Goal: Information Seeking & Learning: Learn about a topic

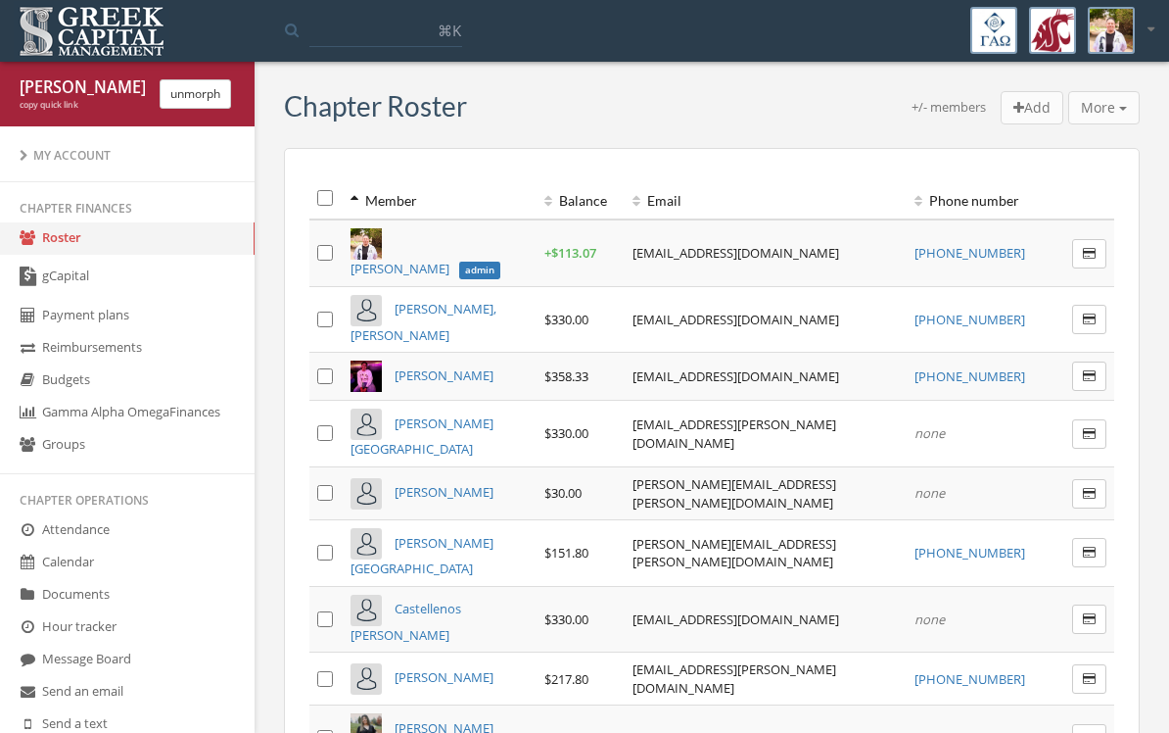
click at [53, 272] on link "gCapital" at bounding box center [127, 277] width 255 height 45
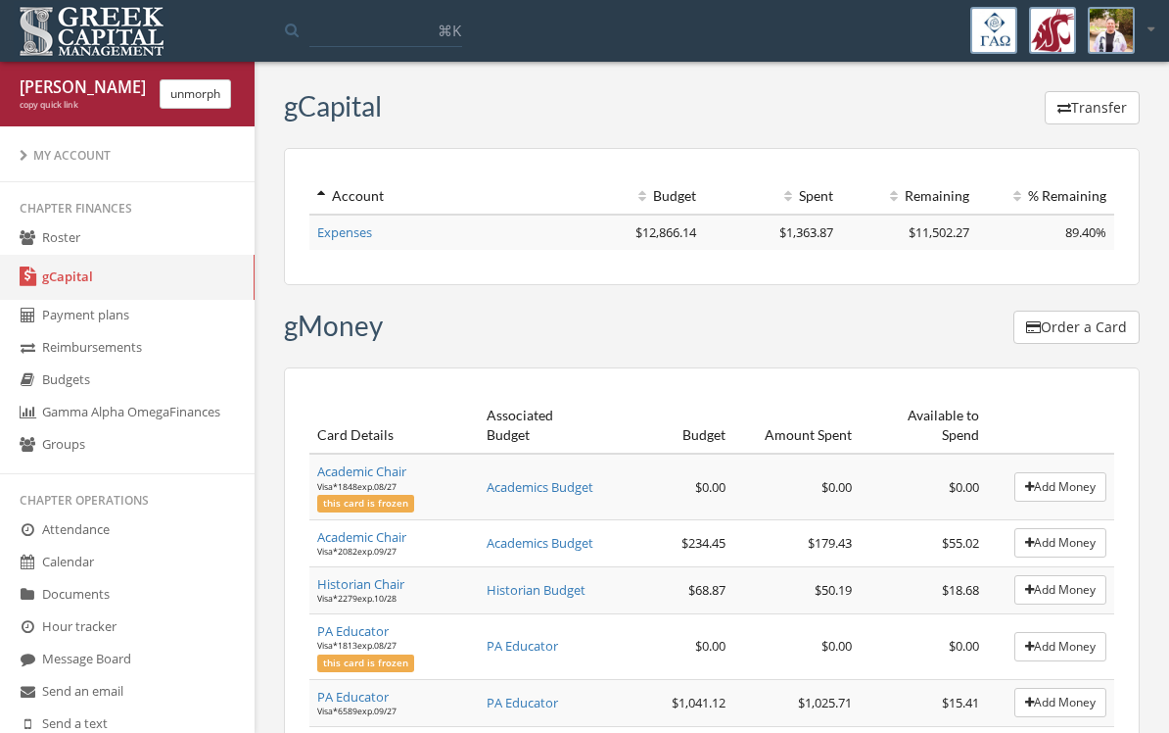
click at [353, 234] on link "Expenses" at bounding box center [344, 232] width 55 height 18
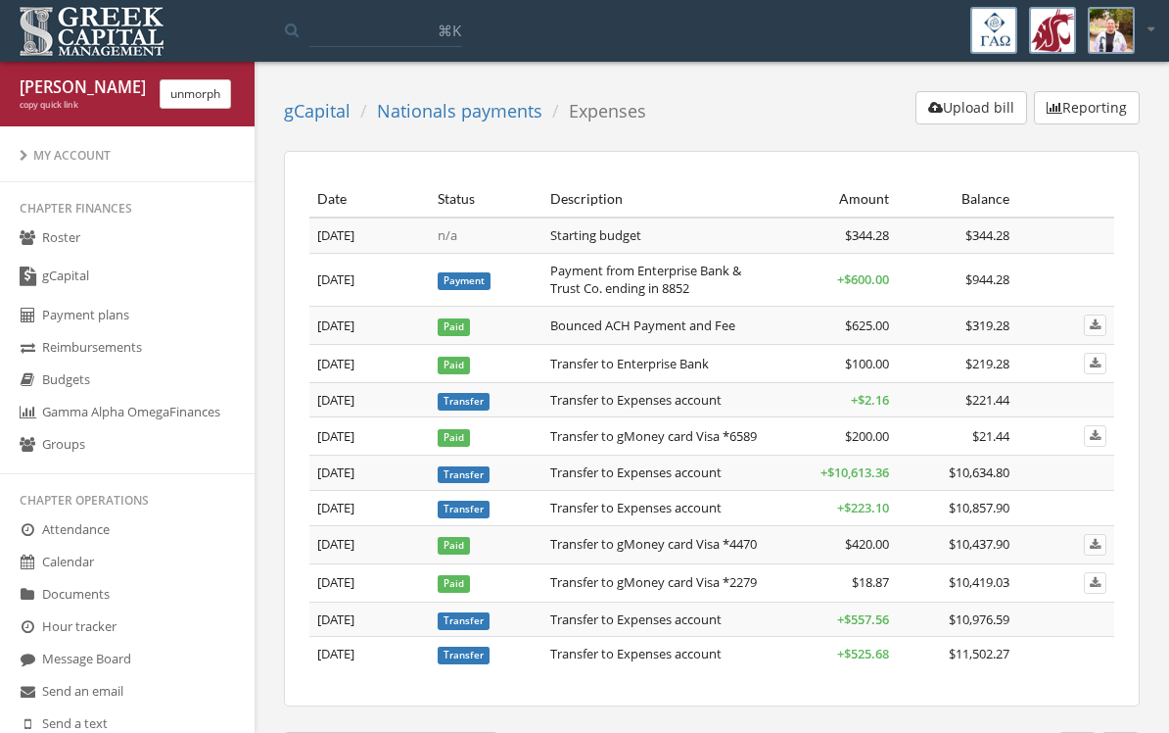
click at [597, 472] on td "Transfer to Expenses account" at bounding box center [659, 472] width 233 height 35
click at [1093, 106] on button "Reporting" at bounding box center [1087, 107] width 106 height 33
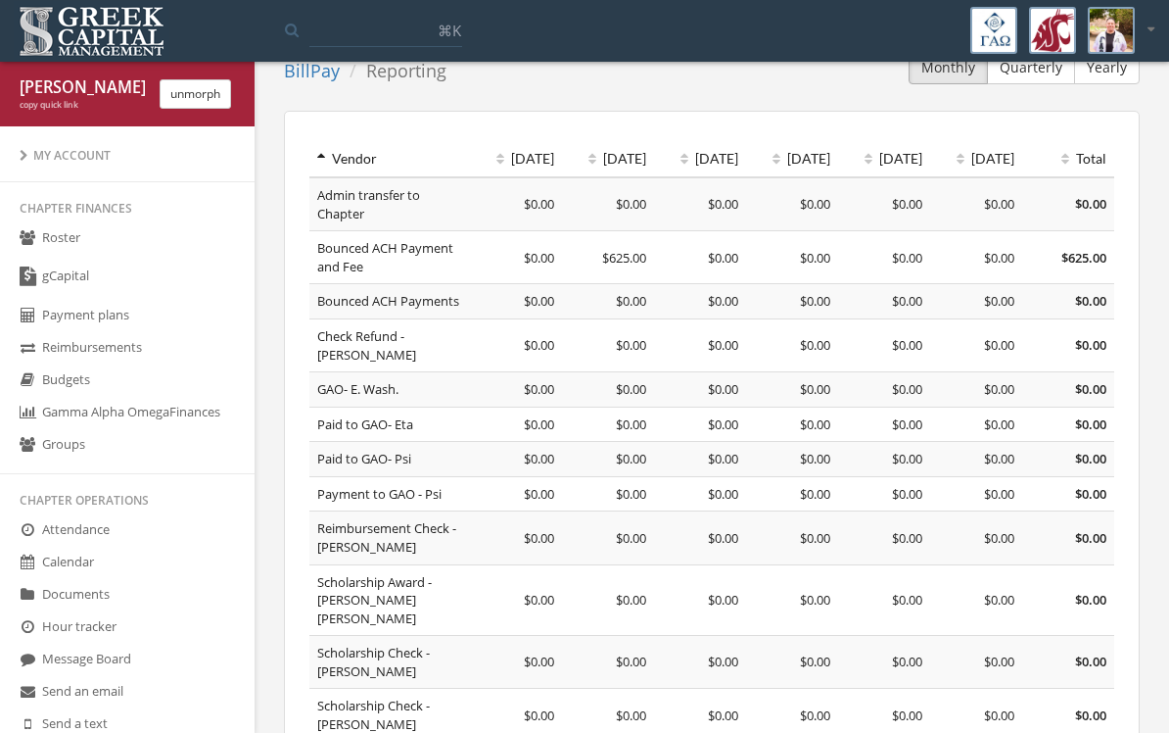
scroll to position [62, 0]
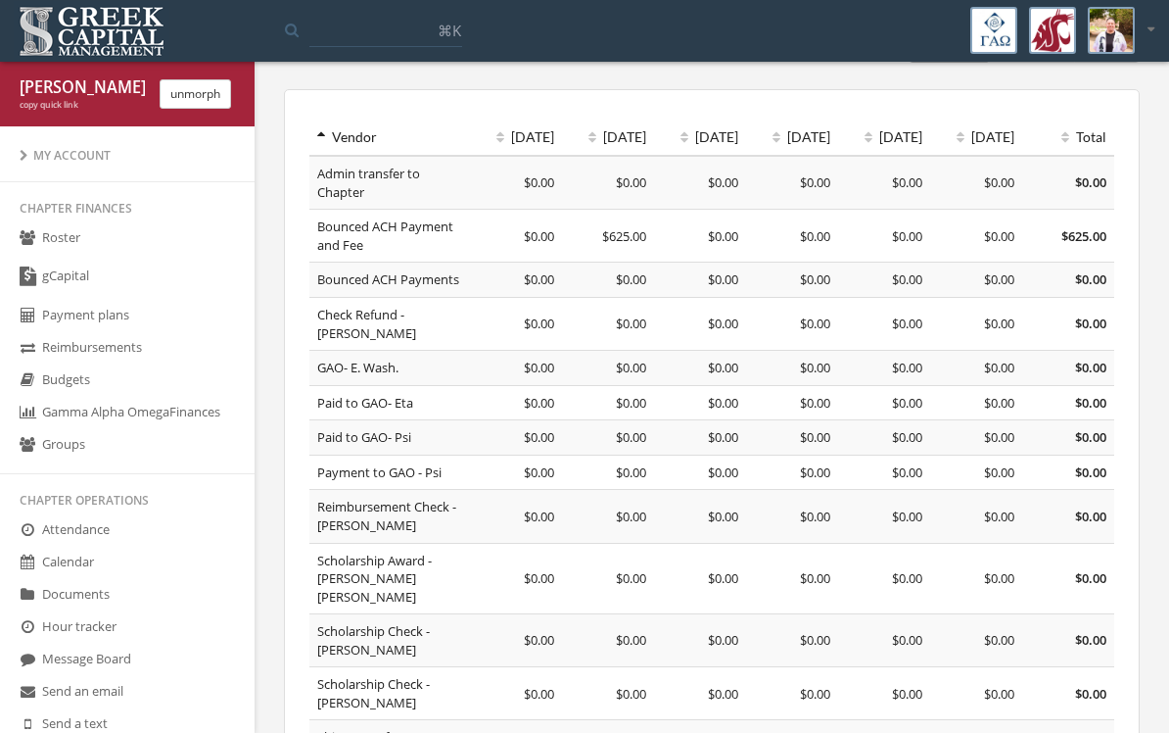
click at [795, 617] on td "$0.00" at bounding box center [792, 640] width 92 height 53
click at [804, 569] on span "$0.00" at bounding box center [815, 578] width 30 height 18
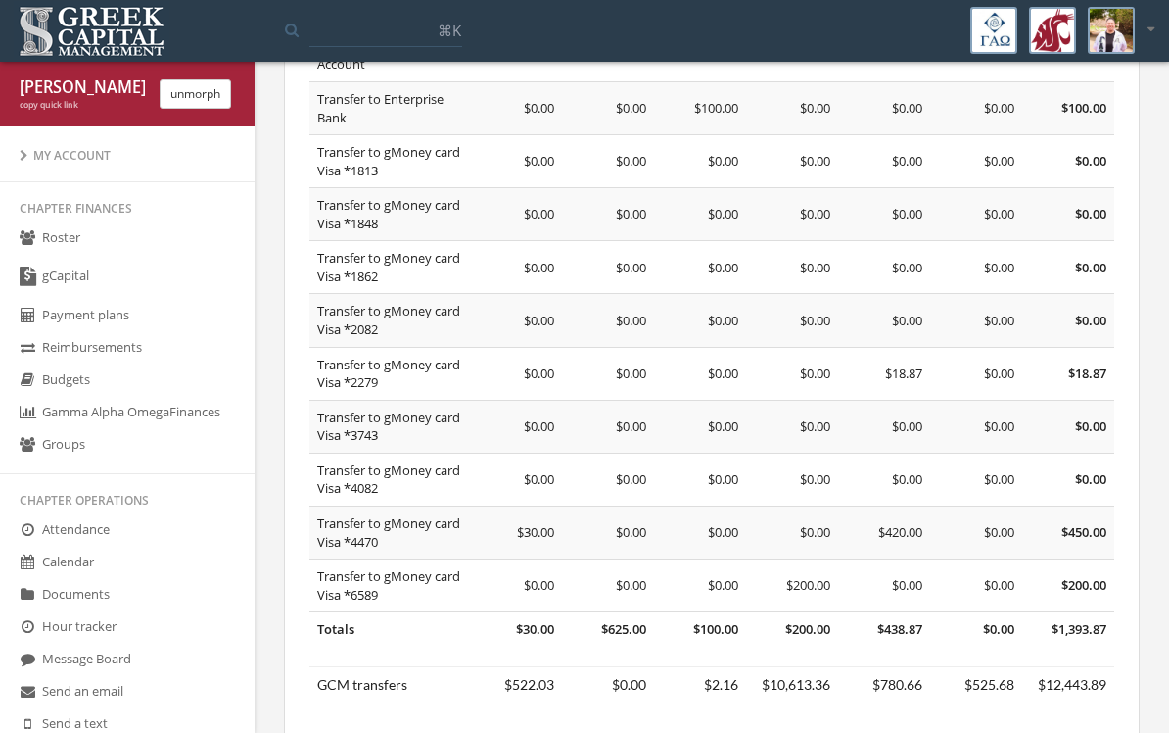
scroll to position [911, 0]
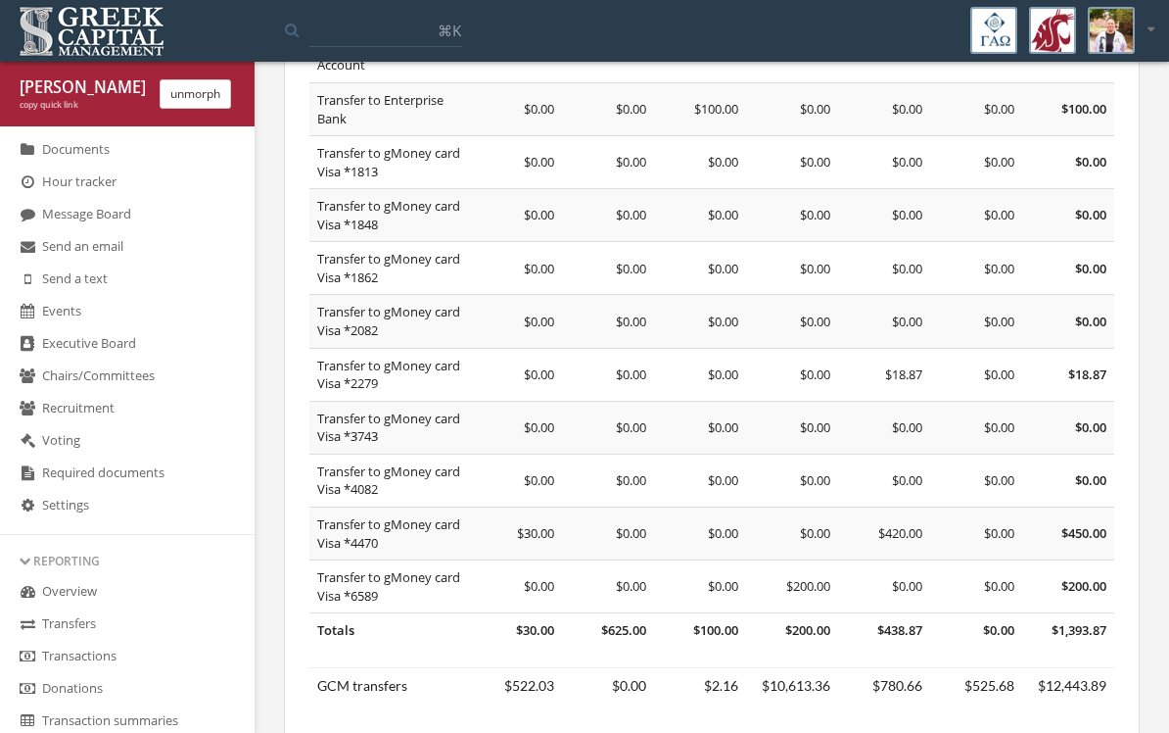
scroll to position [446, 0]
click at [53, 640] on link "Transfers" at bounding box center [127, 623] width 255 height 32
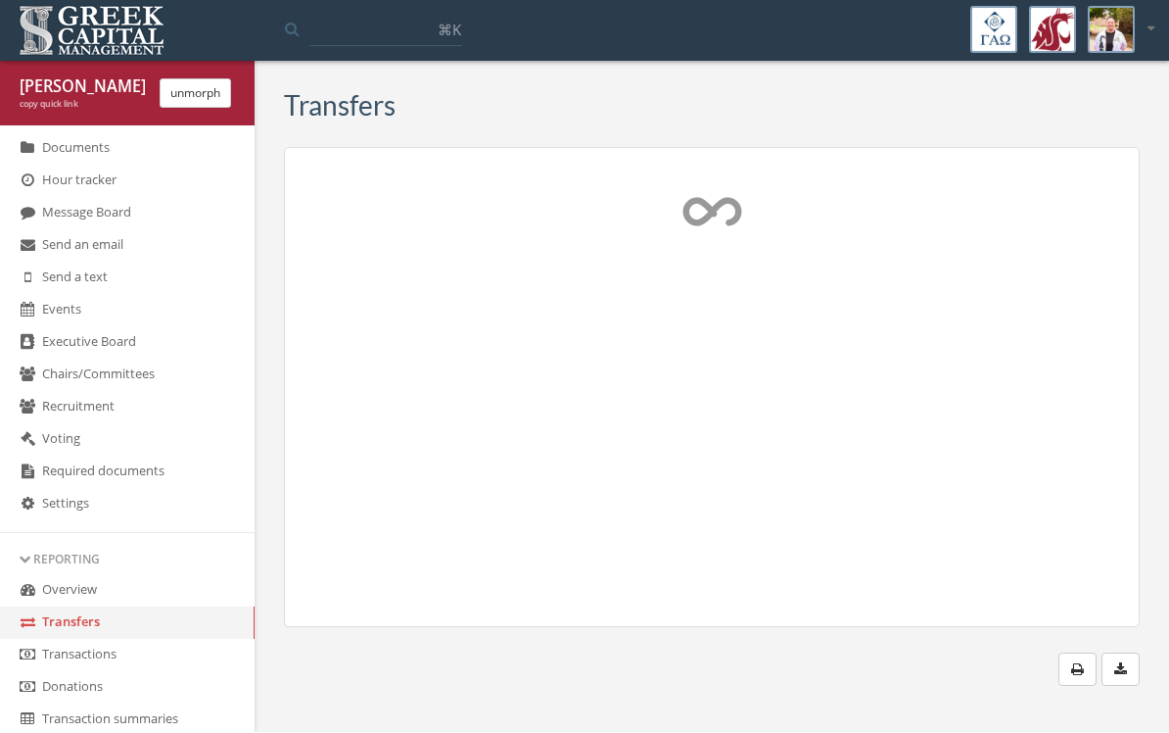
scroll to position [3, 0]
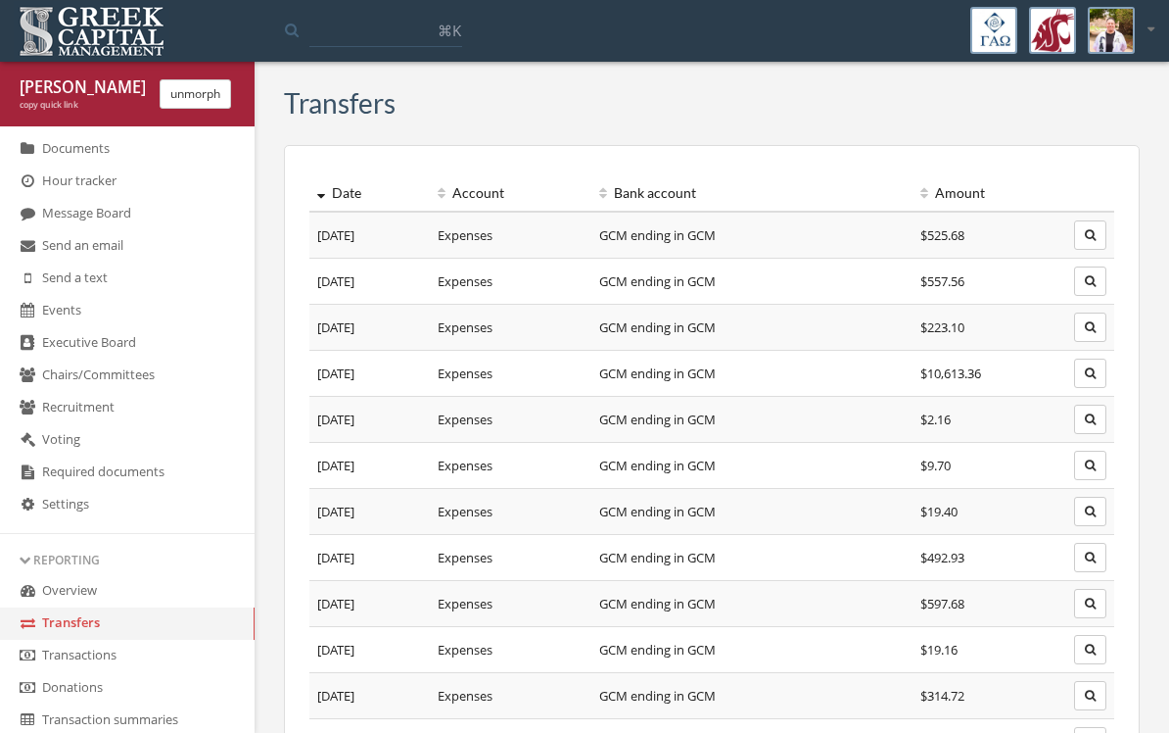
click at [1092, 367] on icon "button" at bounding box center [1090, 373] width 11 height 12
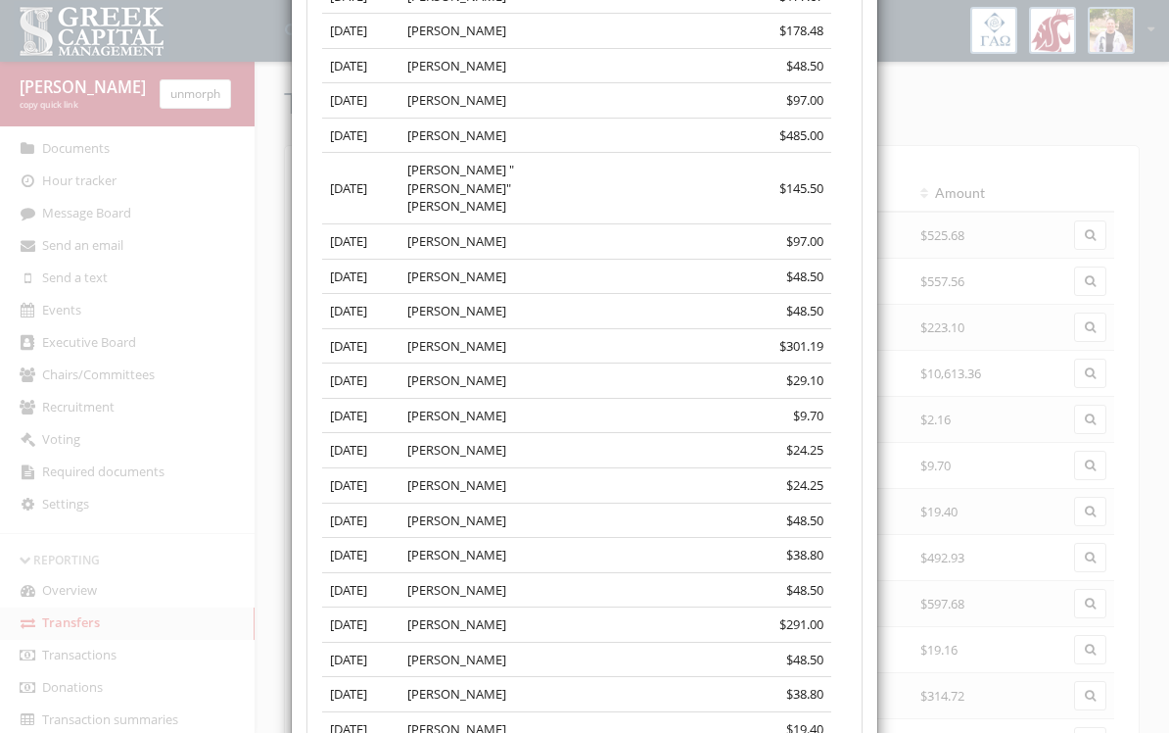
scroll to position [10349, 0]
click at [749, 712] on td "$19.40" at bounding box center [706, 729] width 252 height 35
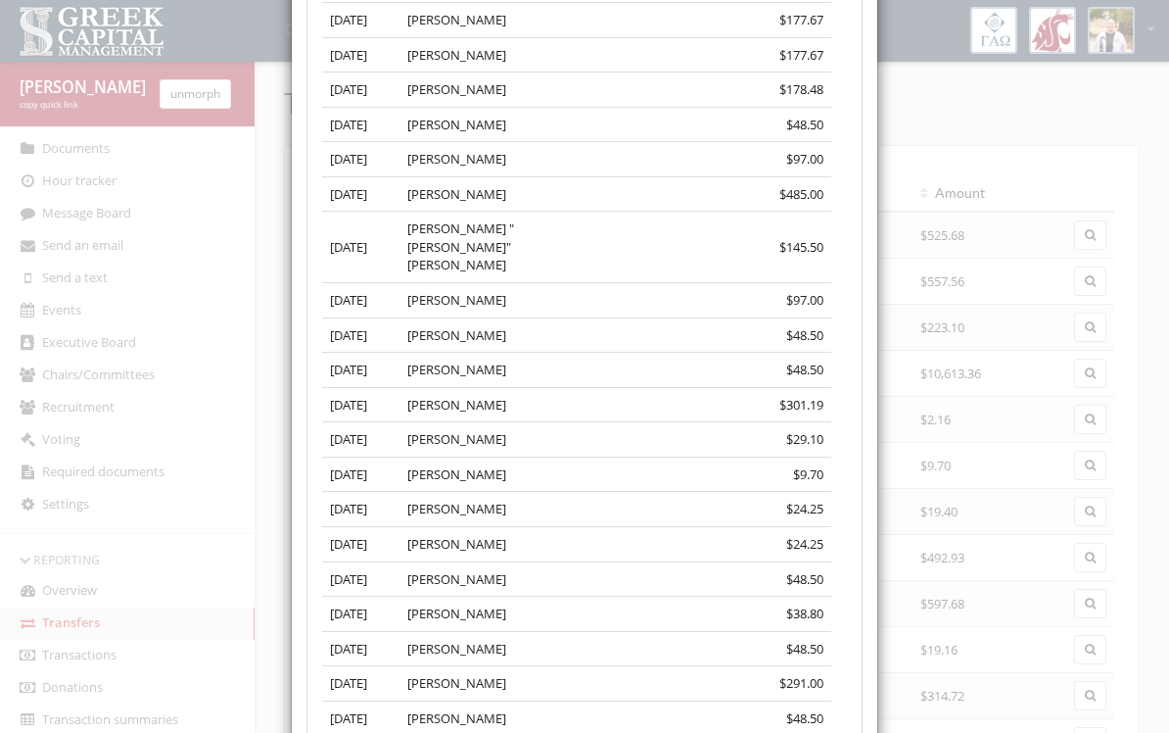
scroll to position [10317, 0]
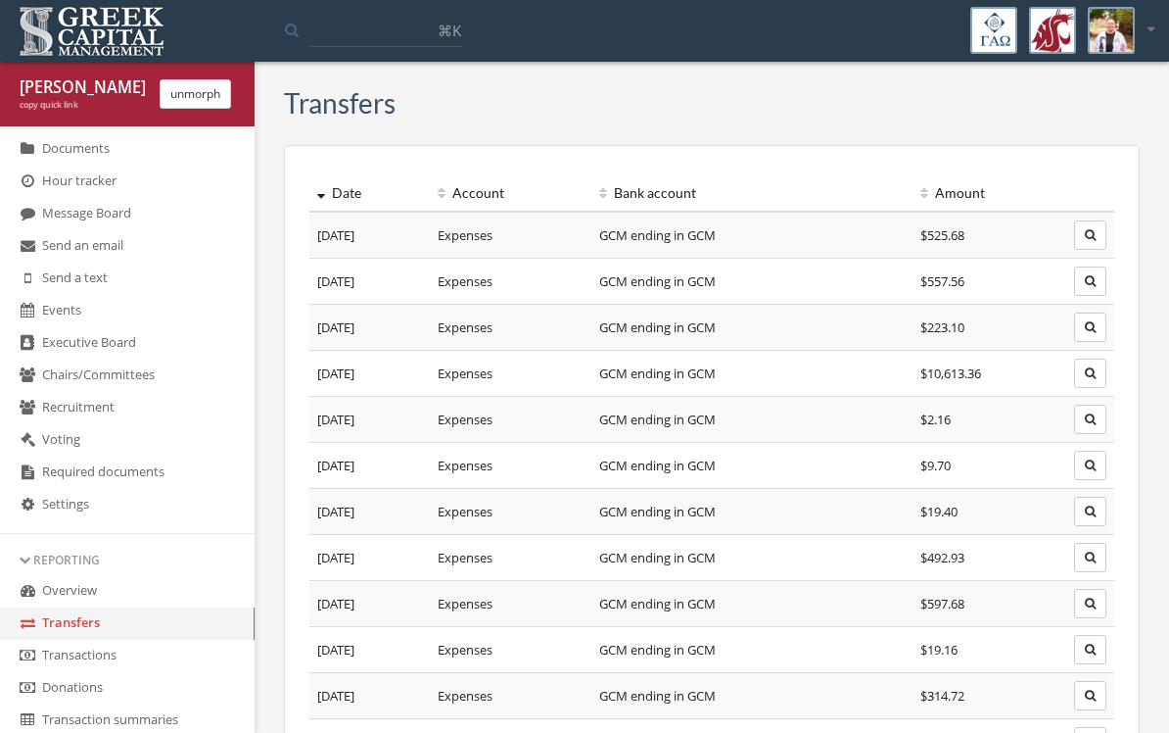
click at [1095, 373] on icon "button" at bounding box center [1090, 373] width 11 height 12
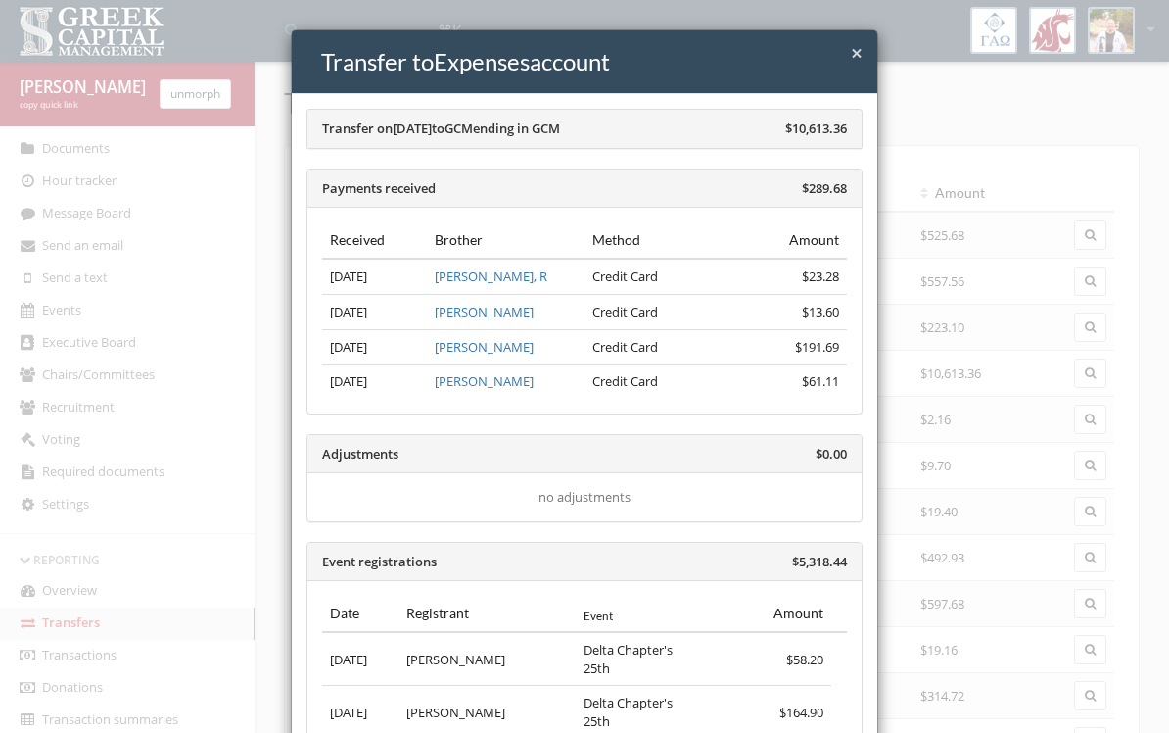
click at [817, 134] on span "$10,613.36" at bounding box center [816, 128] width 62 height 18
click at [852, 64] on span "×" at bounding box center [857, 52] width 12 height 27
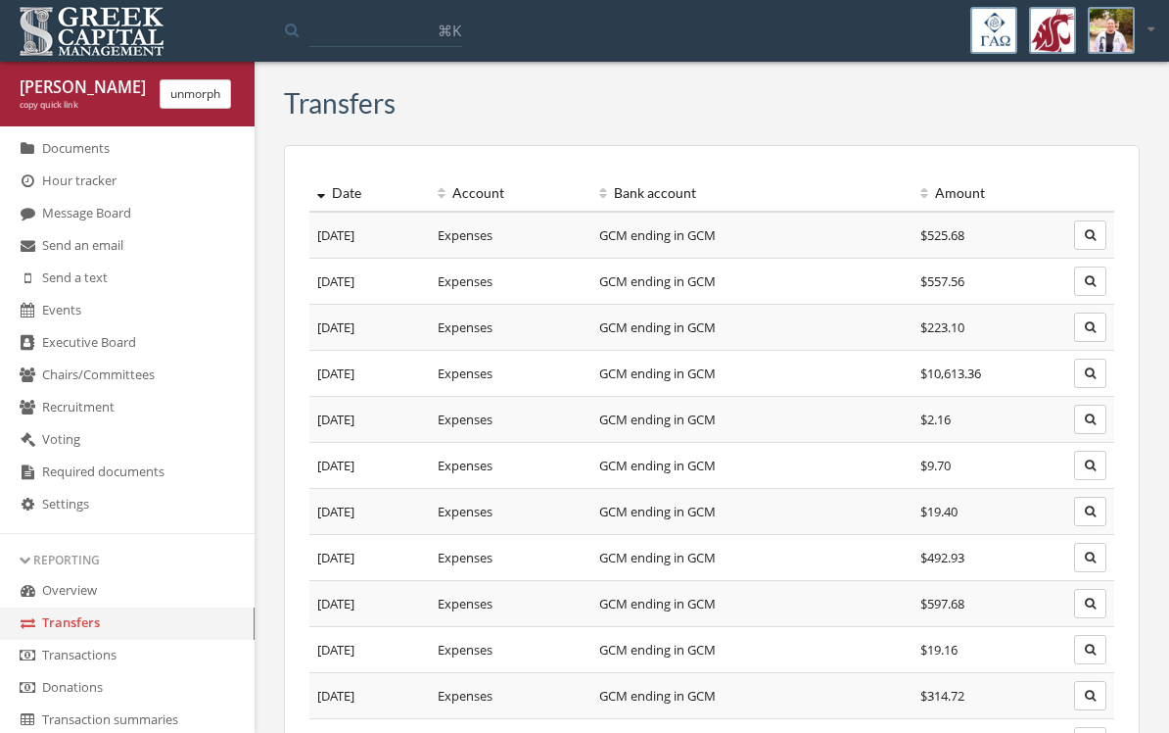
click at [1095, 324] on icon "button" at bounding box center [1090, 327] width 11 height 12
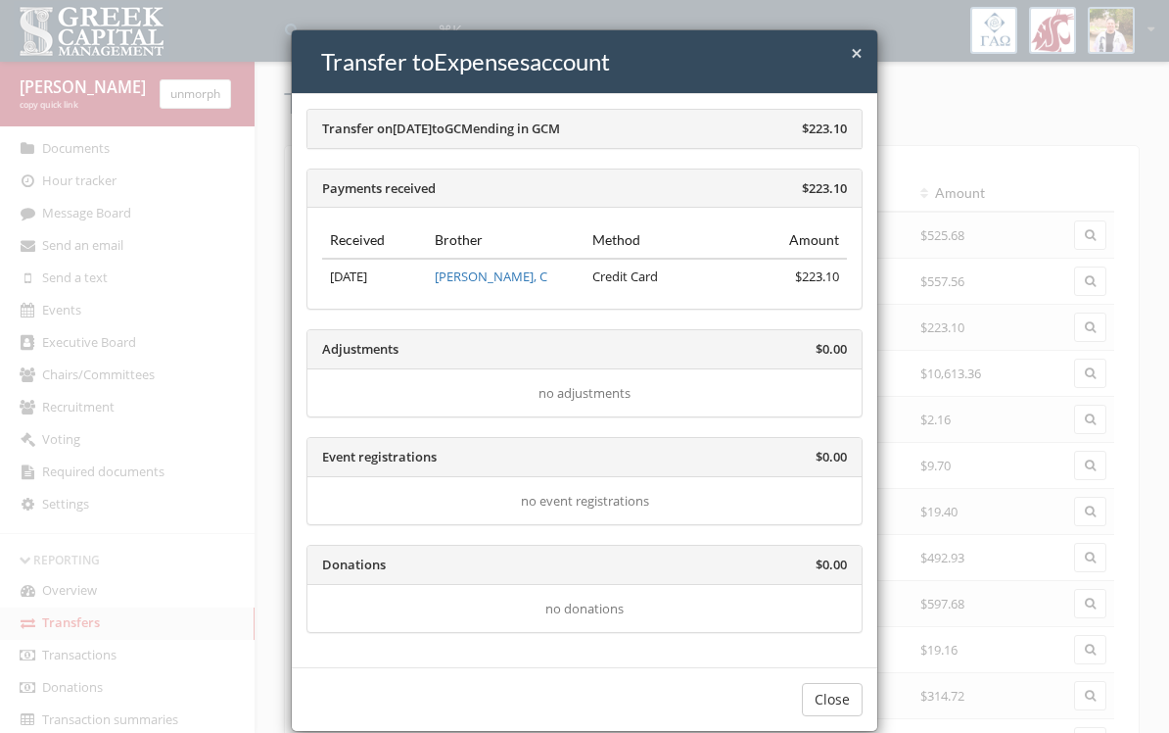
click at [854, 54] on span "×" at bounding box center [857, 52] width 12 height 27
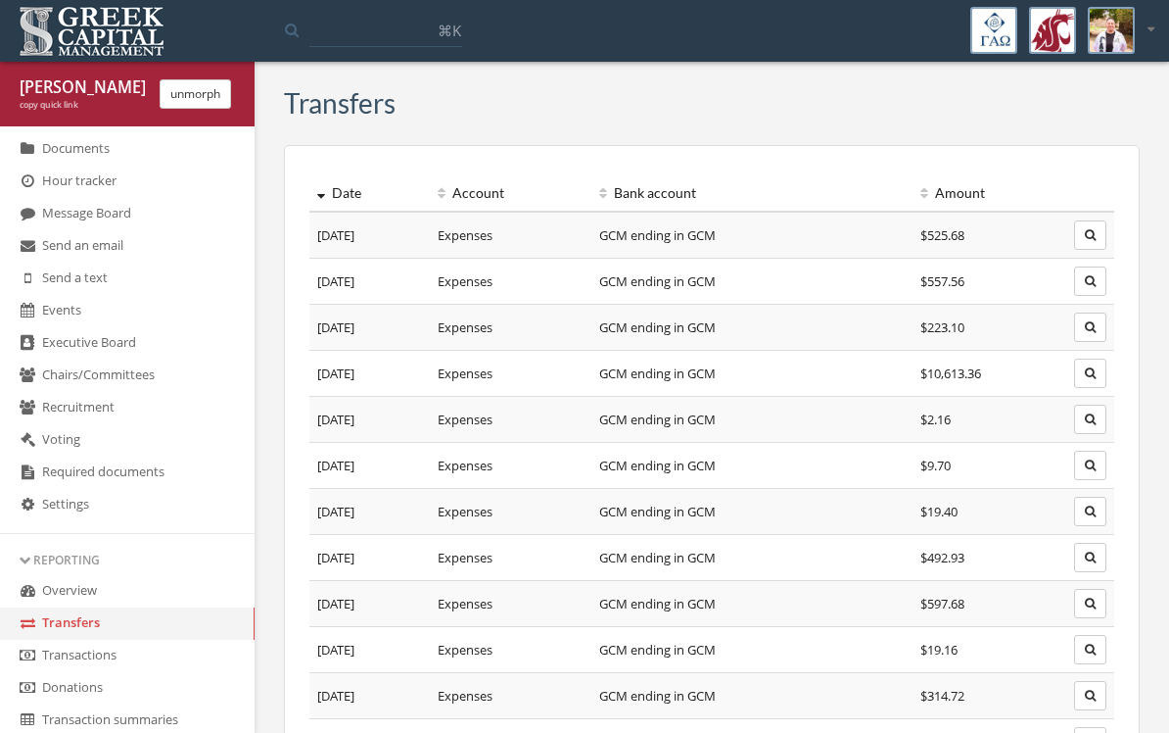
click at [1089, 377] on icon "button" at bounding box center [1090, 373] width 11 height 12
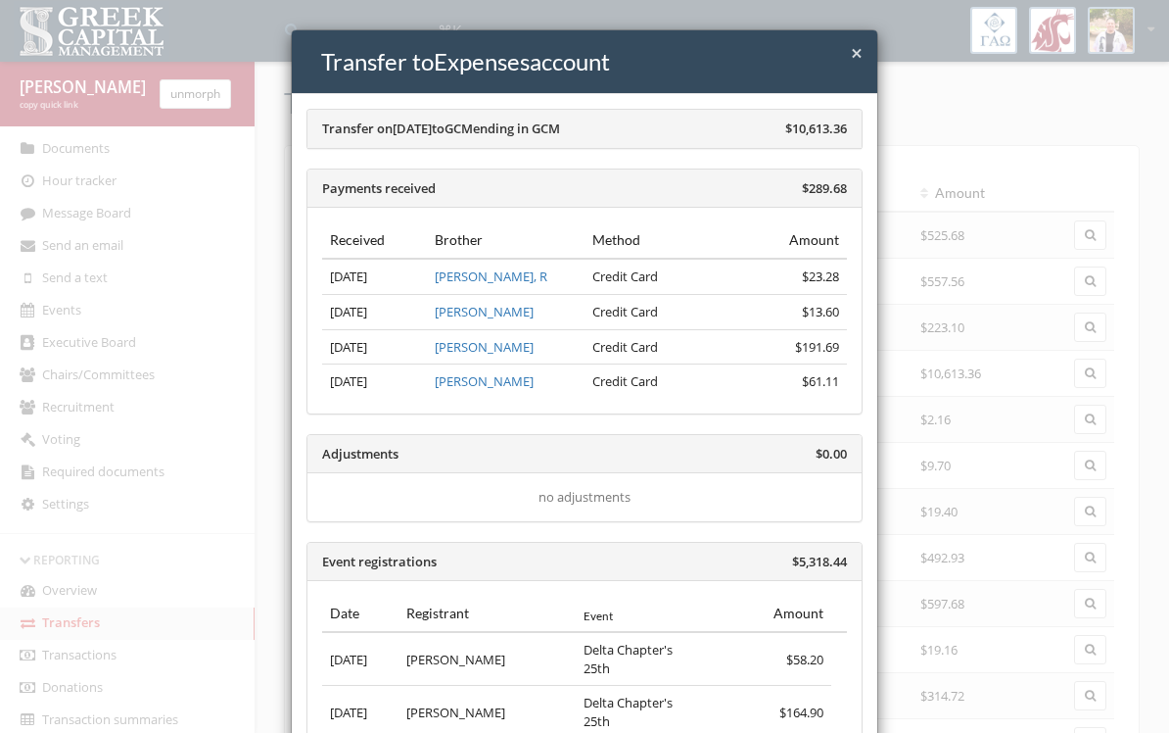
click at [462, 275] on span "[PERSON_NAME], R" at bounding box center [491, 276] width 113 height 18
click at [477, 342] on span "[PERSON_NAME]" at bounding box center [484, 347] width 99 height 18
click at [860, 45] on span "×" at bounding box center [857, 52] width 12 height 27
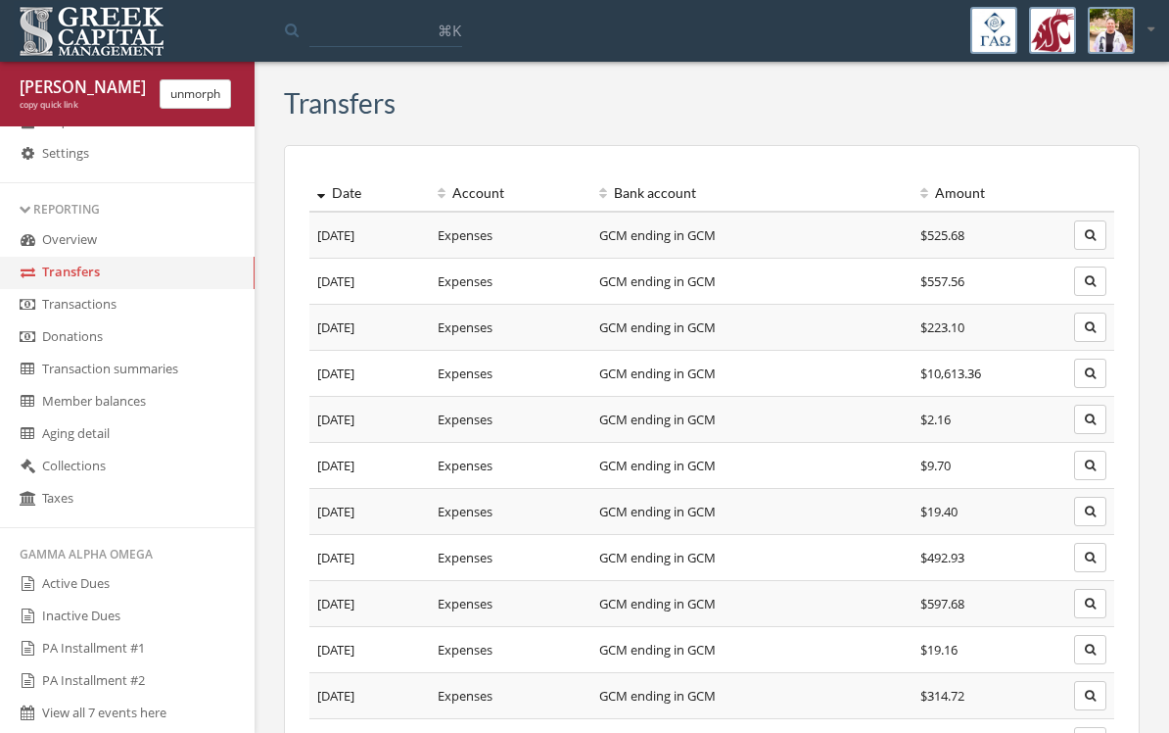
scroll to position [798, 0]
click at [82, 319] on link "Transactions" at bounding box center [127, 303] width 255 height 32
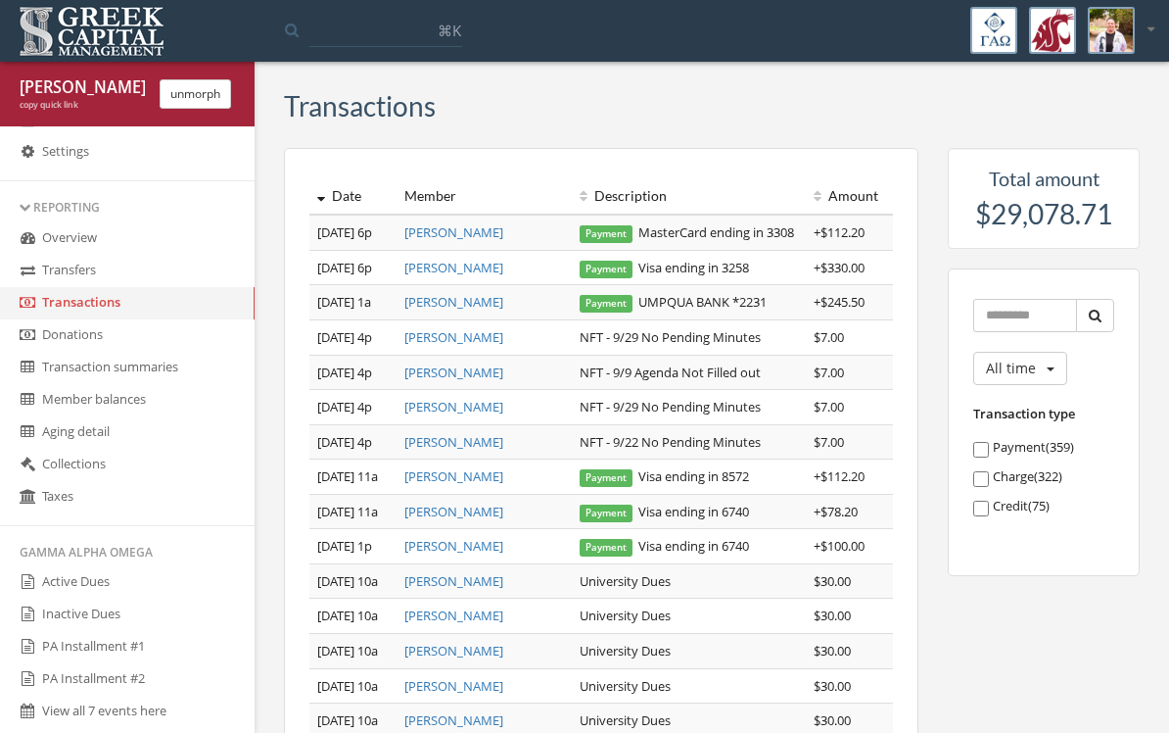
click at [76, 352] on link "Donations" at bounding box center [127, 335] width 255 height 32
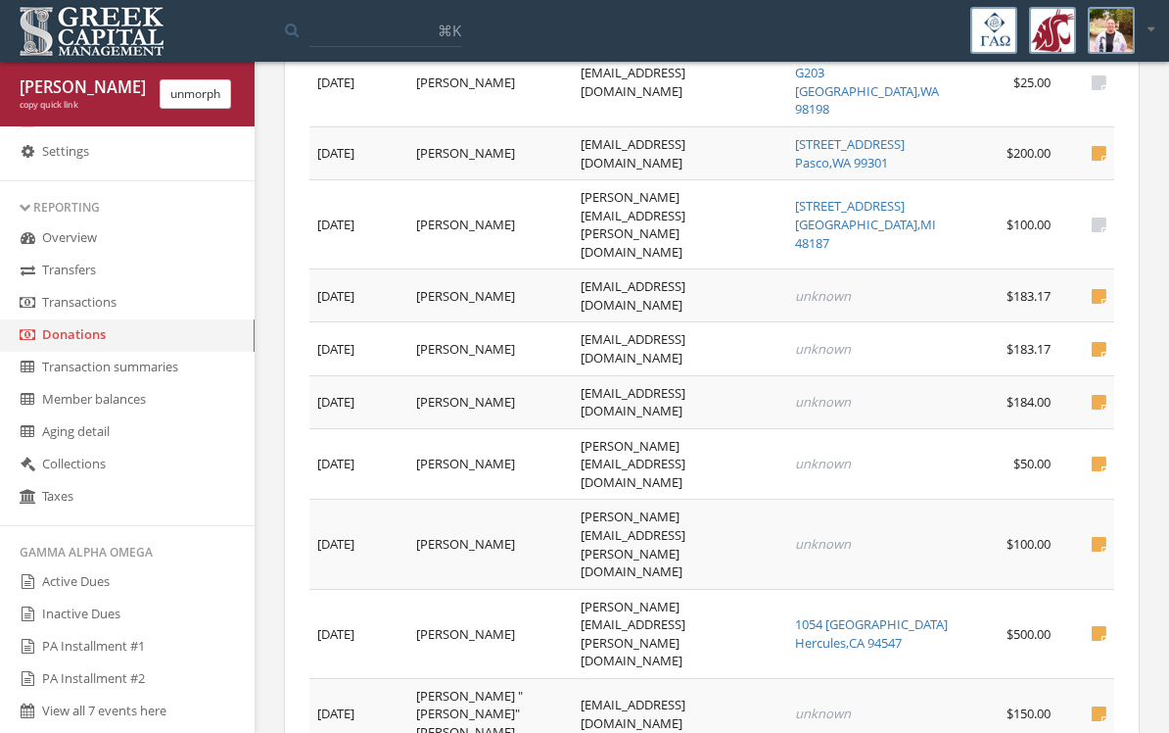
scroll to position [1705, 0]
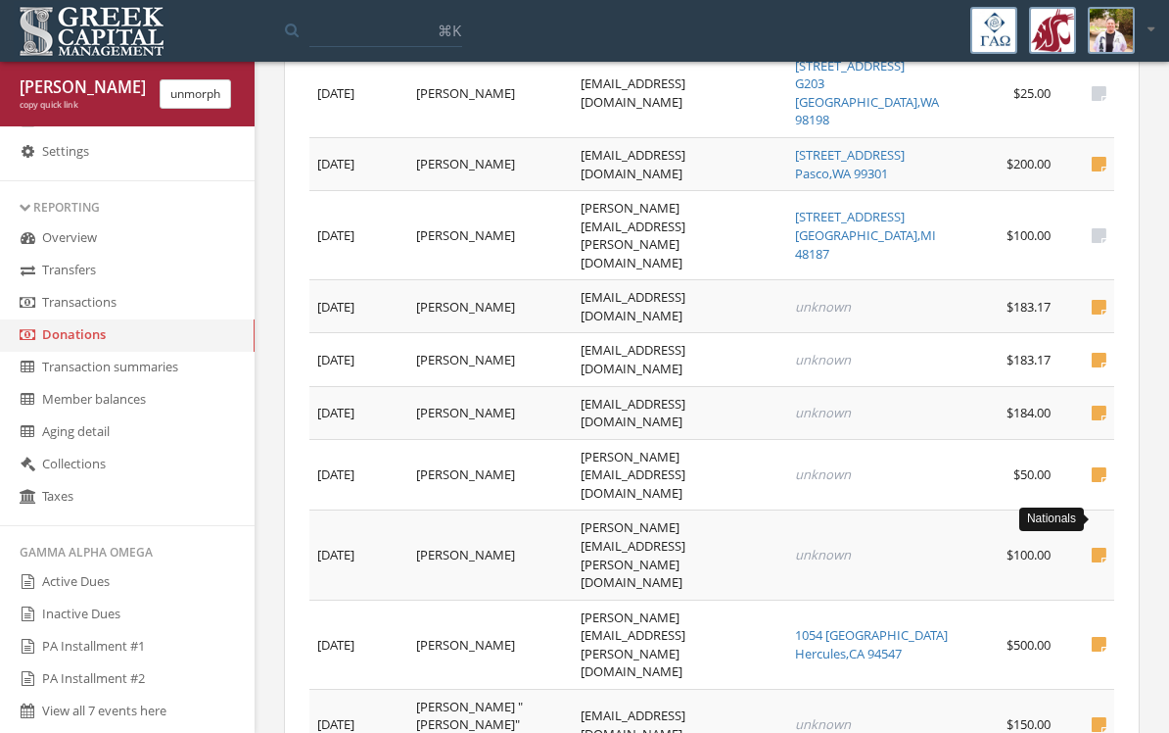
scroll to position [1692, 0]
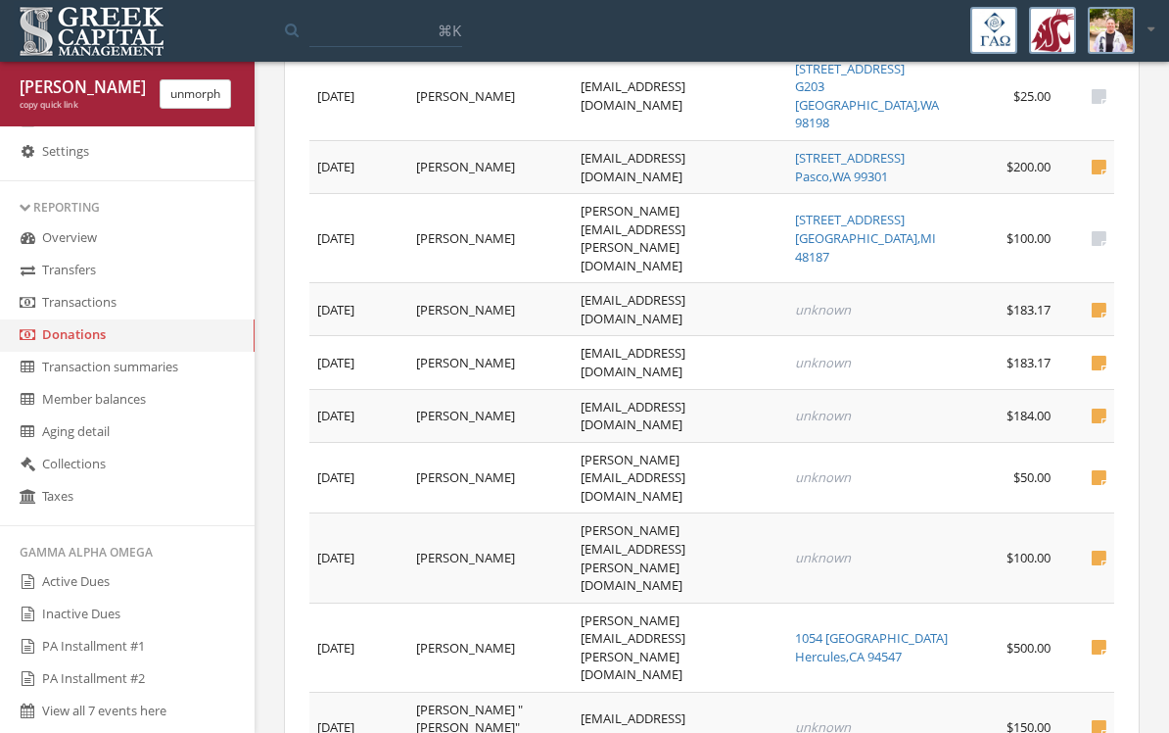
click at [58, 287] on link "Transfers" at bounding box center [127, 271] width 255 height 32
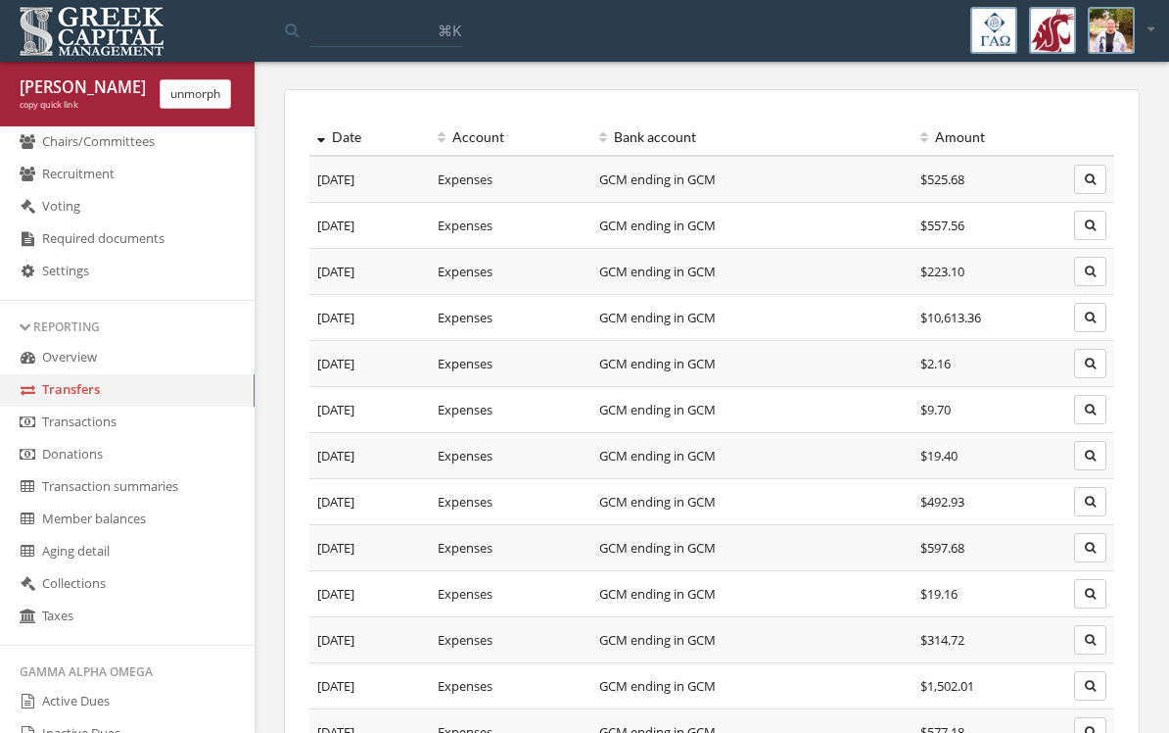
scroll to position [62, 0]
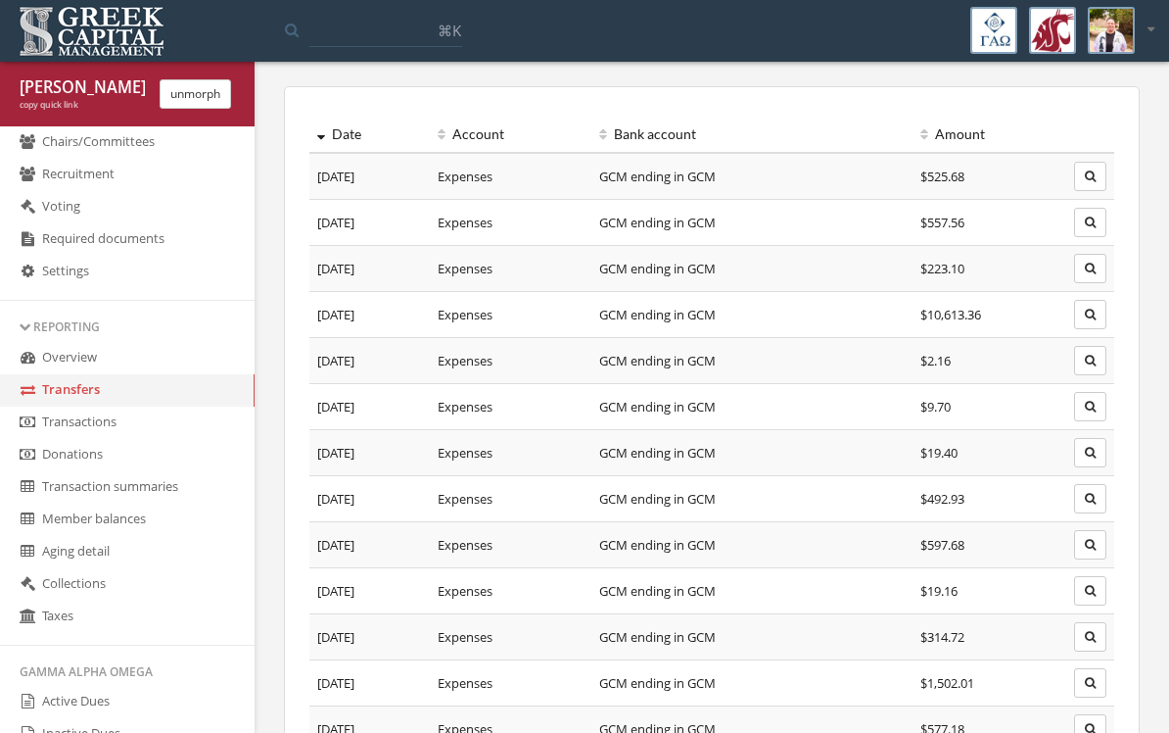
click at [1102, 310] on button "button" at bounding box center [1090, 314] width 32 height 29
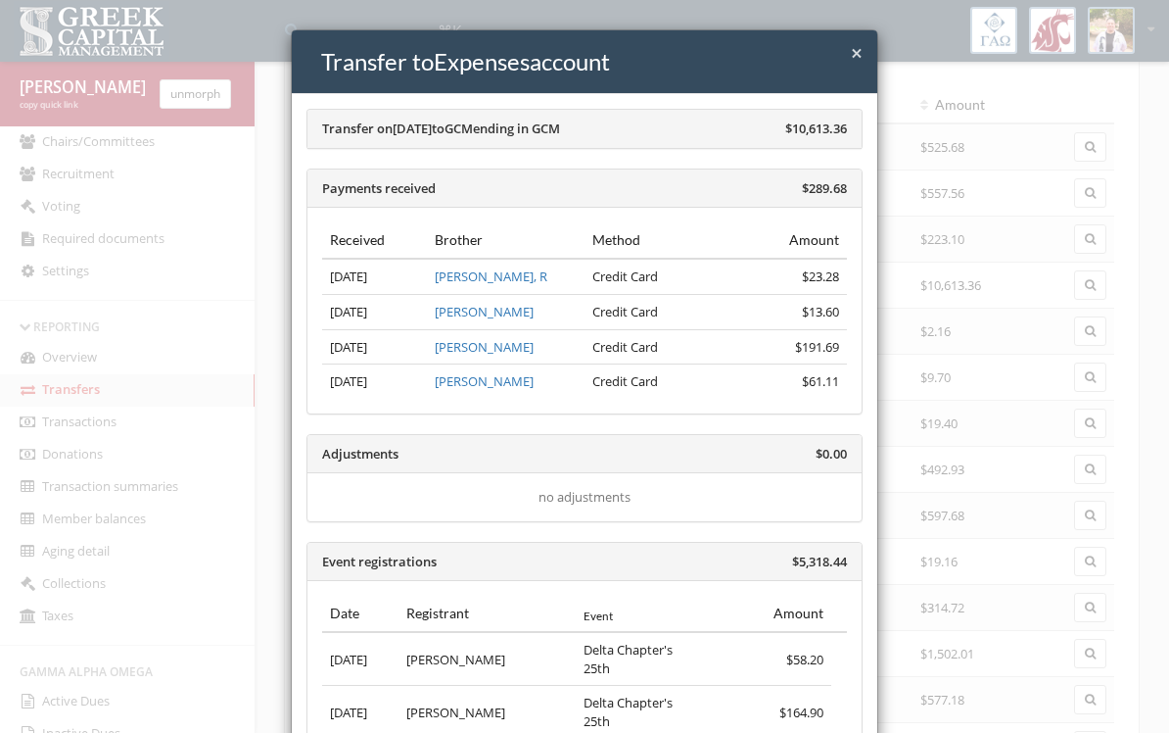
click at [936, 378] on div "× Close Transfer to Expenses account Transfer on [DATE] to GCM ending in GCM $1…" at bounding box center [584, 366] width 1169 height 733
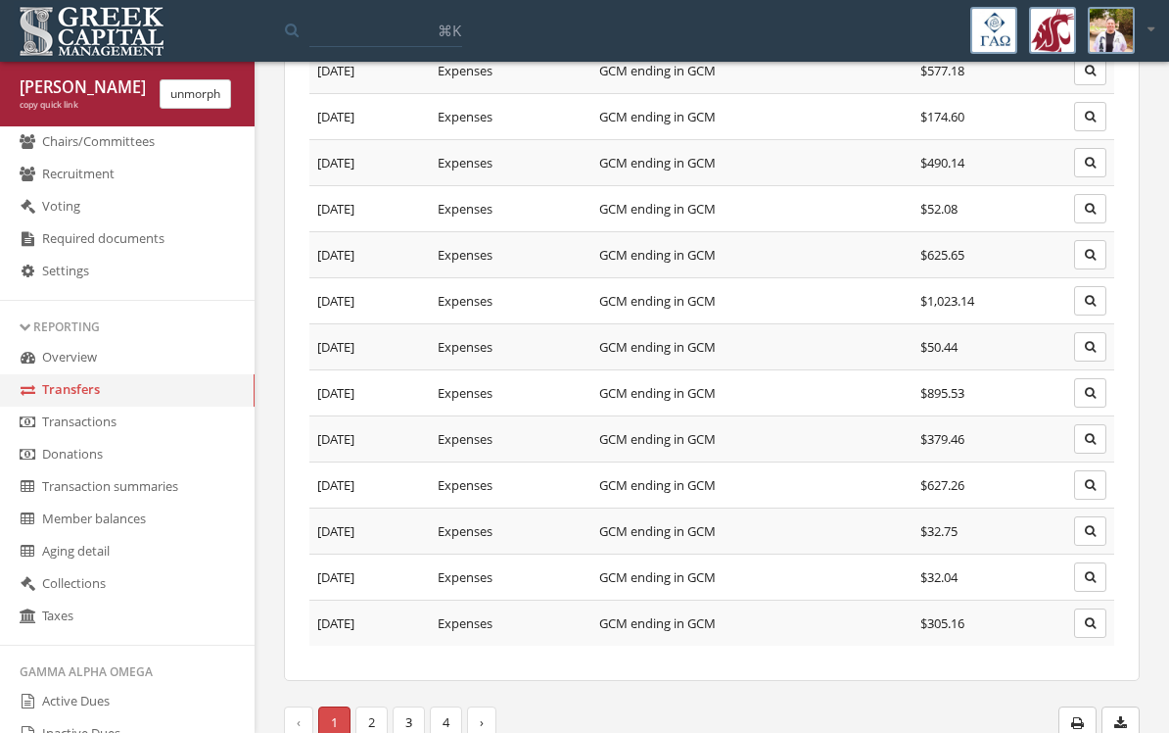
scroll to position [719, 0]
click at [76, 439] on link "Transactions" at bounding box center [127, 422] width 255 height 32
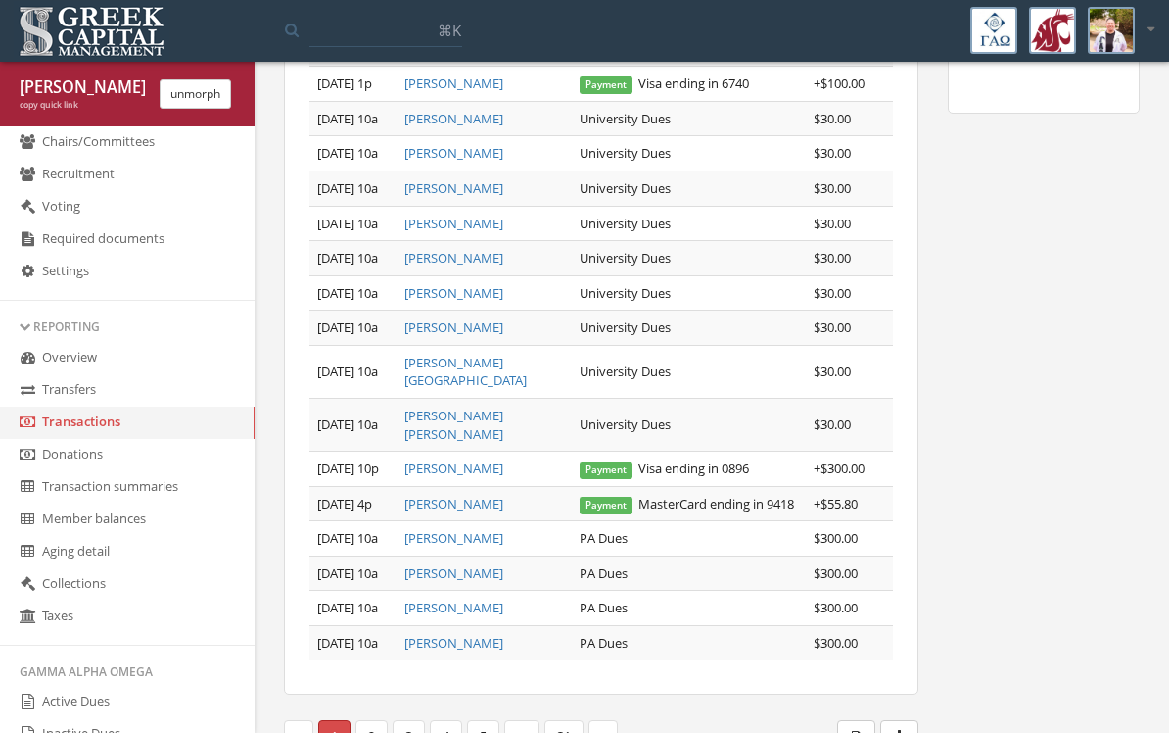
scroll to position [460, 0]
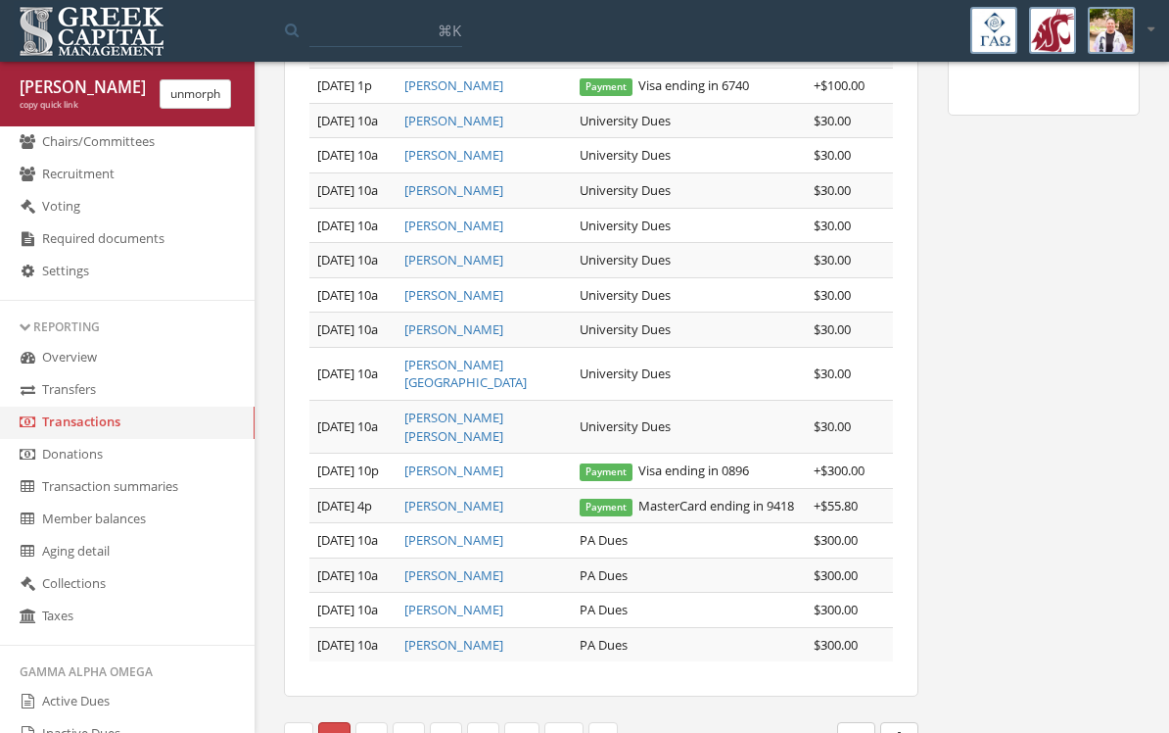
click at [367, 722] on link "2" at bounding box center [372, 738] width 32 height 32
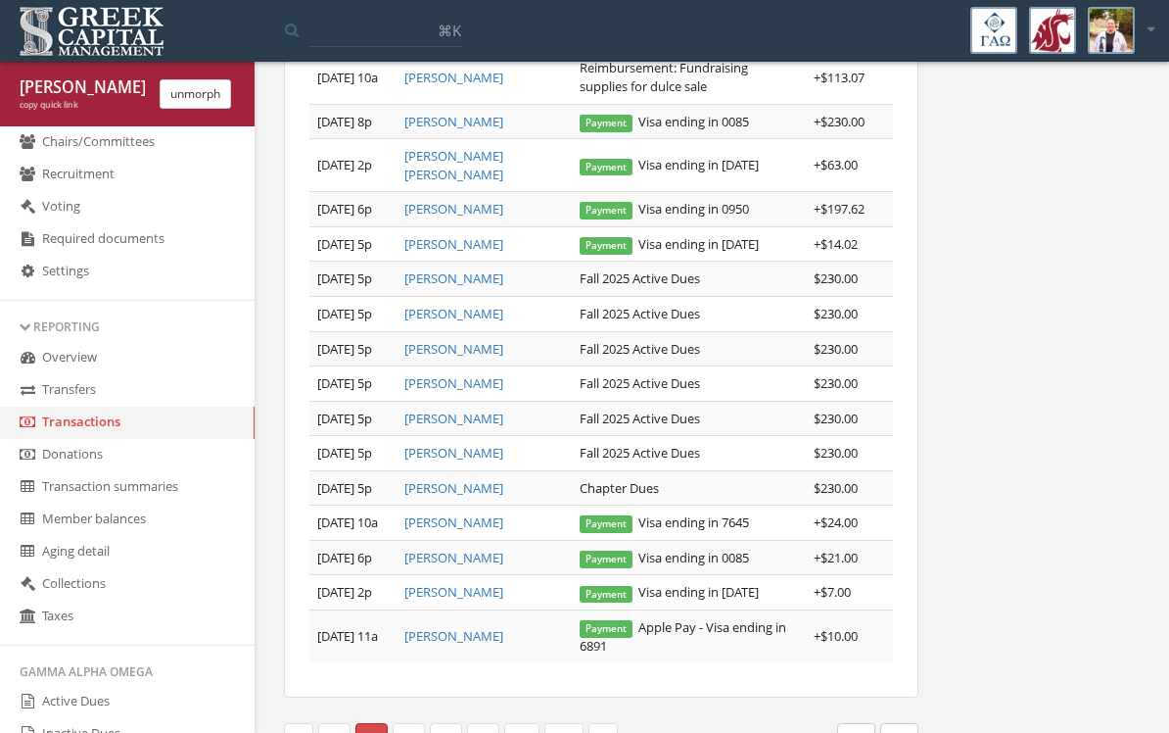
scroll to position [513, 0]
click at [404, 727] on link "3" at bounding box center [409, 740] width 32 height 32
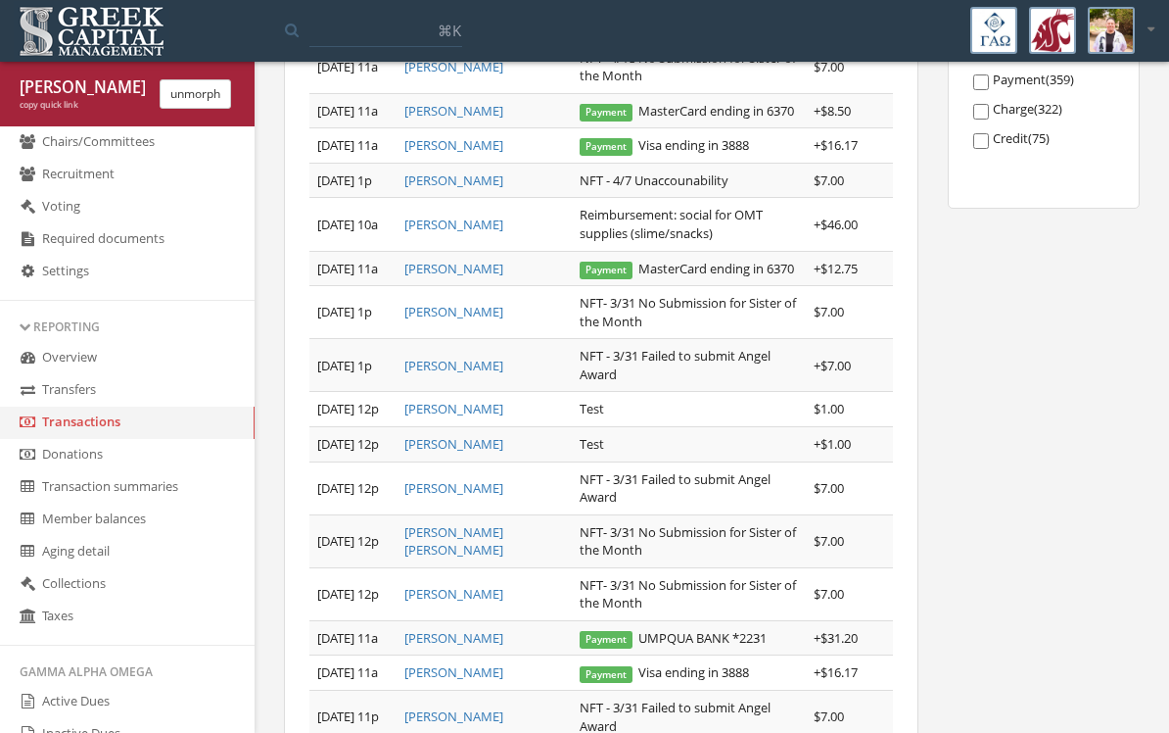
scroll to position [377, 0]
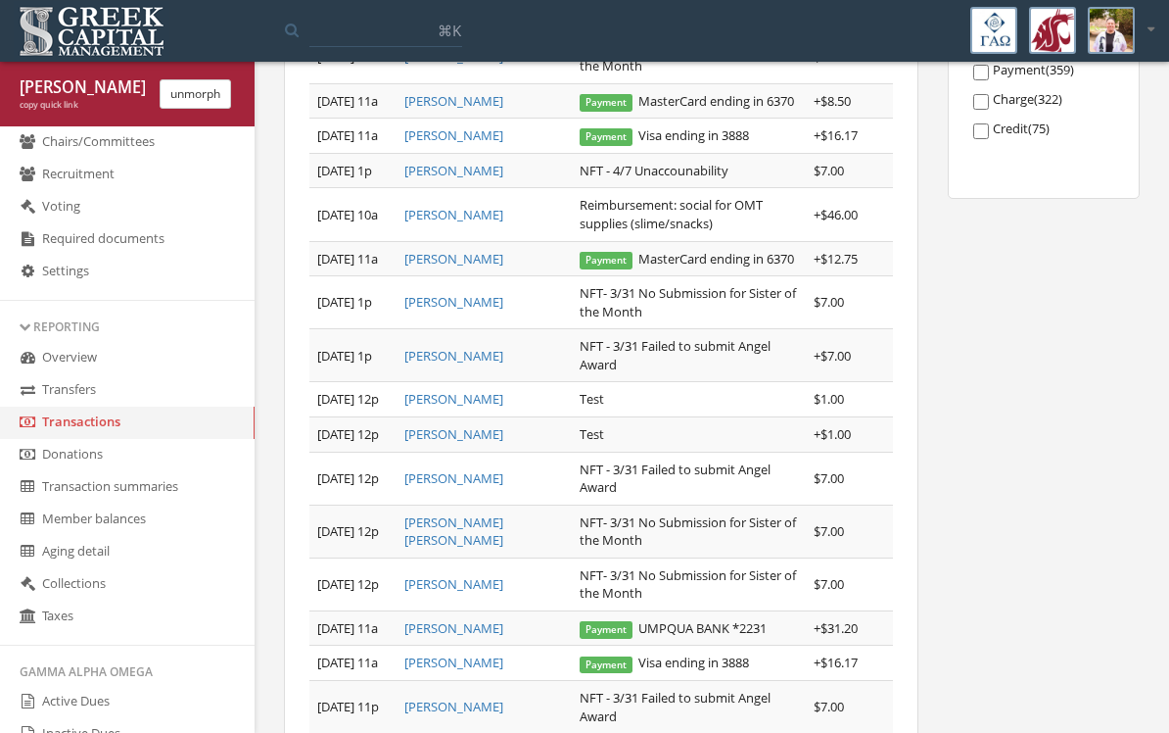
click at [75, 471] on link "Donations" at bounding box center [127, 455] width 255 height 32
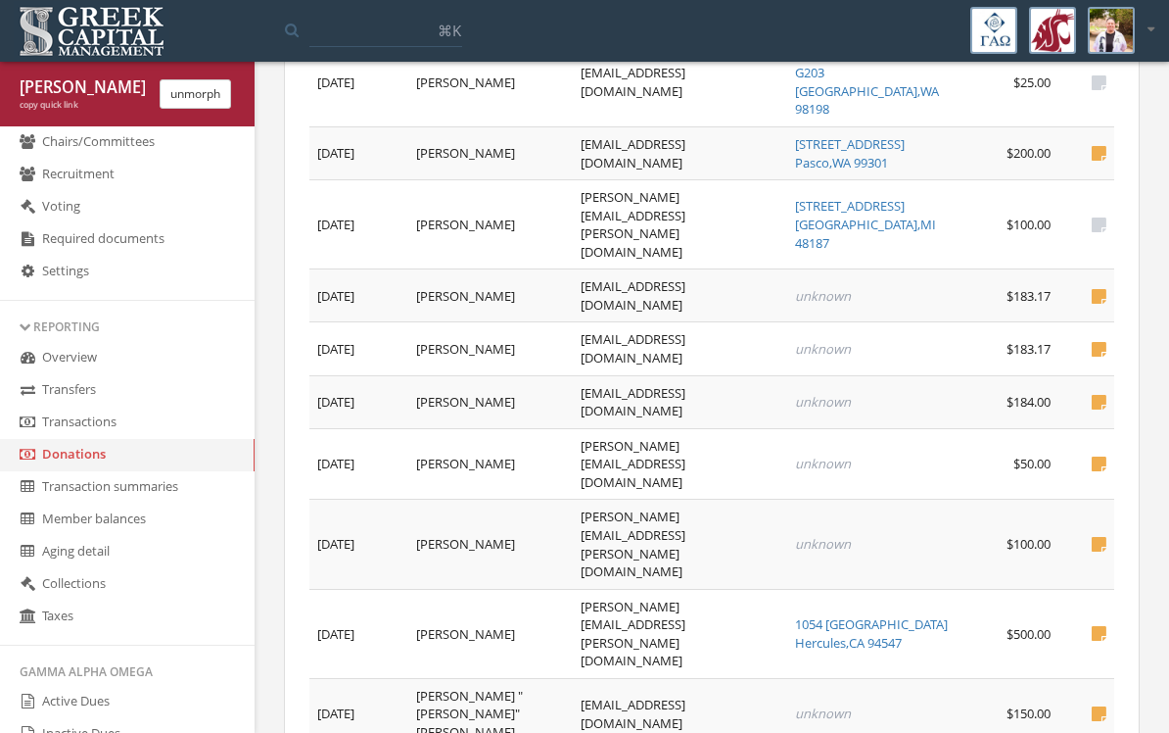
scroll to position [1705, 0]
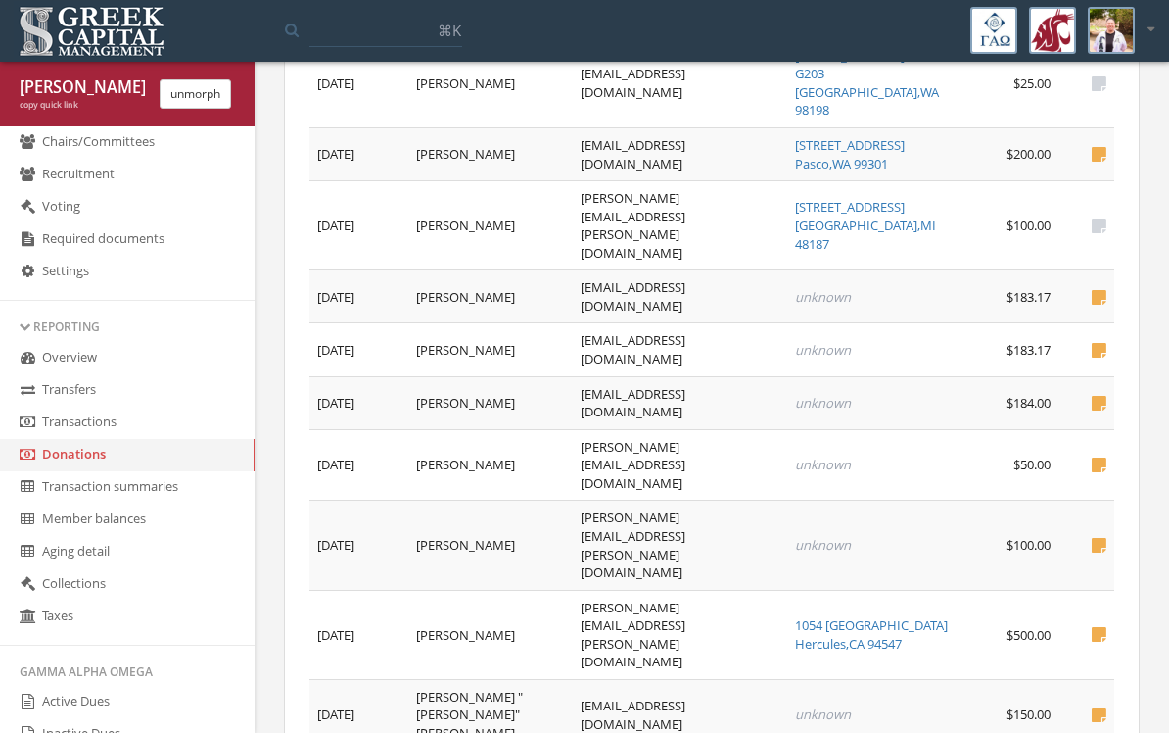
click at [69, 503] on link "Transaction summaries" at bounding box center [127, 487] width 255 height 32
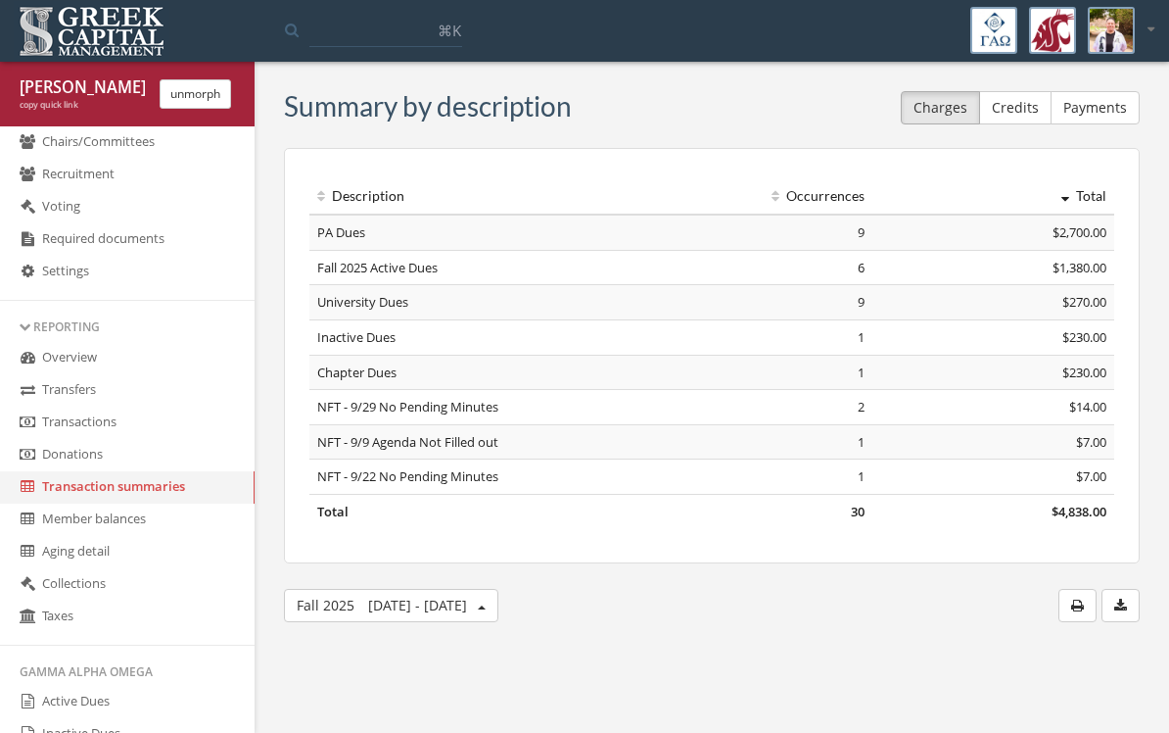
click at [1016, 123] on button "Credits" at bounding box center [1015, 107] width 72 height 33
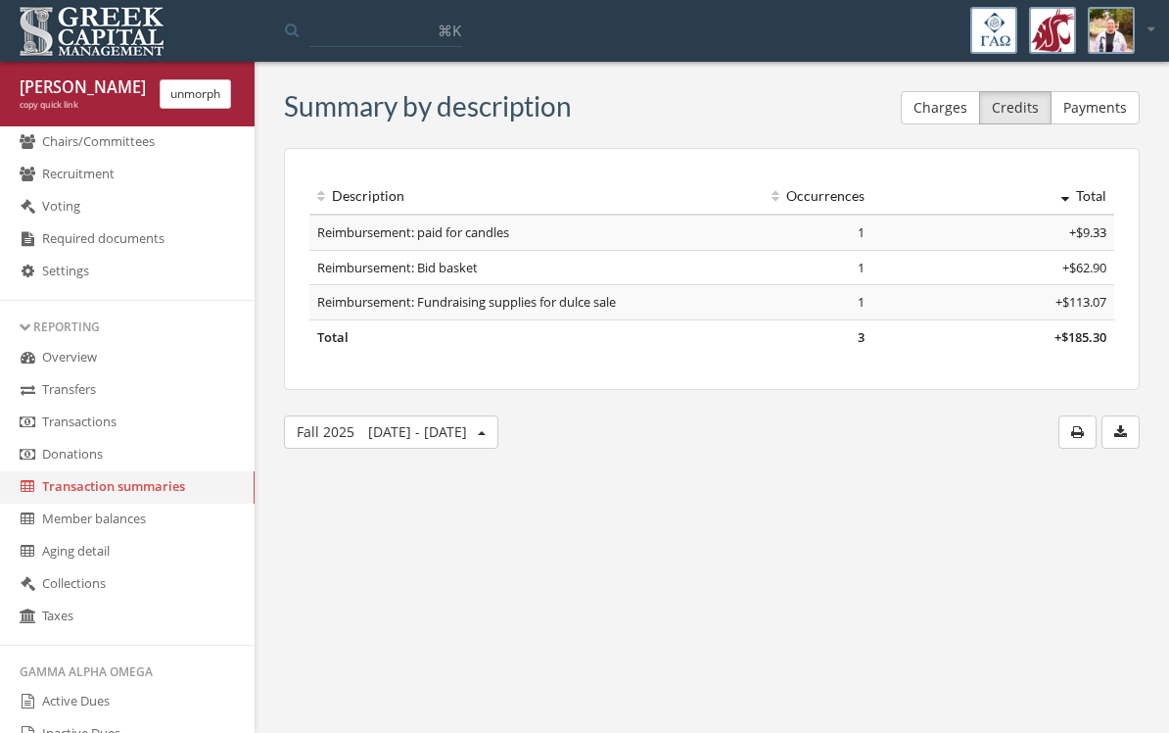
click at [1091, 97] on button "Payments" at bounding box center [1095, 107] width 89 height 33
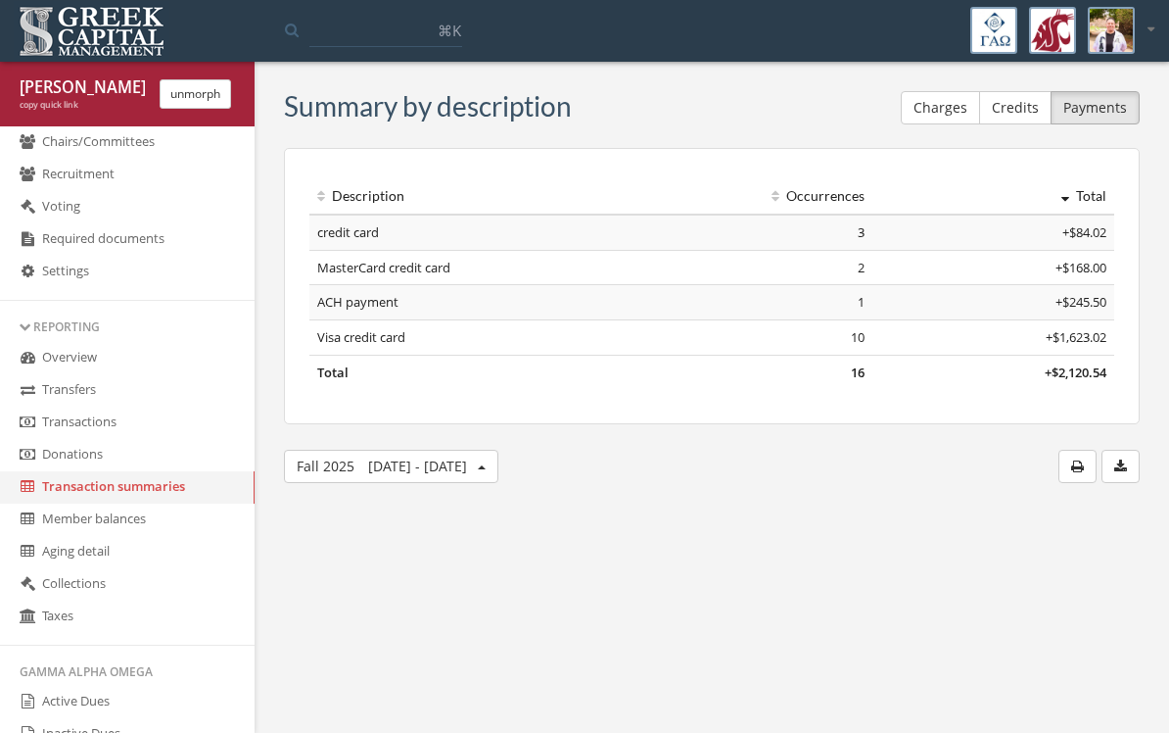
click at [945, 115] on button "Charges" at bounding box center [940, 107] width 79 height 33
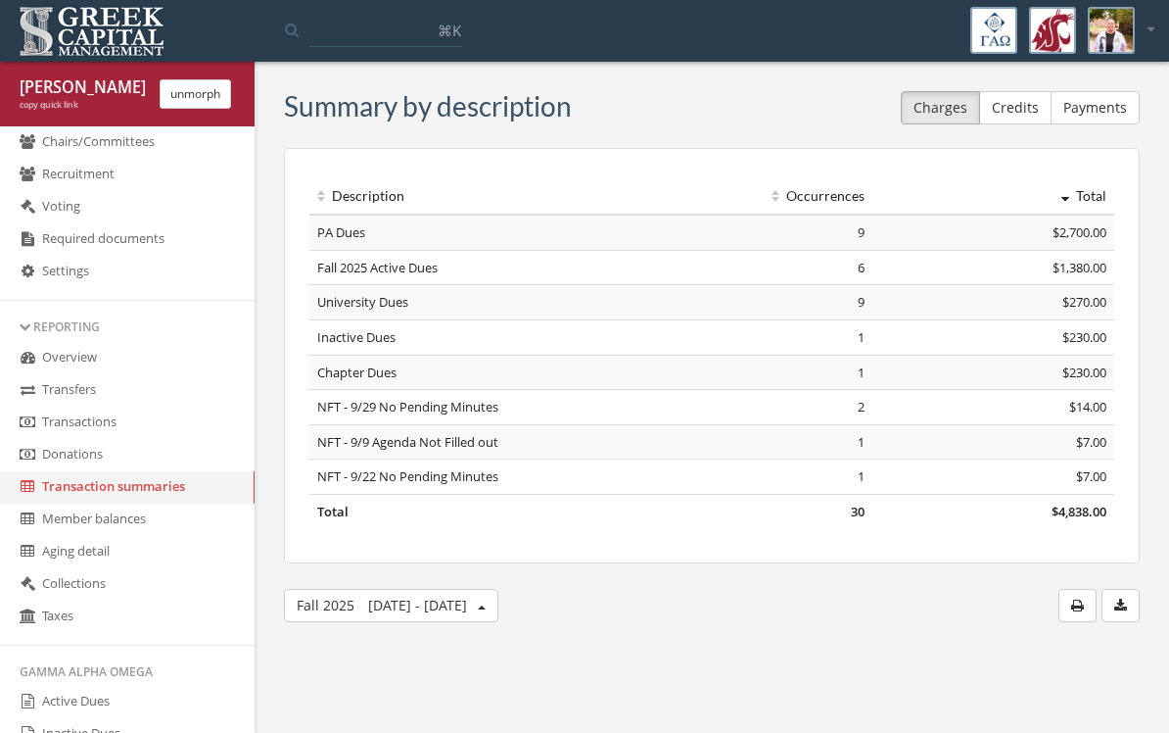
click at [57, 536] on link "Member balances" at bounding box center [127, 519] width 255 height 32
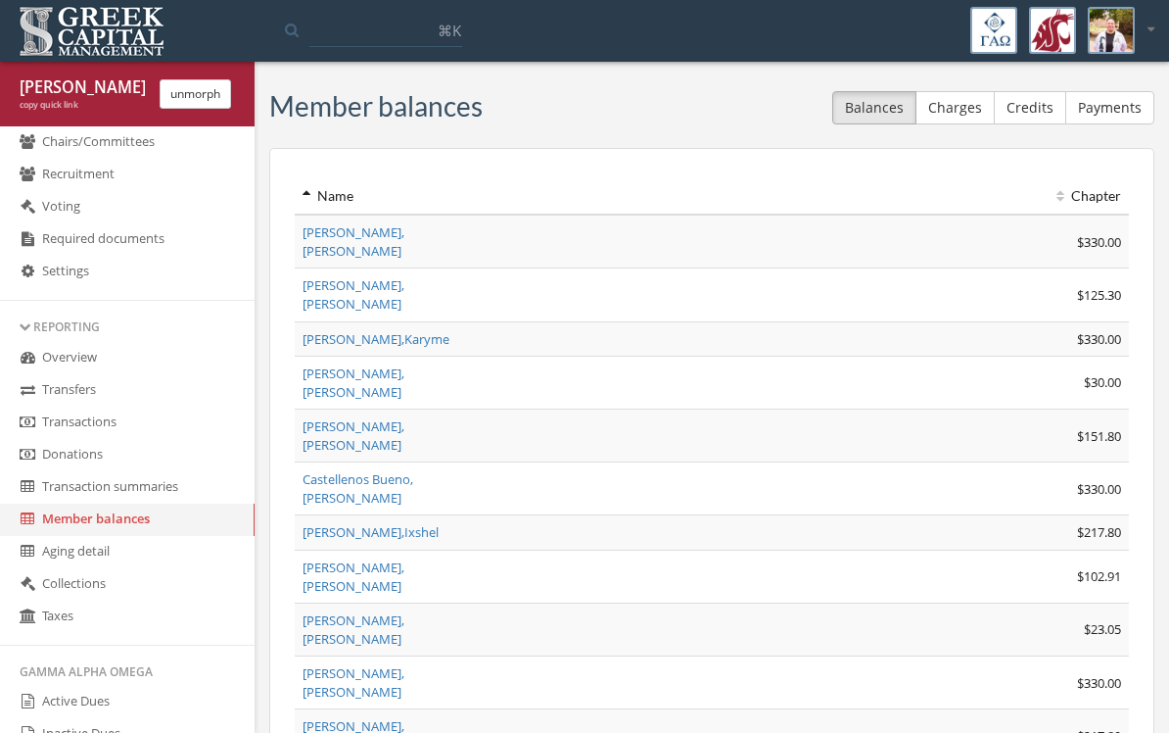
click at [1104, 114] on button "Payments" at bounding box center [1110, 107] width 89 height 33
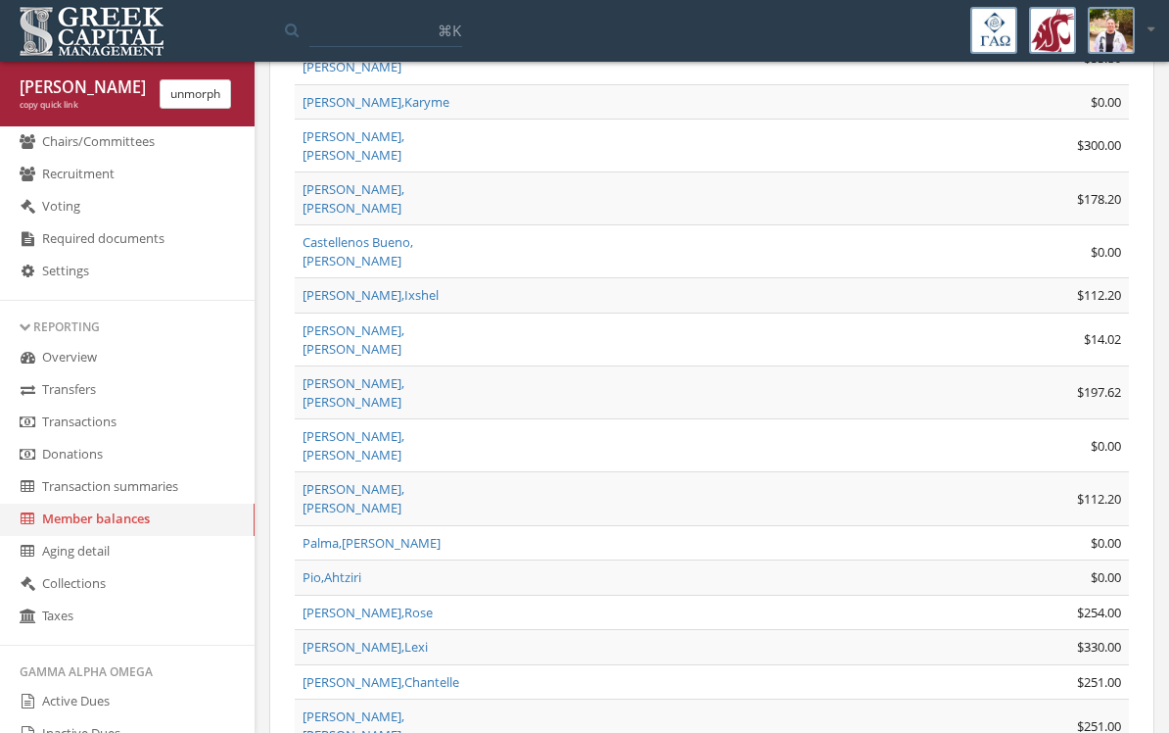
scroll to position [236, 0]
click at [60, 568] on link "Aging detail" at bounding box center [127, 552] width 255 height 32
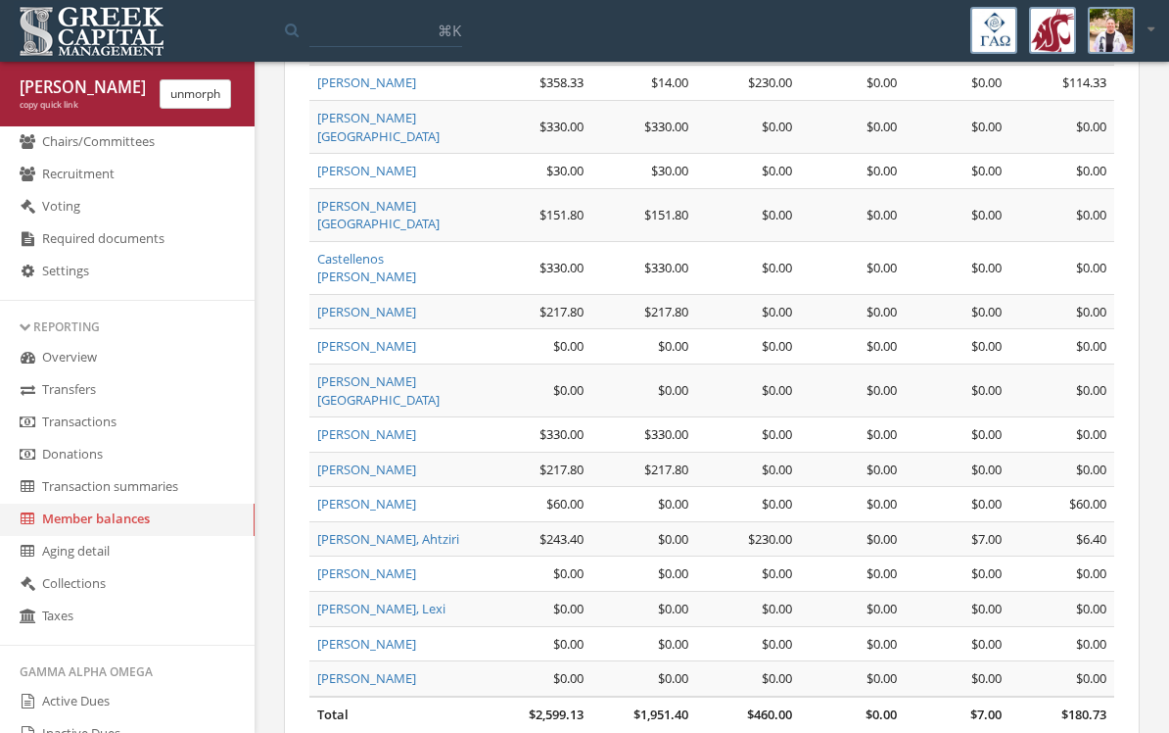
scroll to position [221, 0]
click at [68, 568] on link "Aging detail" at bounding box center [127, 552] width 255 height 32
click at [58, 568] on link "Aging detail" at bounding box center [127, 552] width 255 height 32
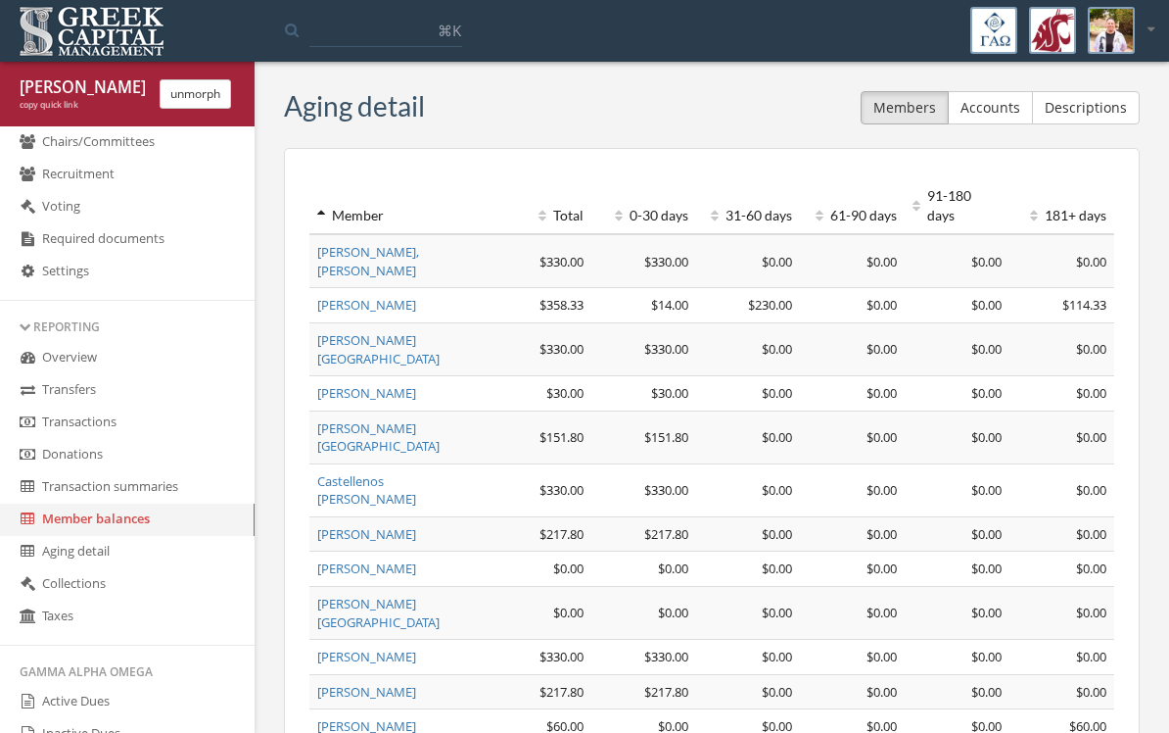
click at [66, 600] on link "Collections" at bounding box center [127, 584] width 255 height 32
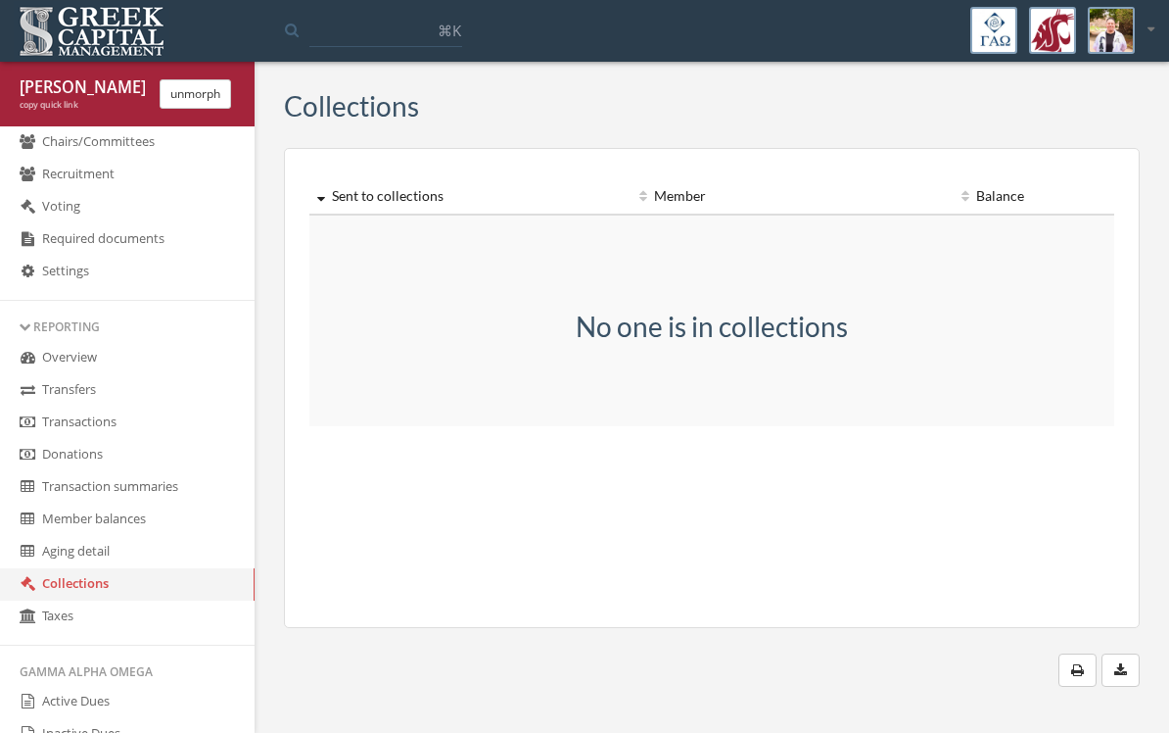
click at [49, 633] on link "Taxes" at bounding box center [127, 616] width 255 height 32
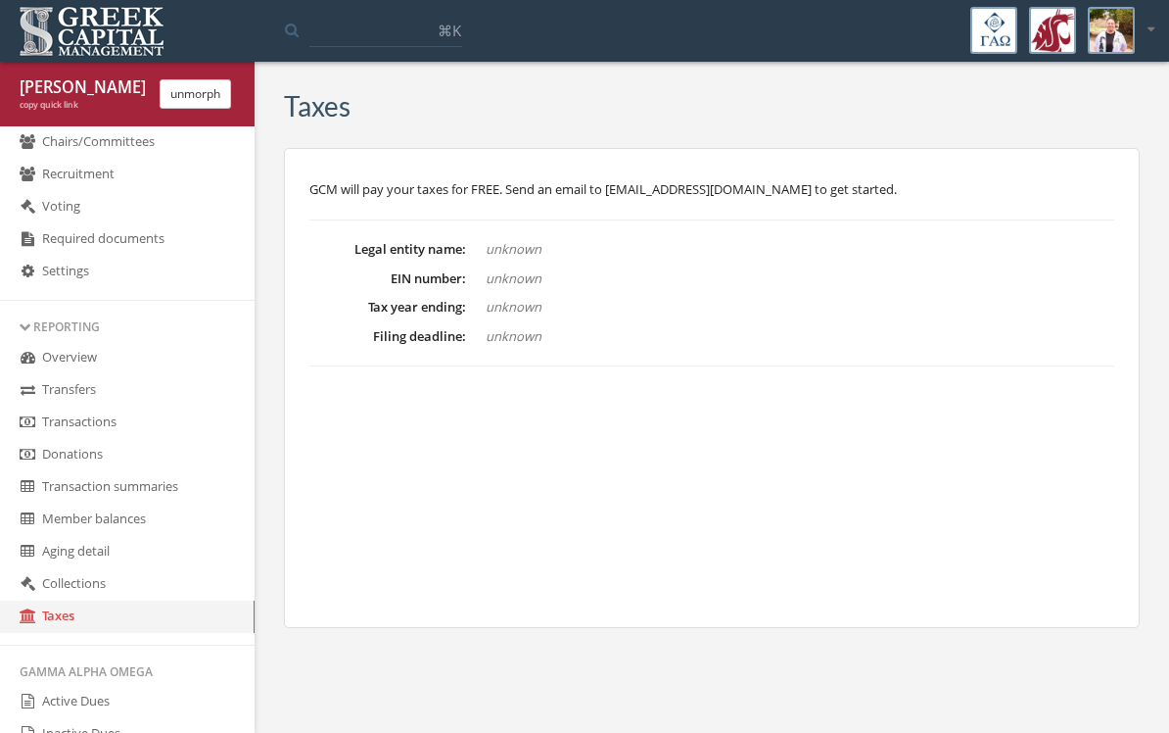
click at [44, 374] on link "Overview" at bounding box center [127, 358] width 255 height 32
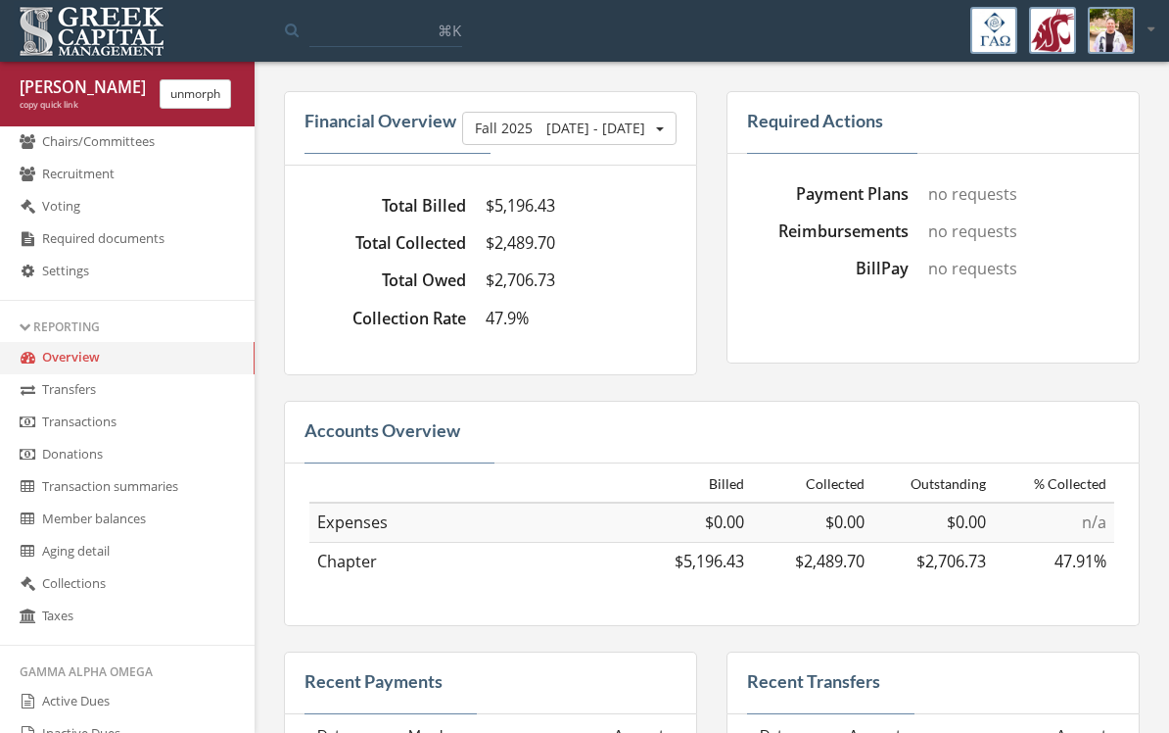
click at [646, 125] on button "Fall [DATE] - [DATE]" at bounding box center [569, 128] width 214 height 33
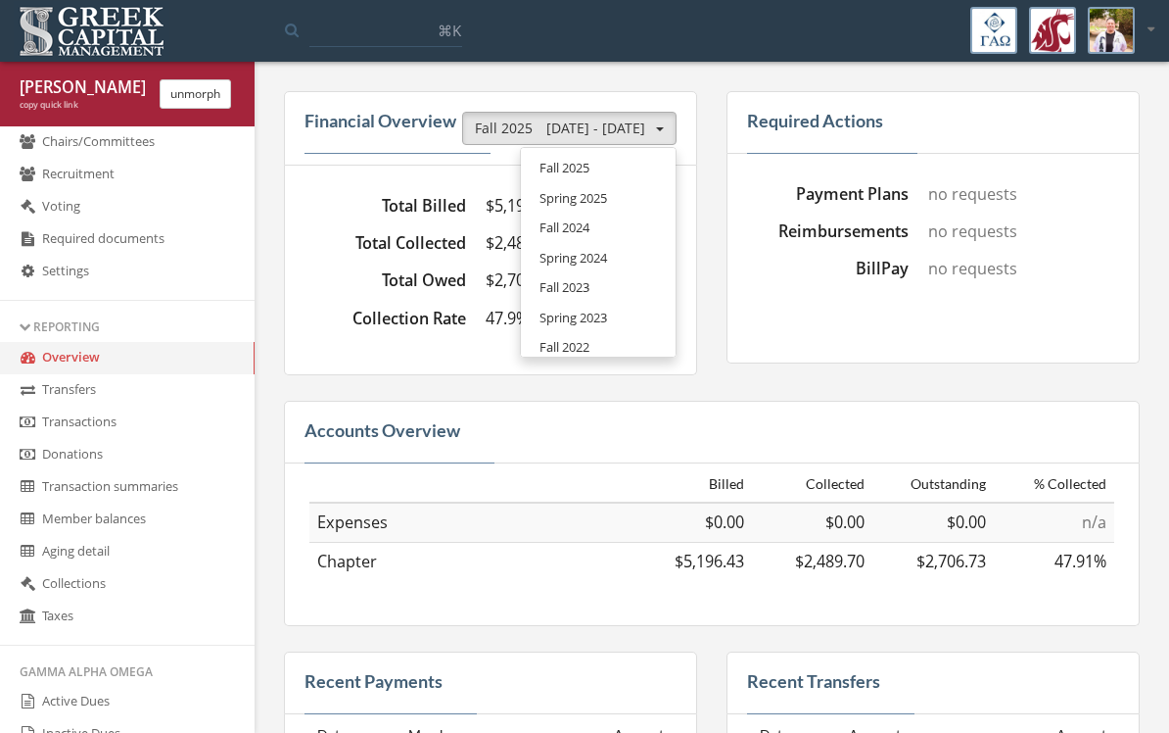
click at [346, 180] on div "Total Billed $5,196.43 Total Collected $2,489.70 Total Owed $2,706.73 Collectio…" at bounding box center [490, 271] width 413 height 210
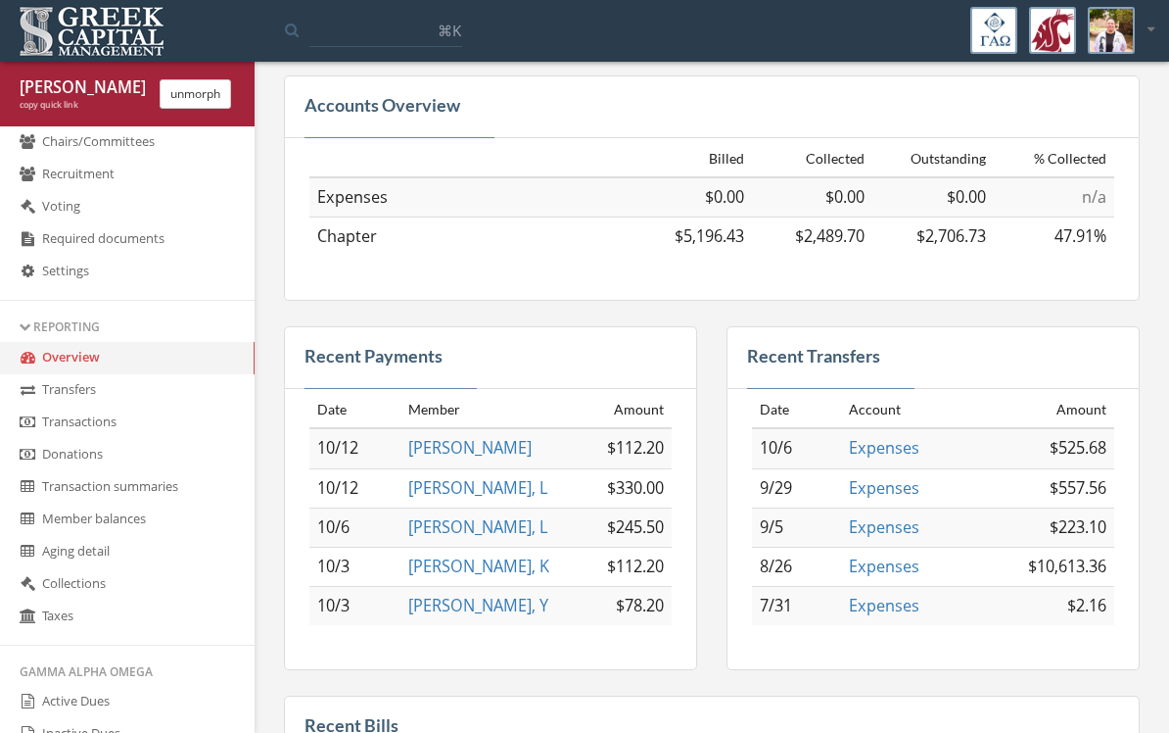
scroll to position [327, 0]
click at [858, 564] on link "Expenses" at bounding box center [884, 564] width 71 height 22
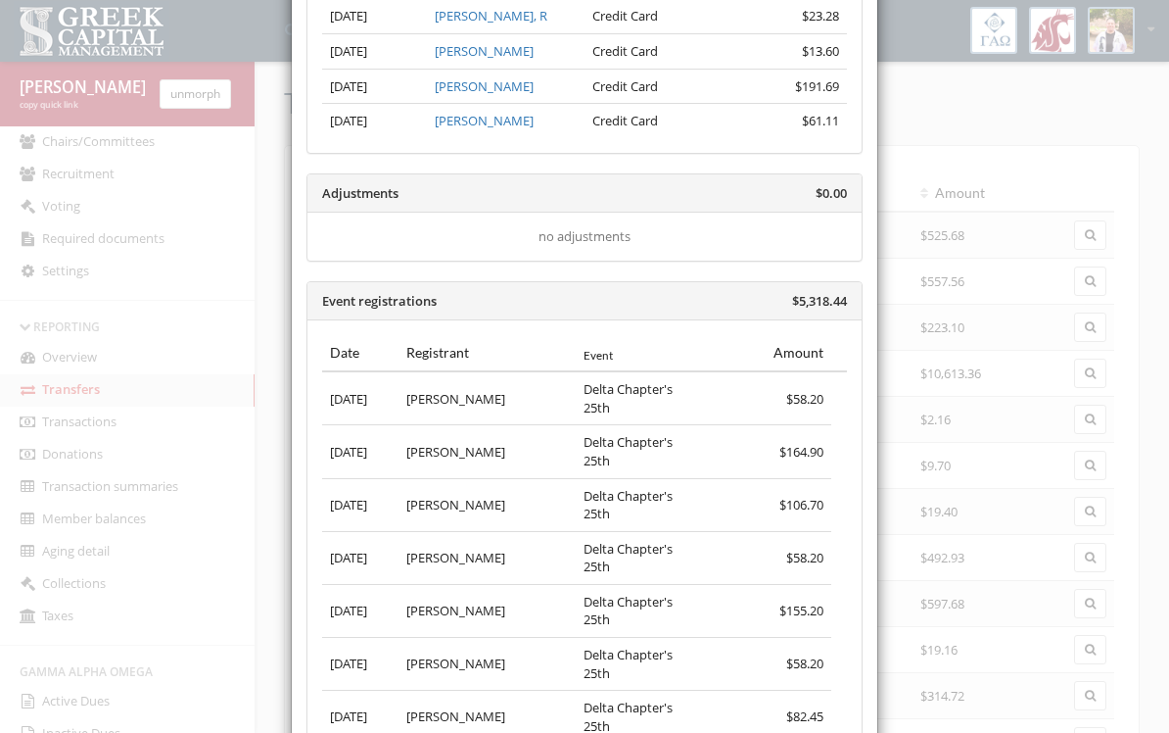
scroll to position [263, 0]
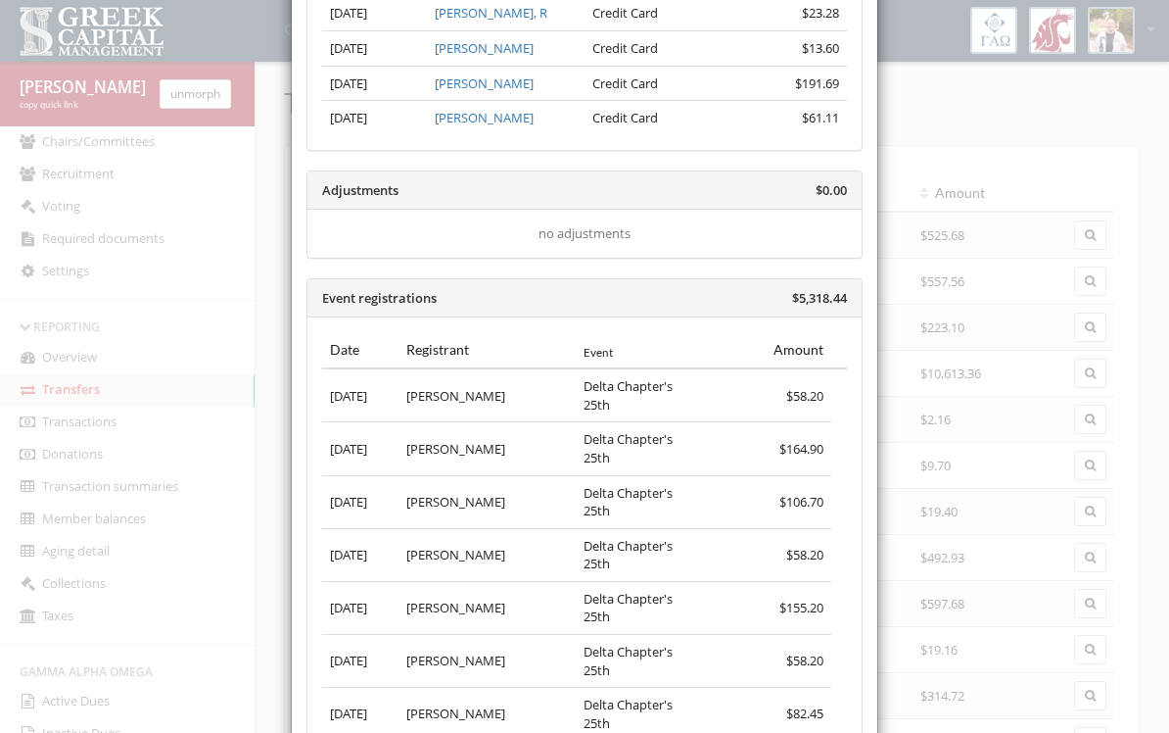
click at [966, 421] on div "× Close Transfer to Expenses account Transfer on [DATE] to GCM ending in GCM $1…" at bounding box center [584, 366] width 1169 height 733
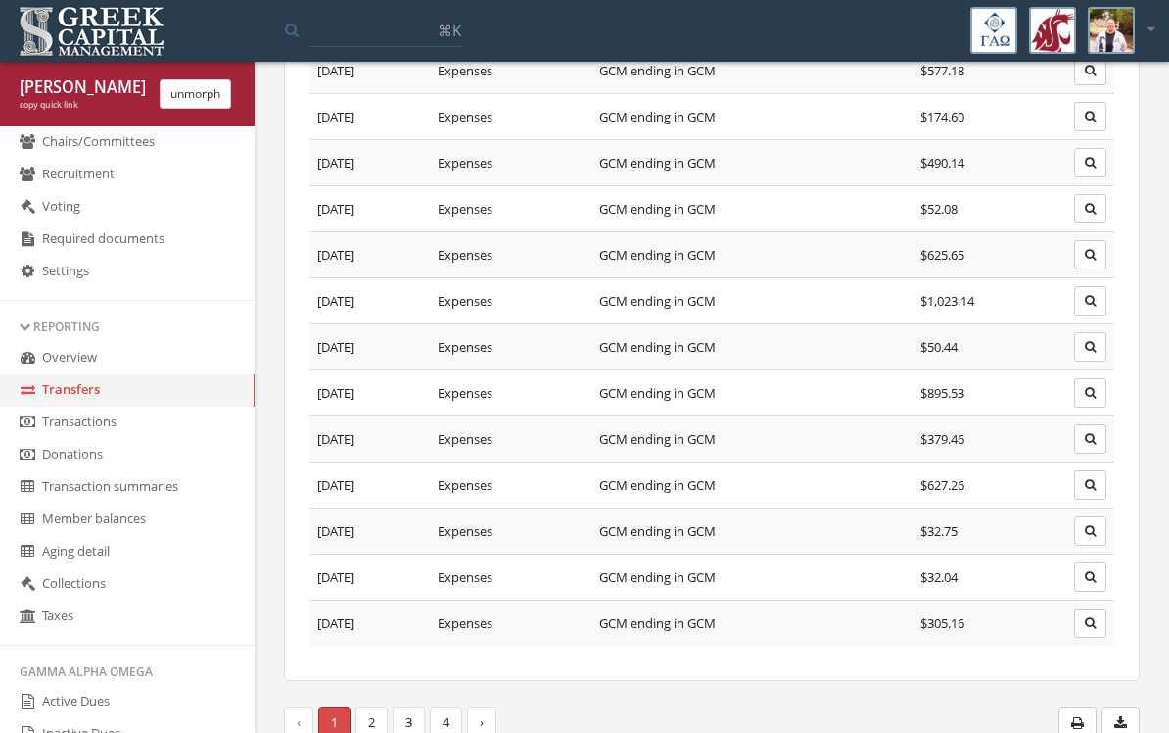
scroll to position [719, 0]
click at [70, 374] on link "Overview" at bounding box center [127, 358] width 255 height 32
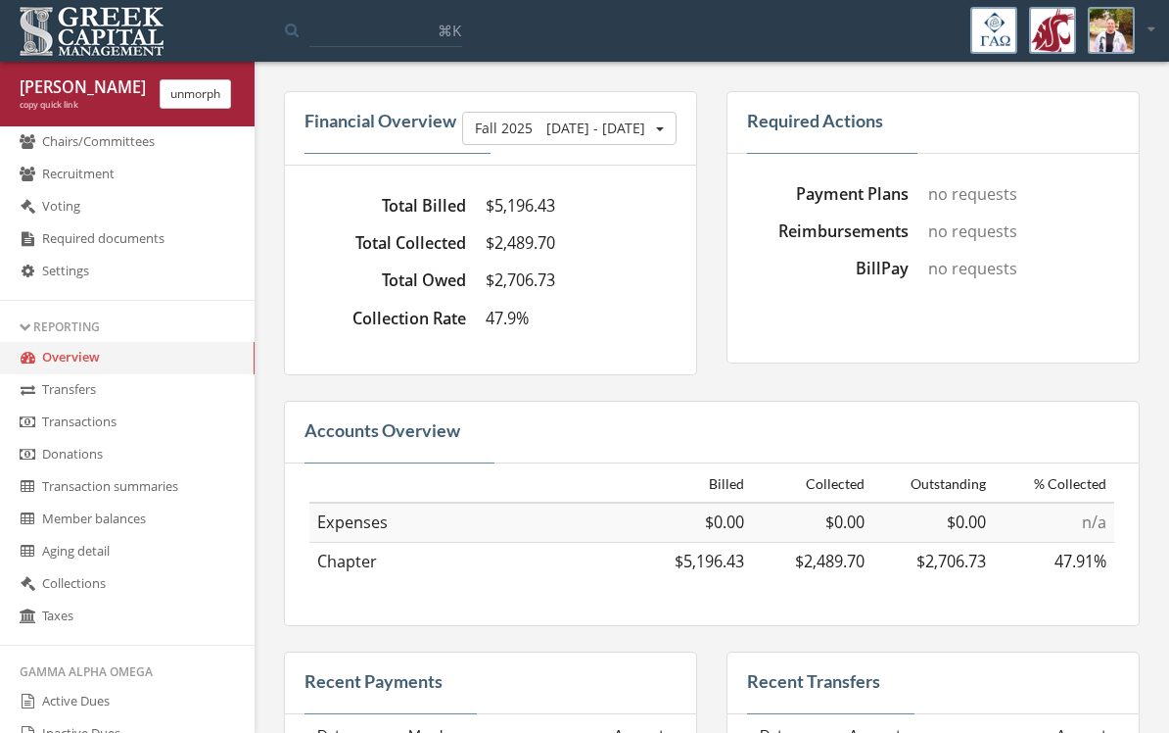
click at [61, 374] on link "Overview" at bounding box center [127, 358] width 255 height 32
click at [52, 374] on link "Overview" at bounding box center [127, 358] width 255 height 32
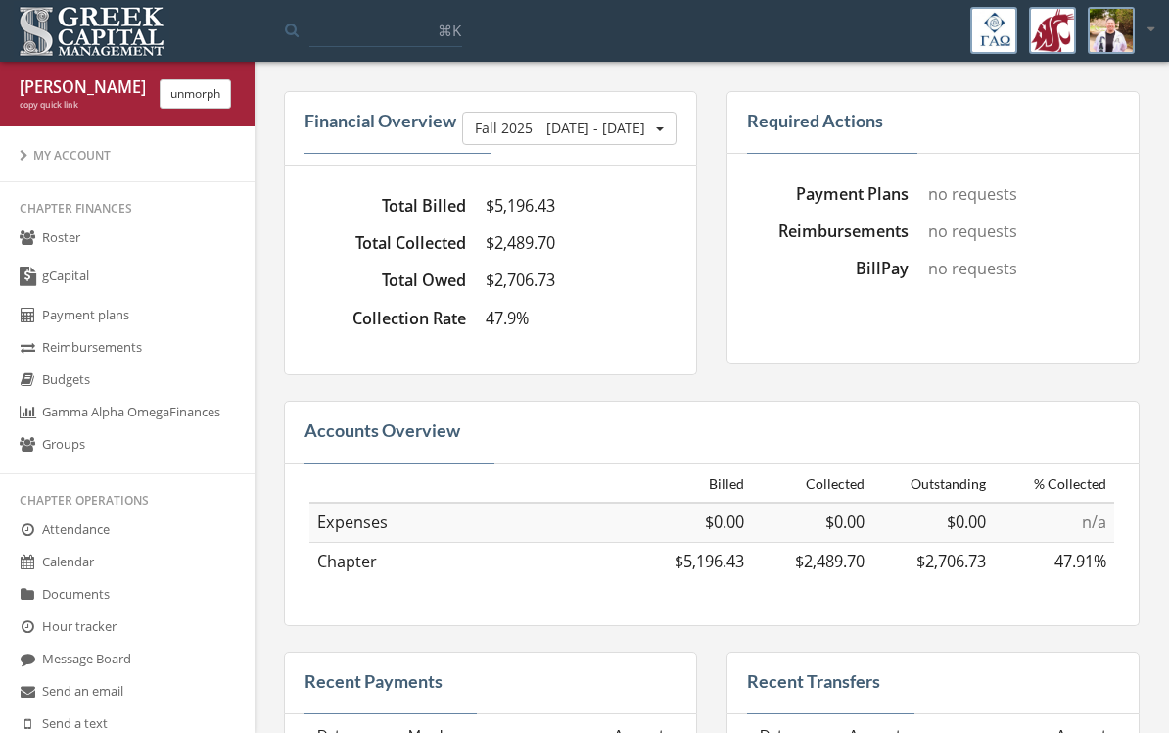
click at [88, 397] on link "Budgets" at bounding box center [127, 380] width 255 height 32
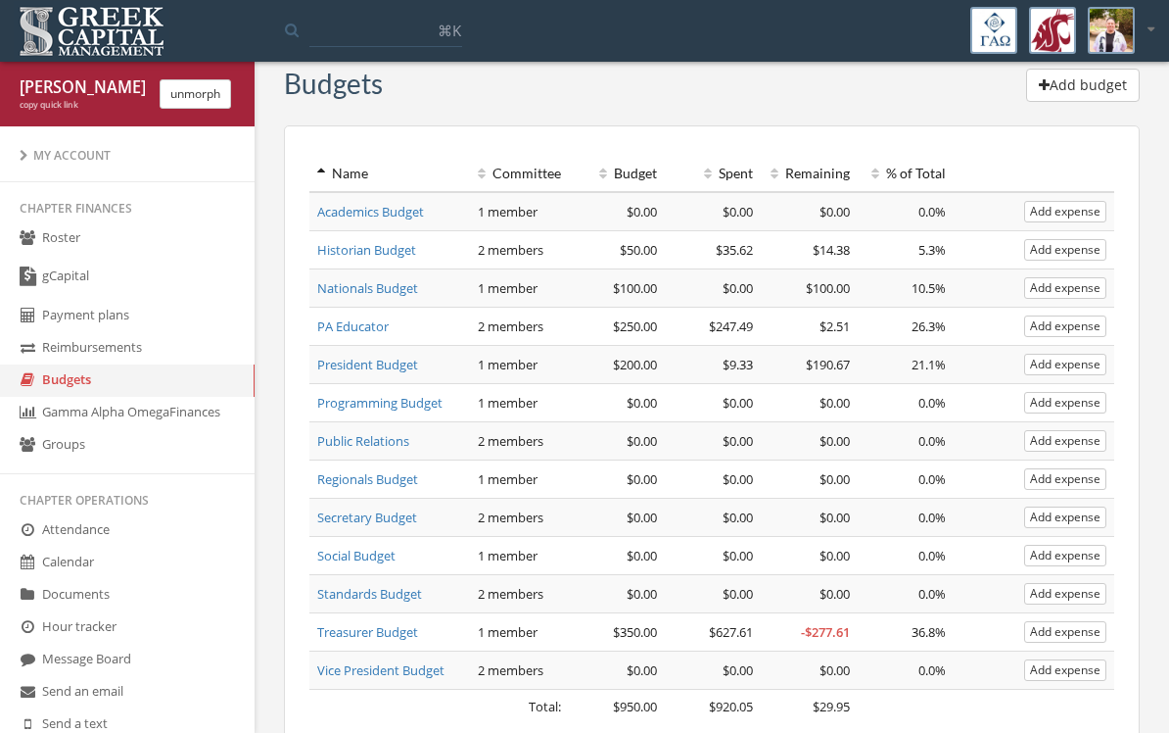
scroll to position [25, 0]
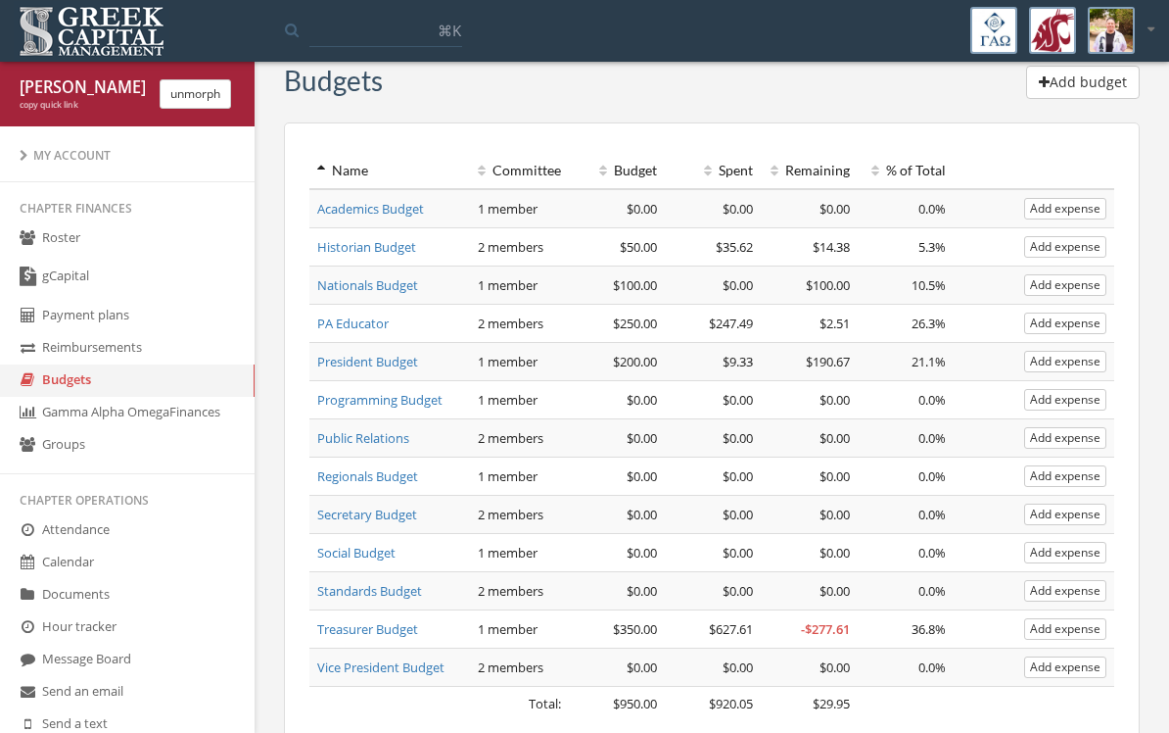
click at [69, 354] on link "Reimbursements" at bounding box center [127, 348] width 255 height 32
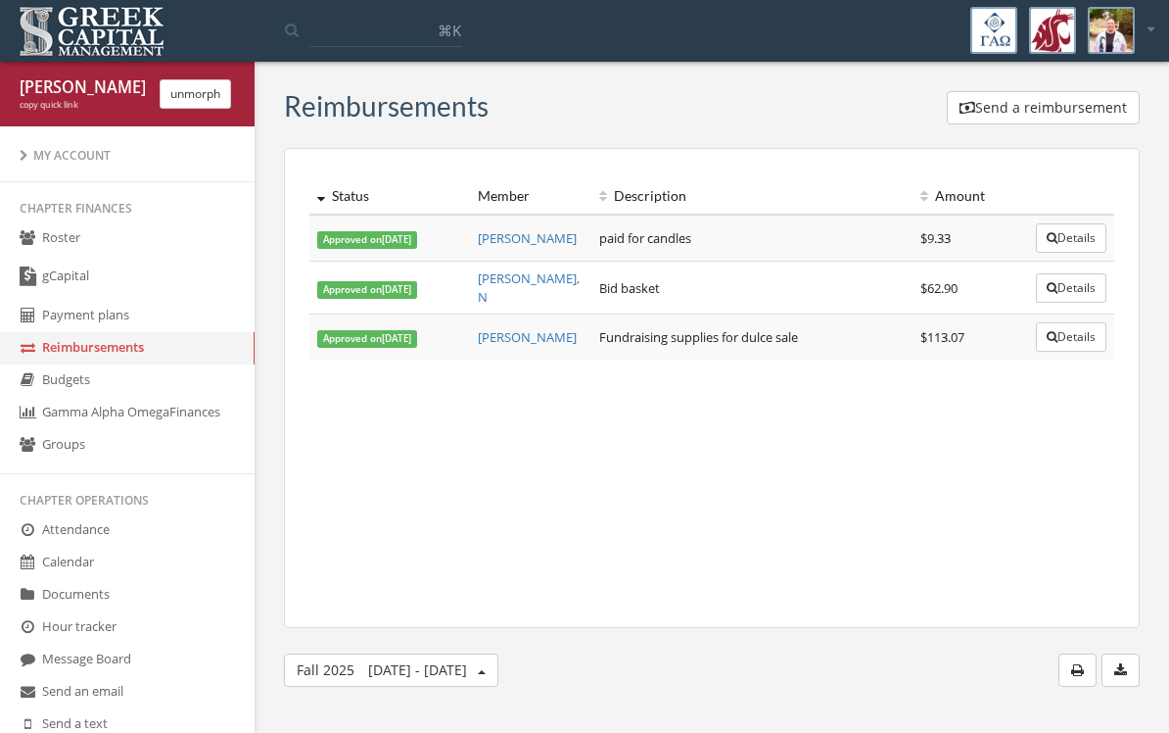
click at [68, 310] on link "Payment plans" at bounding box center [127, 316] width 255 height 32
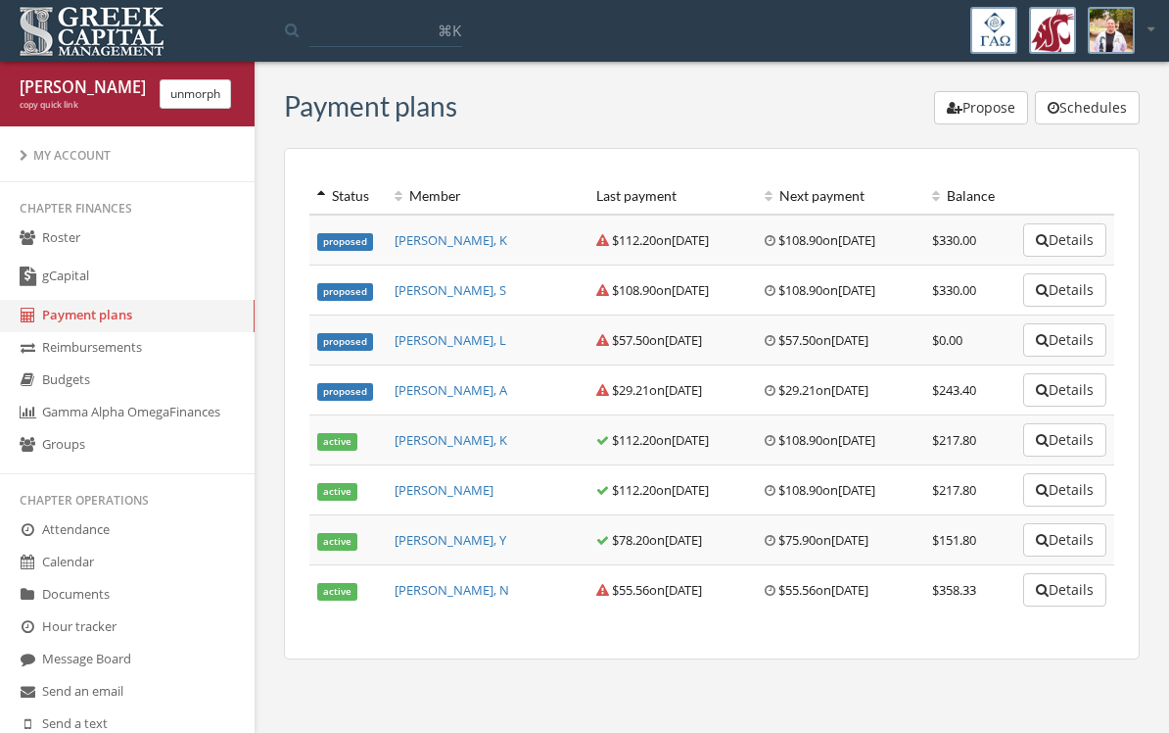
click at [55, 285] on link "gCapital" at bounding box center [127, 277] width 255 height 45
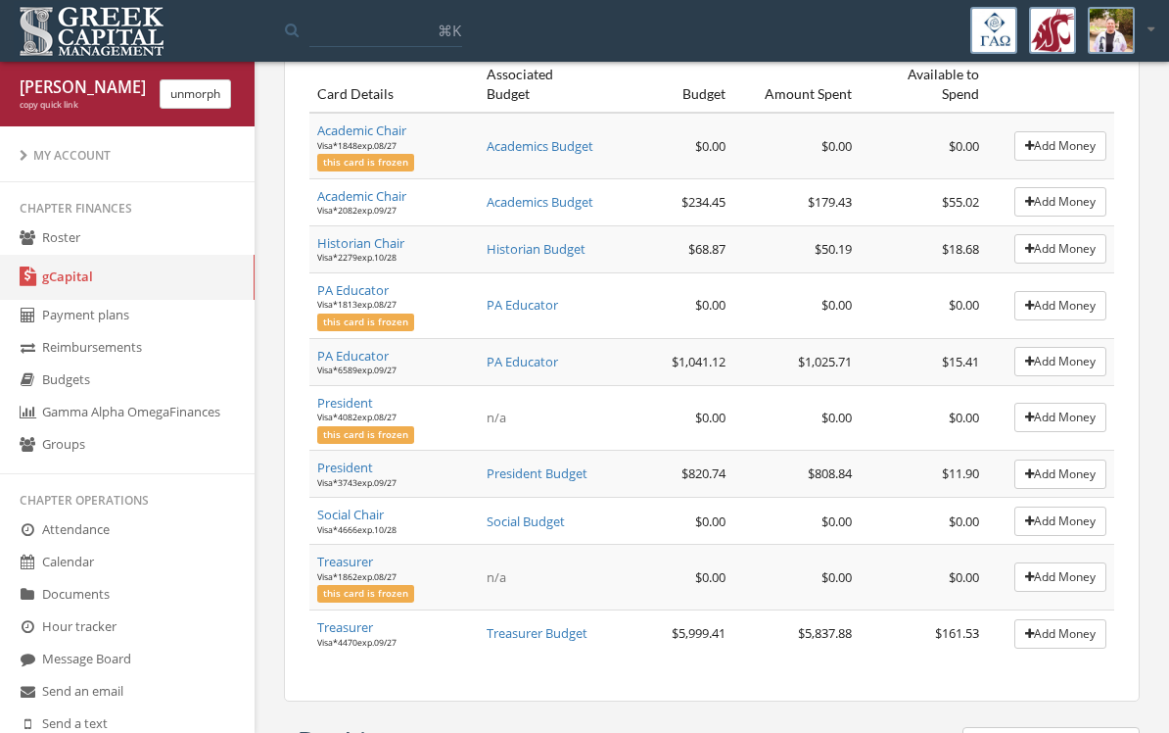
scroll to position [343, 0]
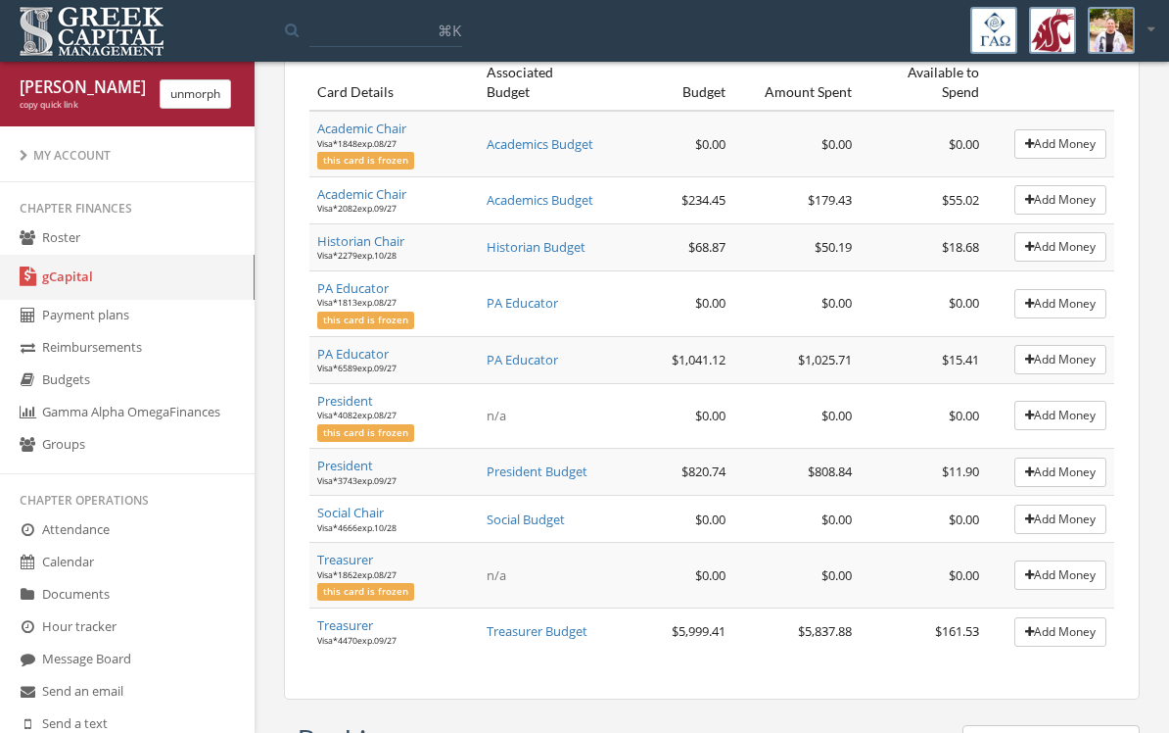
click at [820, 697] on div "gCapital Transfer Account Budget Spent Remaining % Remaining Expenses $12,866.1…" at bounding box center [711, 376] width 885 height 1257
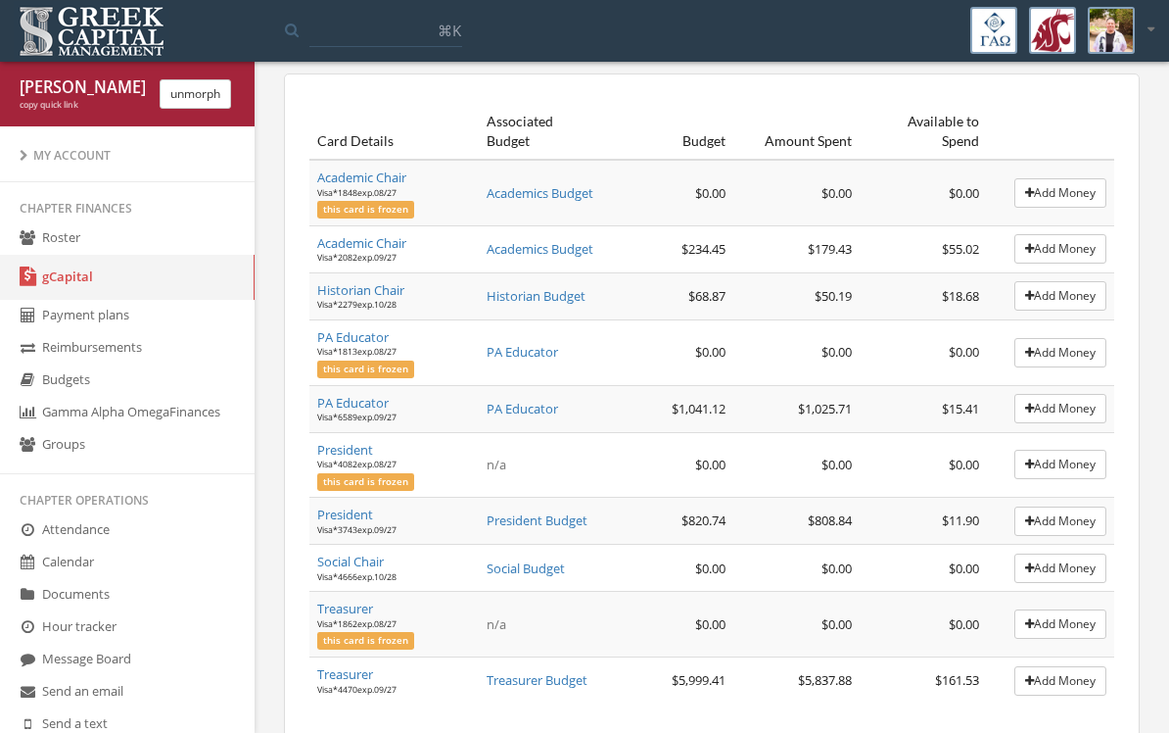
scroll to position [305, 0]
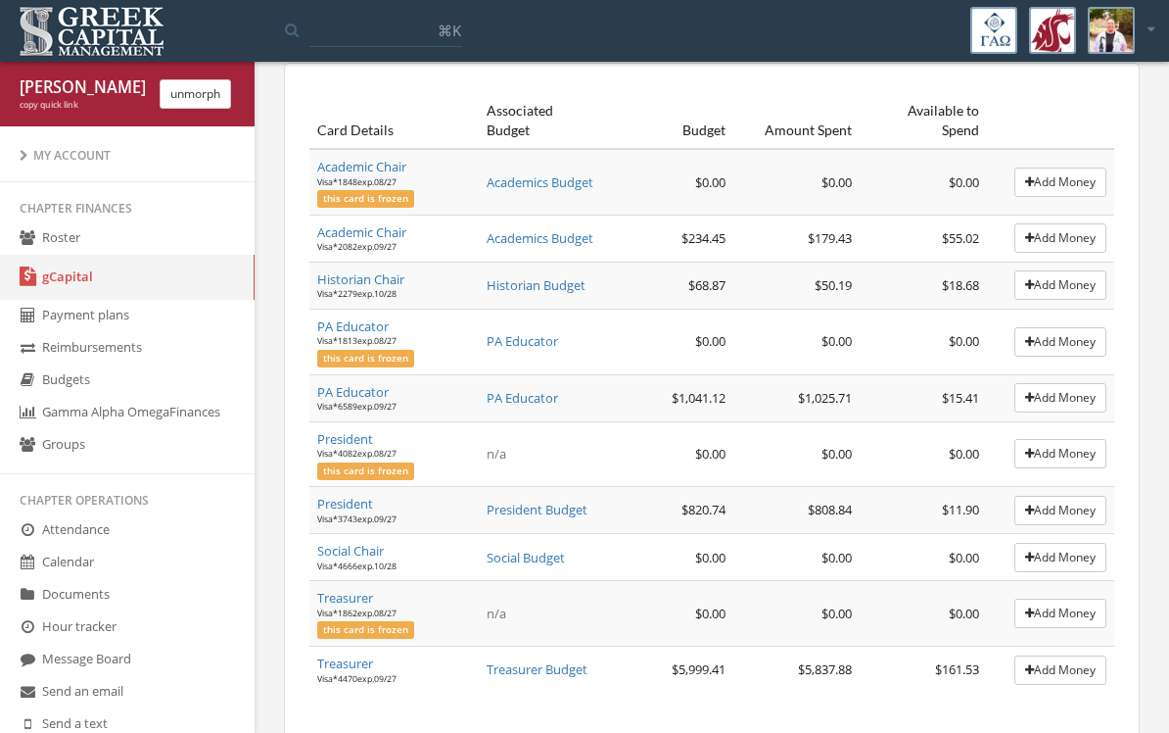
click at [75, 317] on link "Payment plans" at bounding box center [127, 316] width 255 height 32
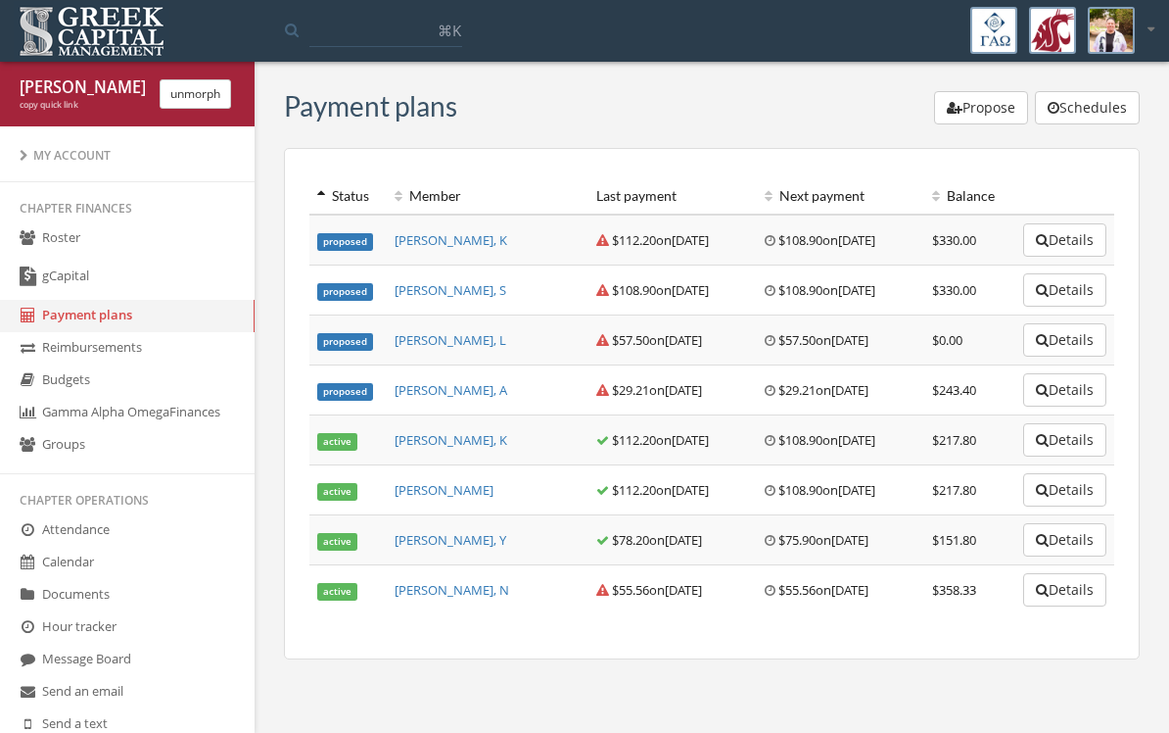
click at [71, 355] on link "Reimbursements" at bounding box center [127, 348] width 255 height 32
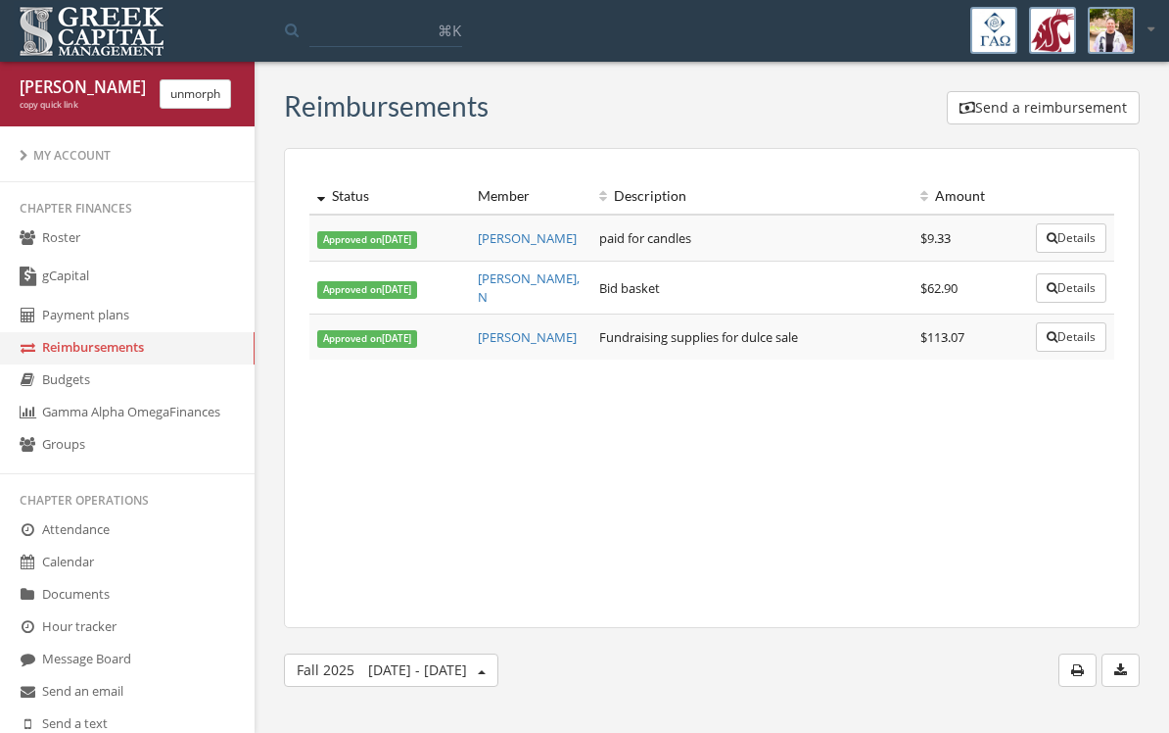
click at [72, 395] on link "Budgets" at bounding box center [127, 380] width 255 height 32
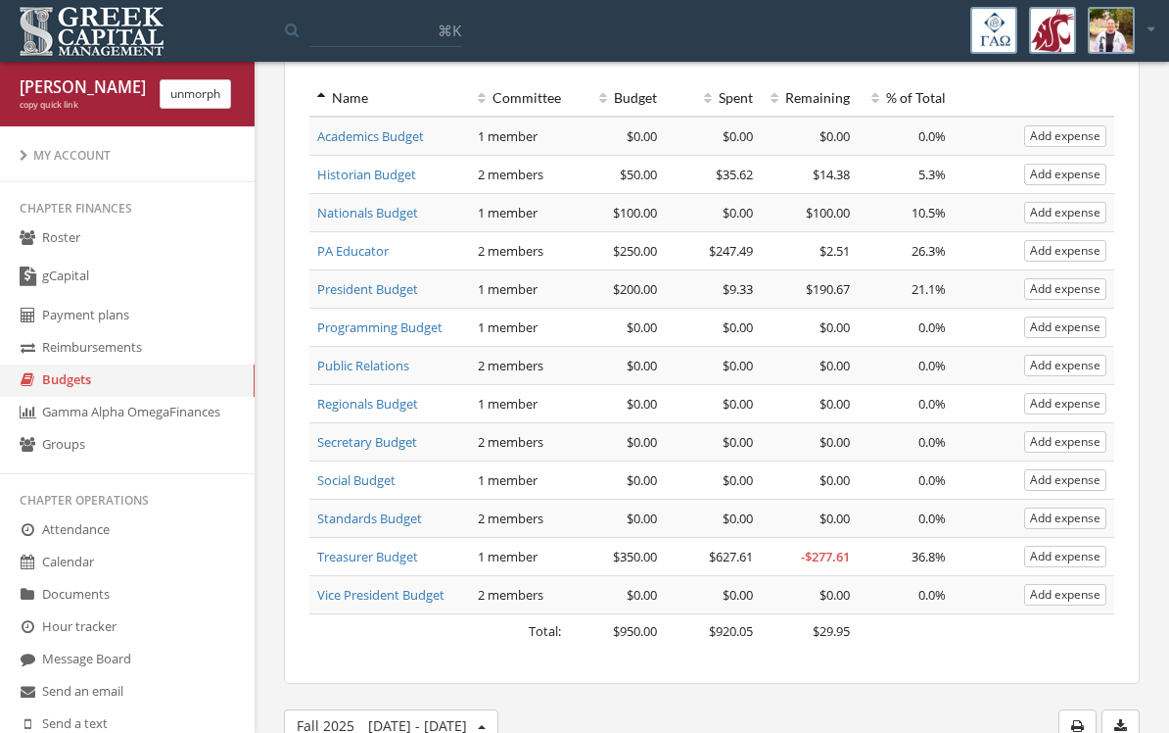
scroll to position [97, 0]
click at [112, 421] on link "Gamma Alpha Omega Finances" at bounding box center [127, 413] width 255 height 32
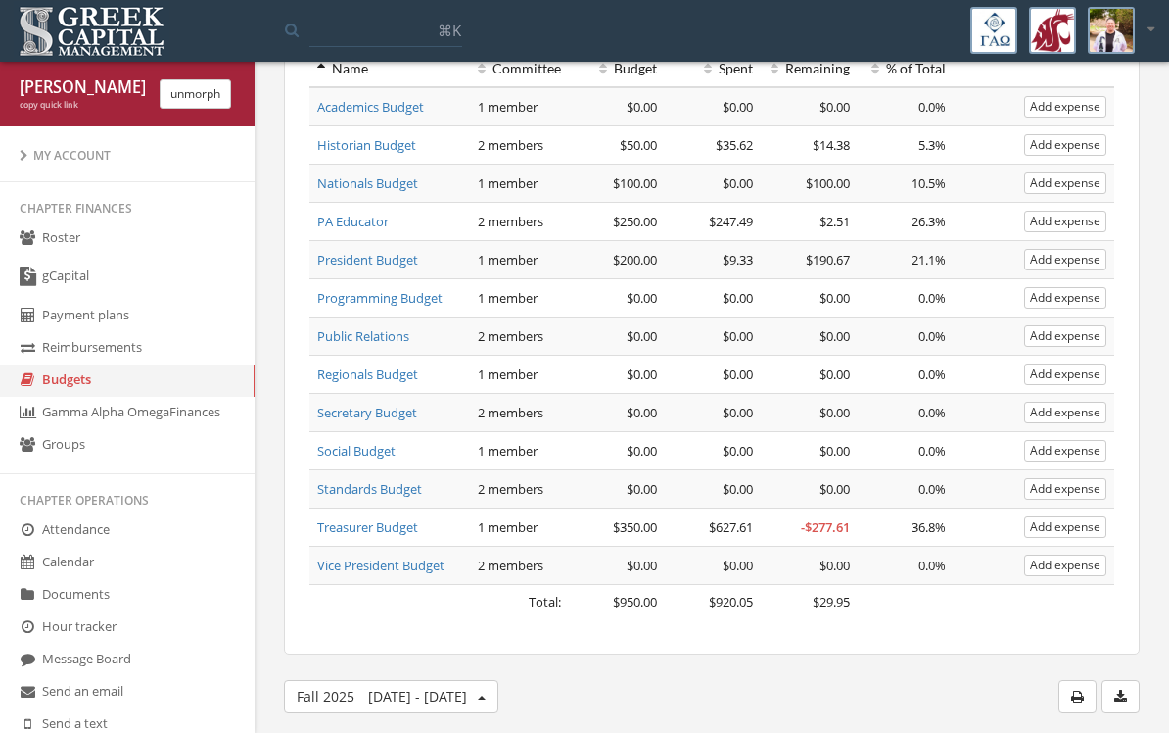
scroll to position [126, 0]
click at [53, 281] on link "gCapital" at bounding box center [127, 277] width 255 height 45
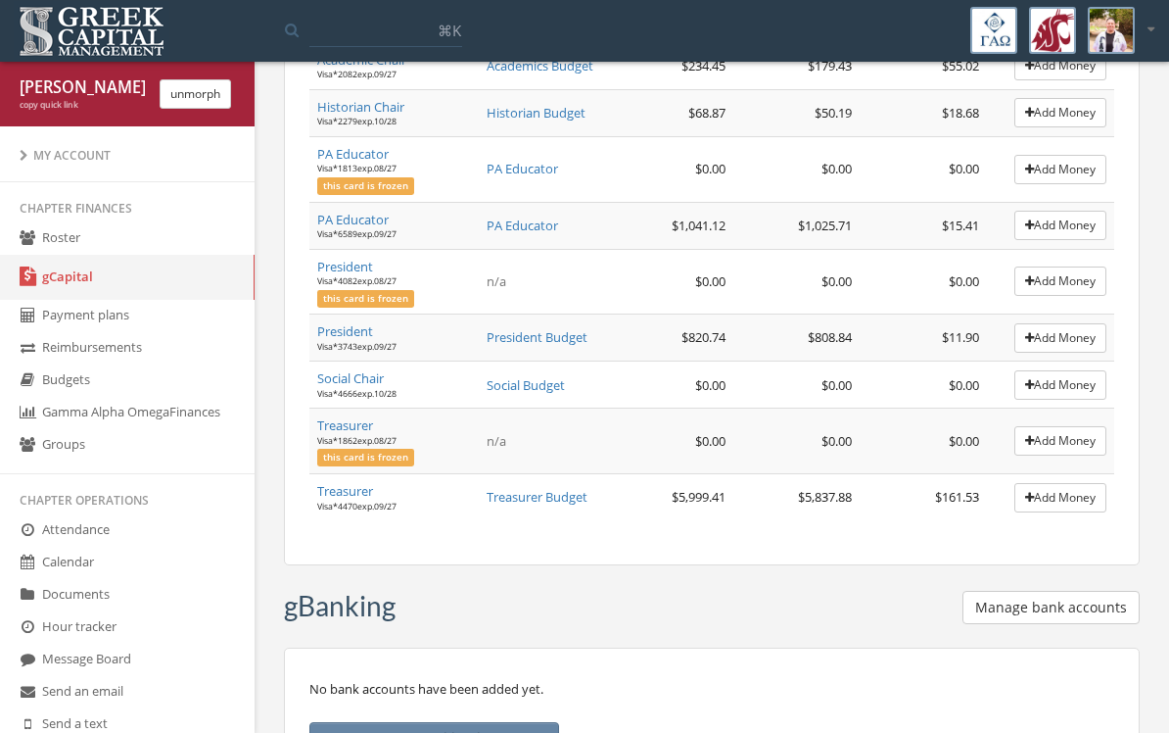
scroll to position [479, 0]
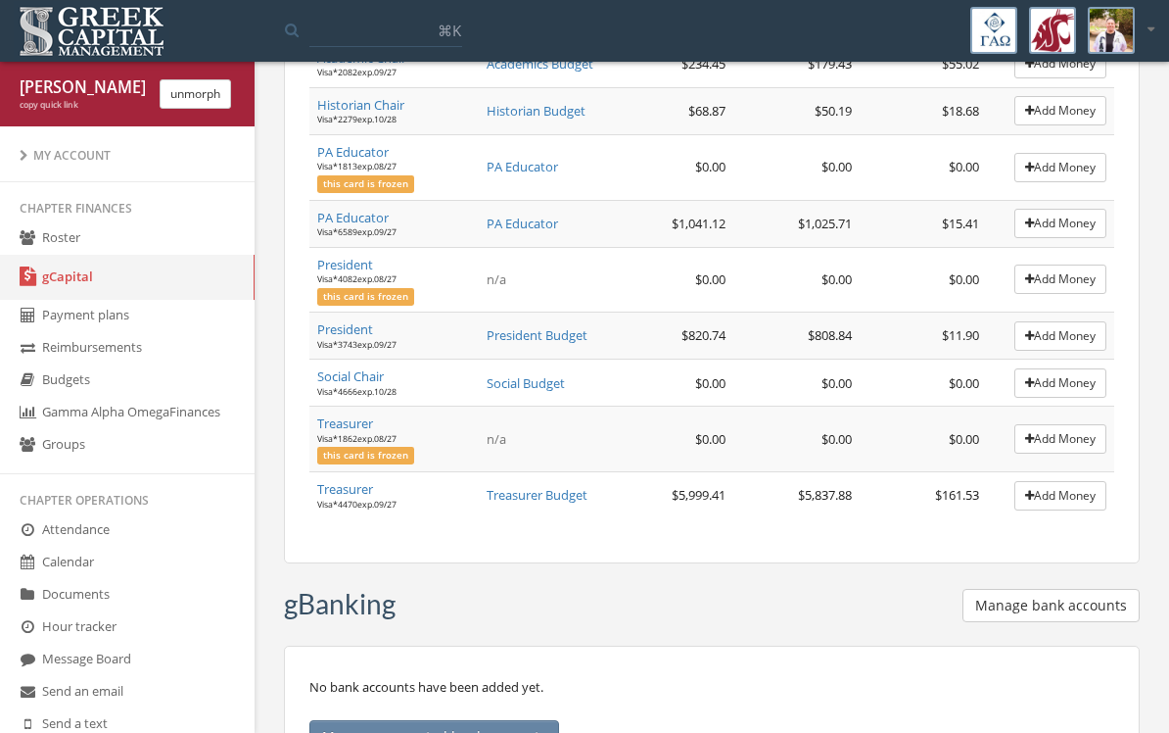
click at [533, 486] on span "Treasurer Budget" at bounding box center [537, 495] width 101 height 18
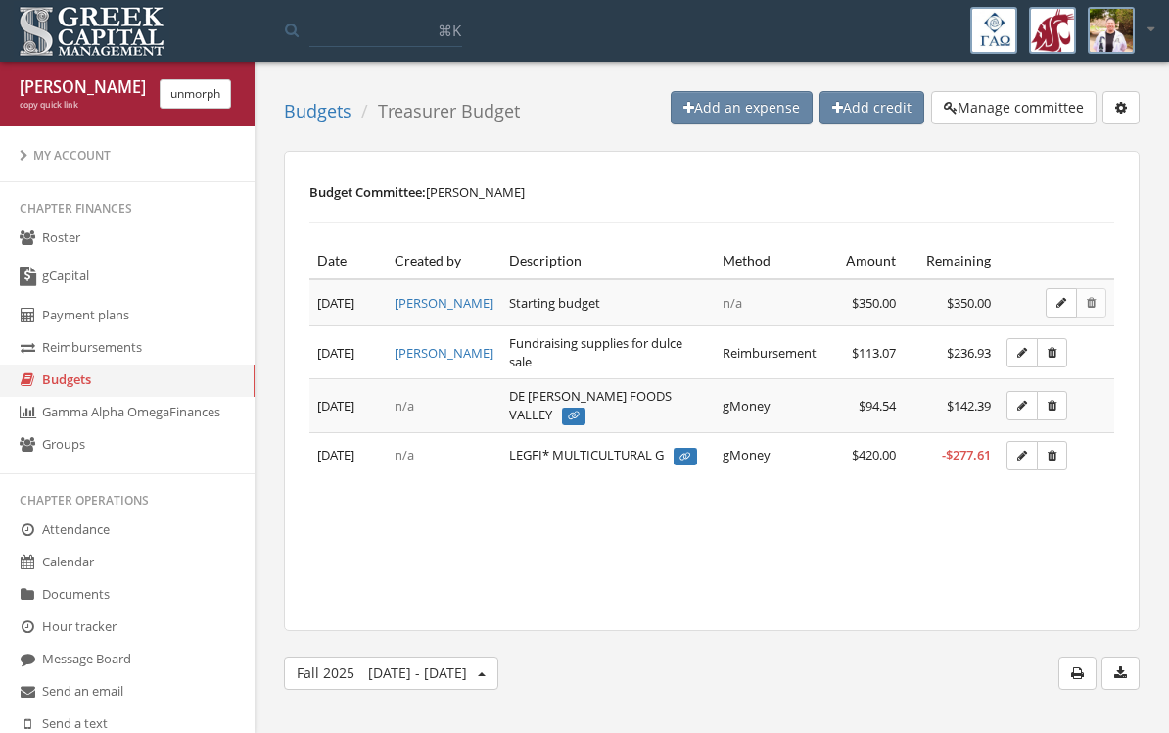
click at [345, 111] on link "Budgets" at bounding box center [318, 111] width 68 height 24
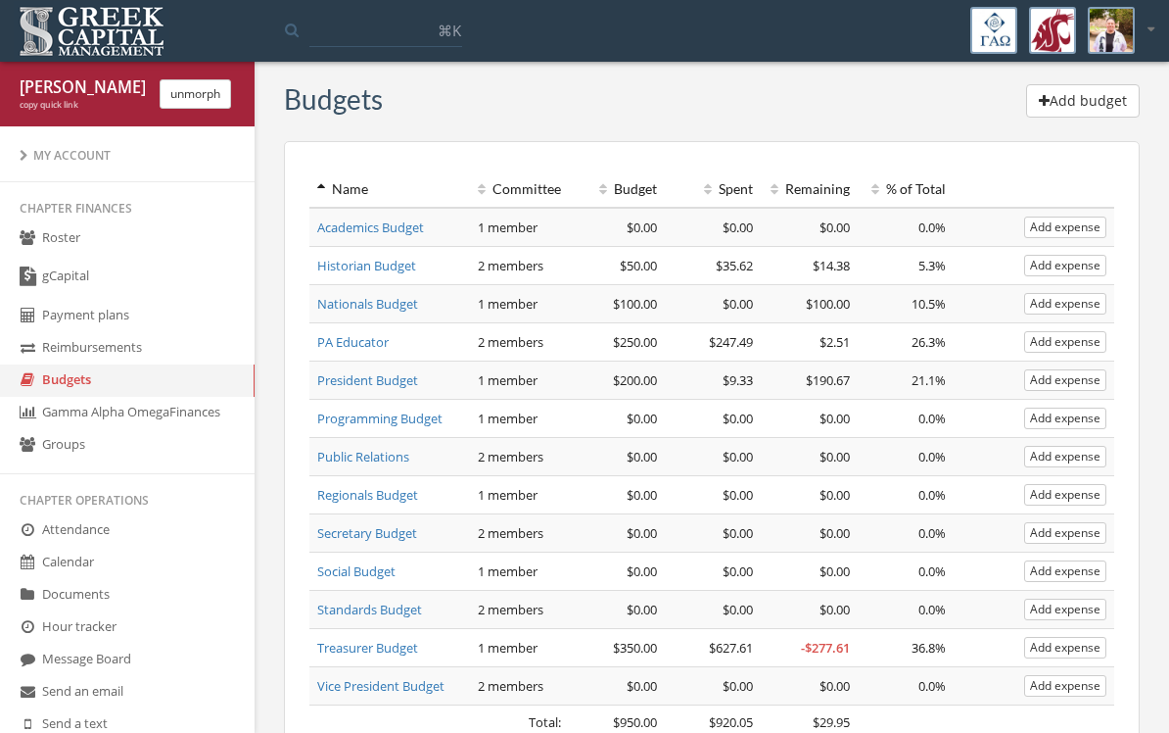
scroll to position [8, 0]
click at [62, 283] on link "gCapital" at bounding box center [127, 277] width 255 height 45
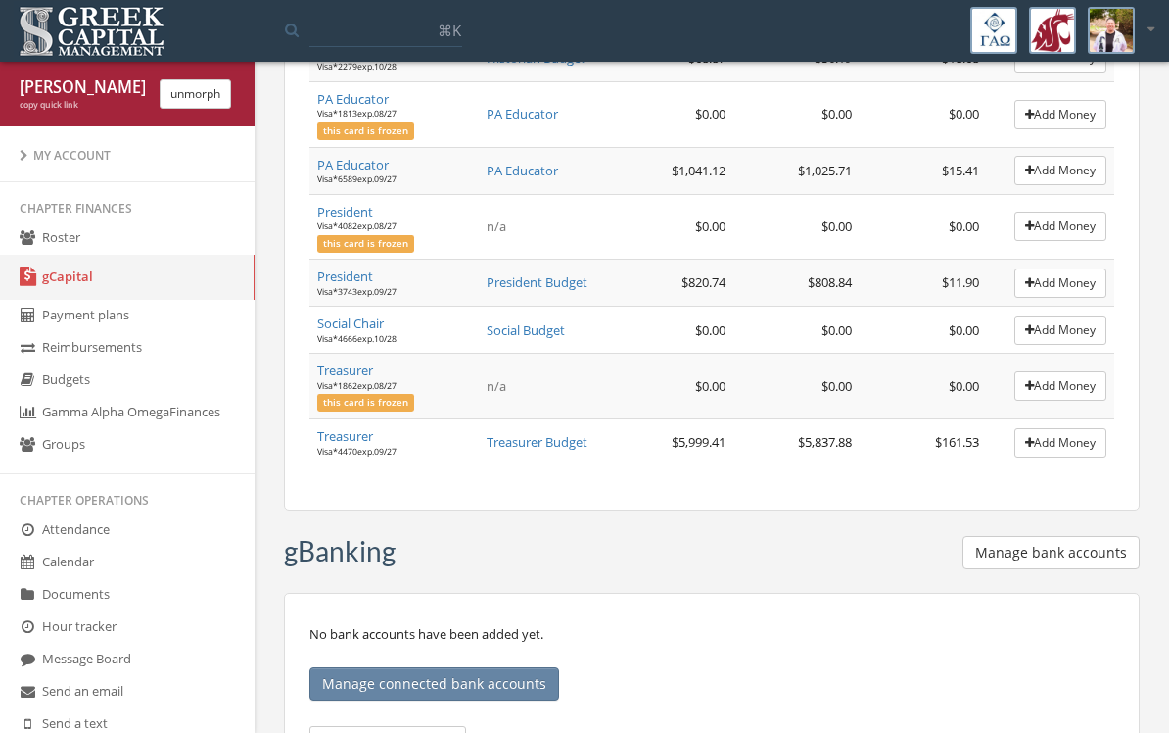
scroll to position [533, 0]
click at [340, 427] on link "Treasurer" at bounding box center [345, 435] width 56 height 18
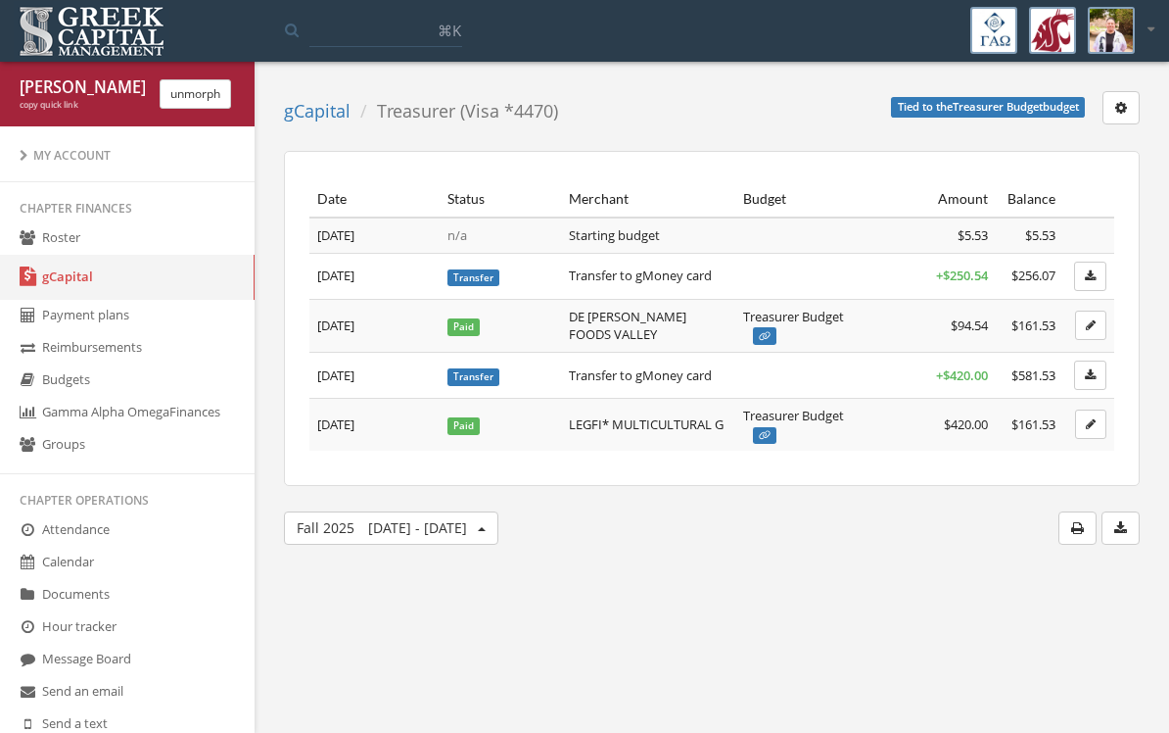
click at [450, 540] on button "Fall [DATE] - [DATE]" at bounding box center [391, 527] width 214 height 33
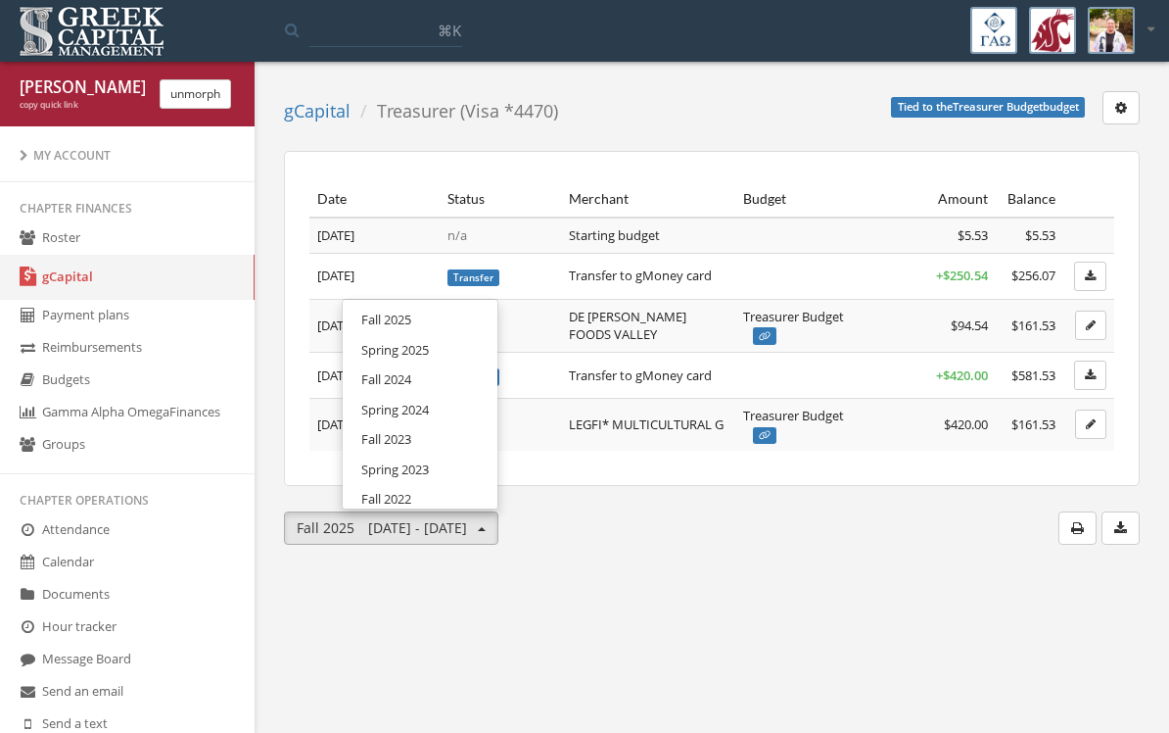
click at [386, 364] on link "Fall 2024" at bounding box center [420, 379] width 141 height 30
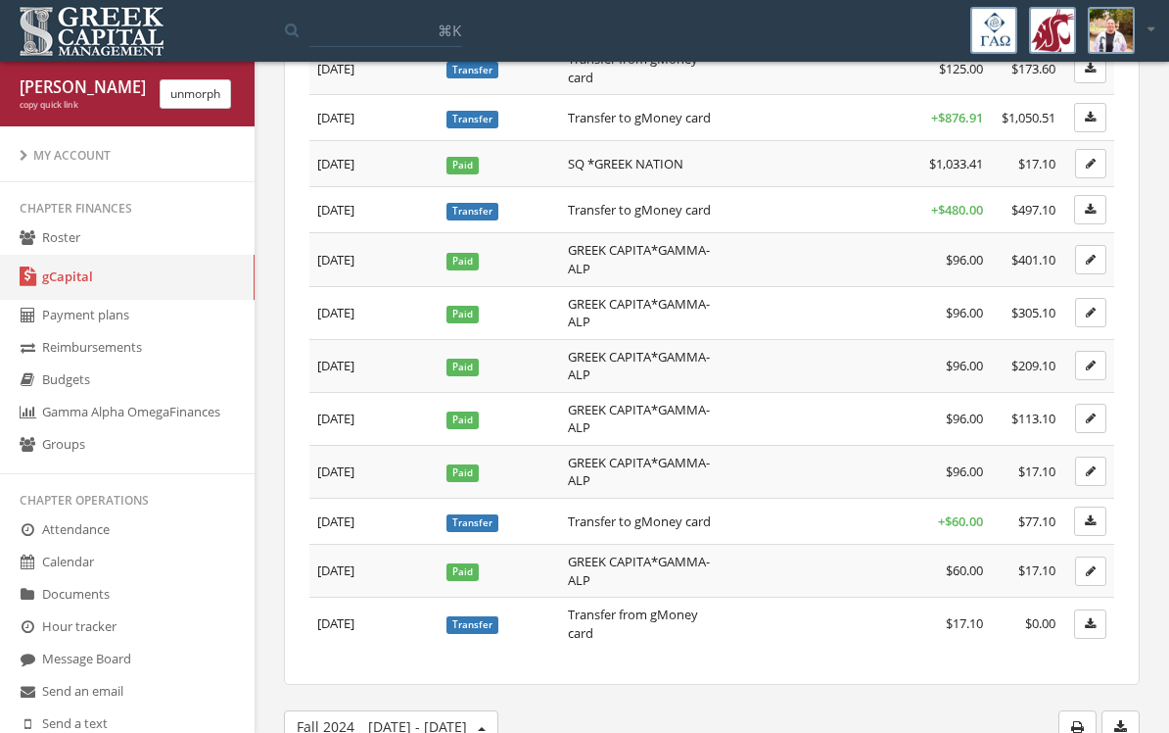
scroll to position [652, 0]
click at [448, 711] on button "Fall [DATE] - [DATE]" at bounding box center [391, 727] width 214 height 33
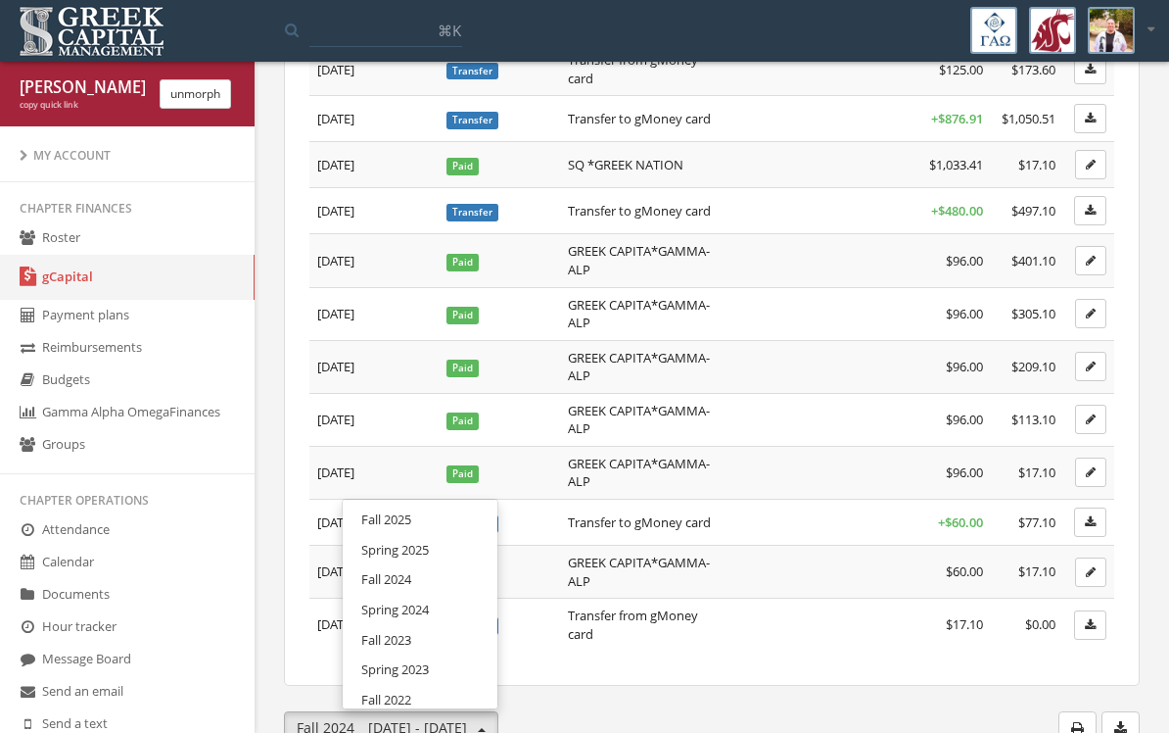
click at [371, 545] on link "Spring 2025" at bounding box center [420, 550] width 141 height 30
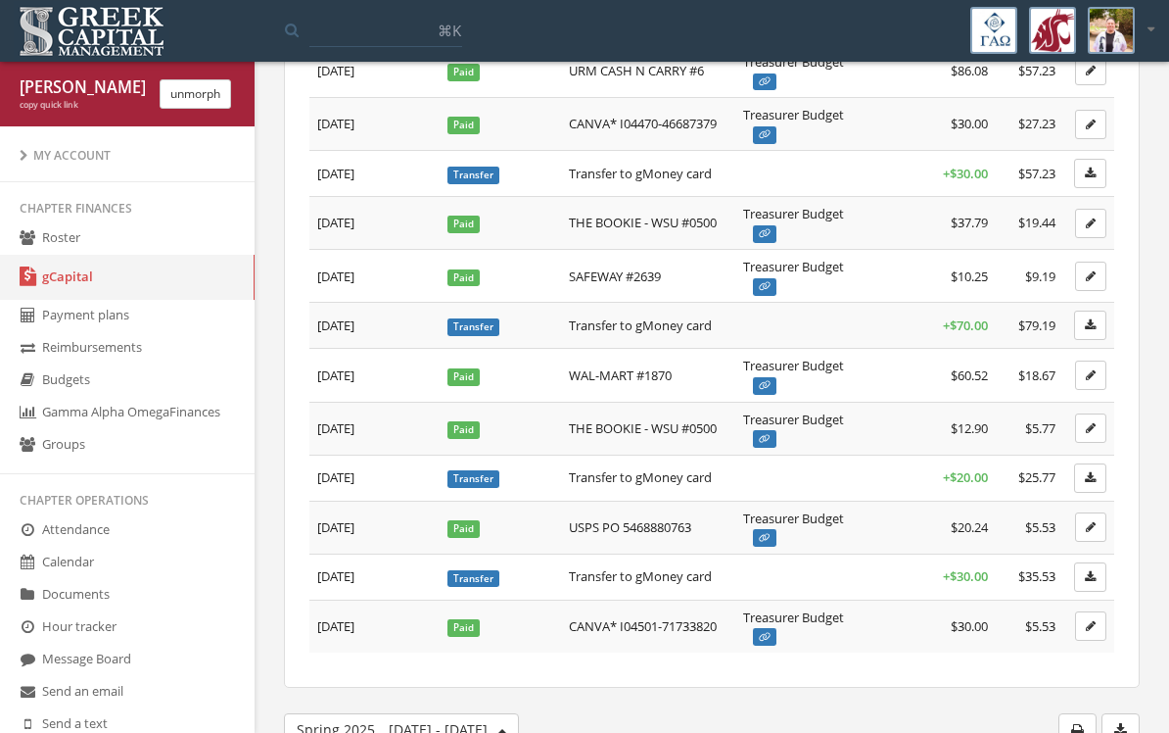
scroll to position [675, 0]
click at [489, 732] on button "Spring [DATE] - [DATE]" at bounding box center [401, 730] width 235 height 33
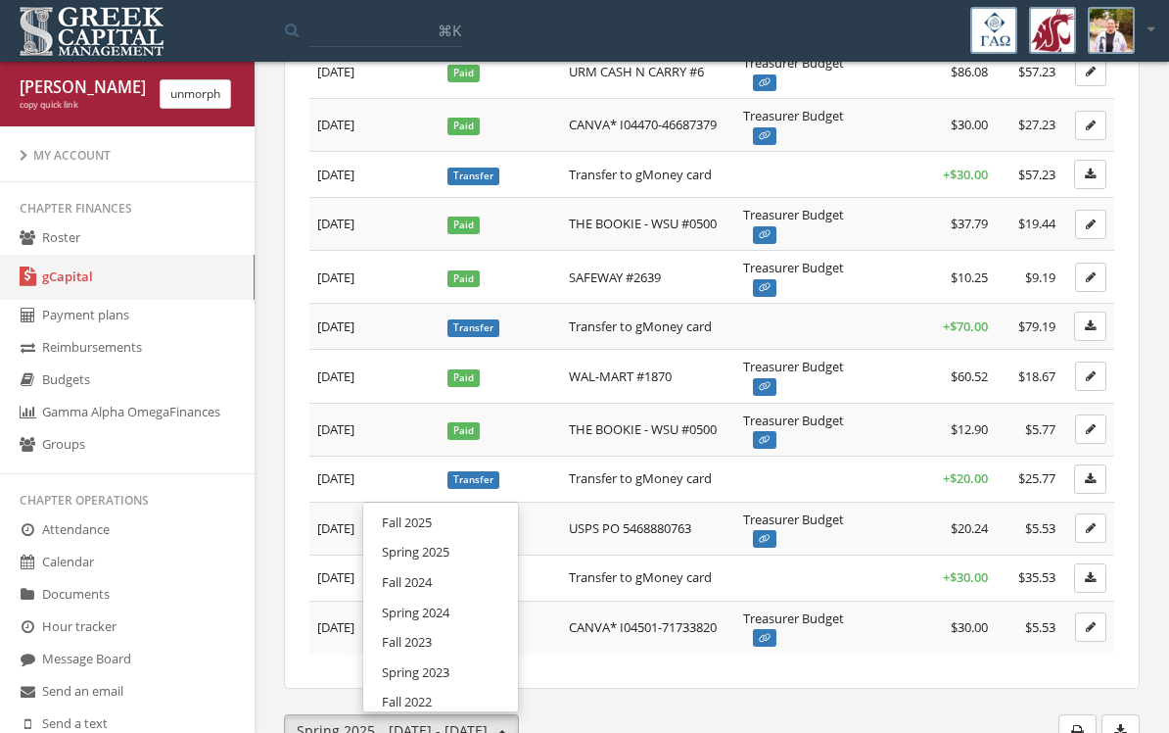
click at [393, 514] on link "Fall 2025" at bounding box center [440, 522] width 141 height 30
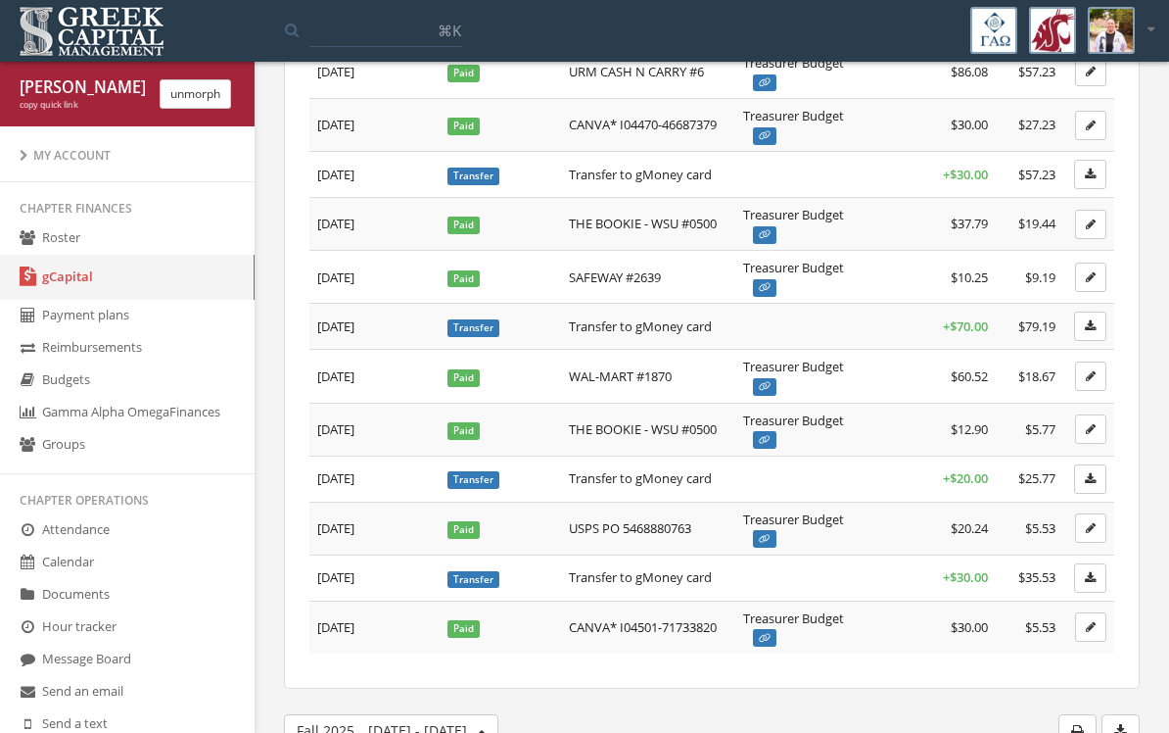
scroll to position [0, 0]
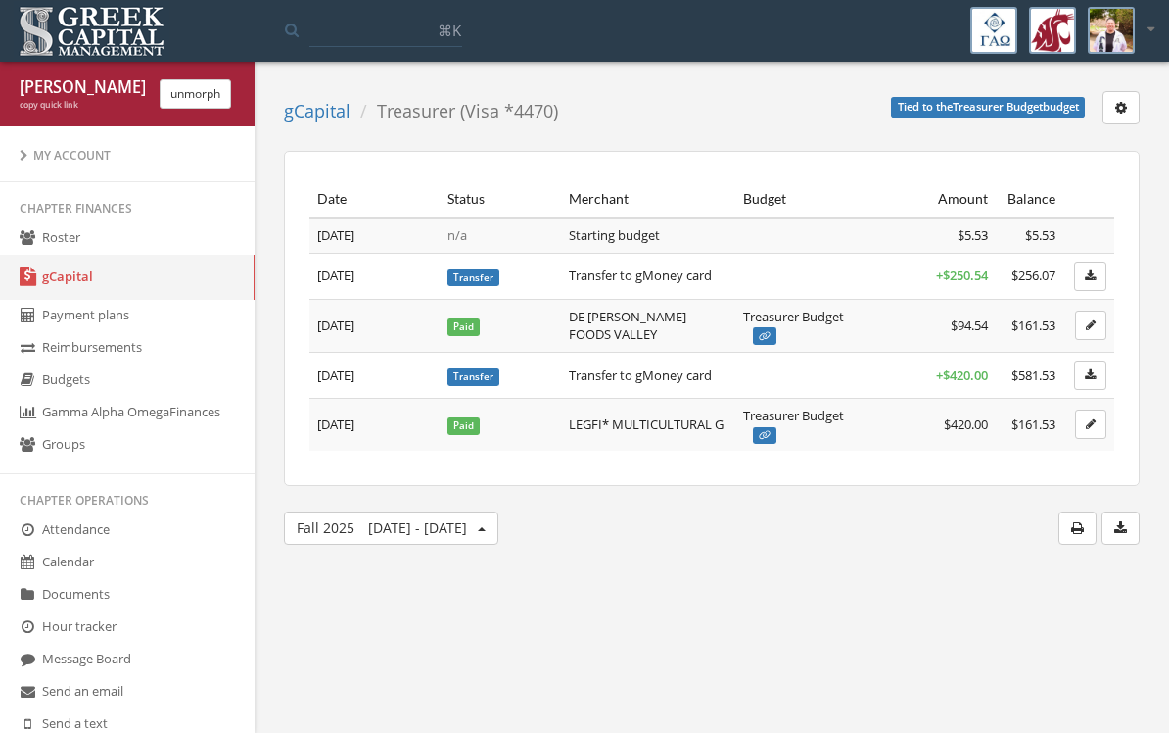
click at [451, 534] on span "[DATE] - [DATE]" at bounding box center [417, 527] width 99 height 19
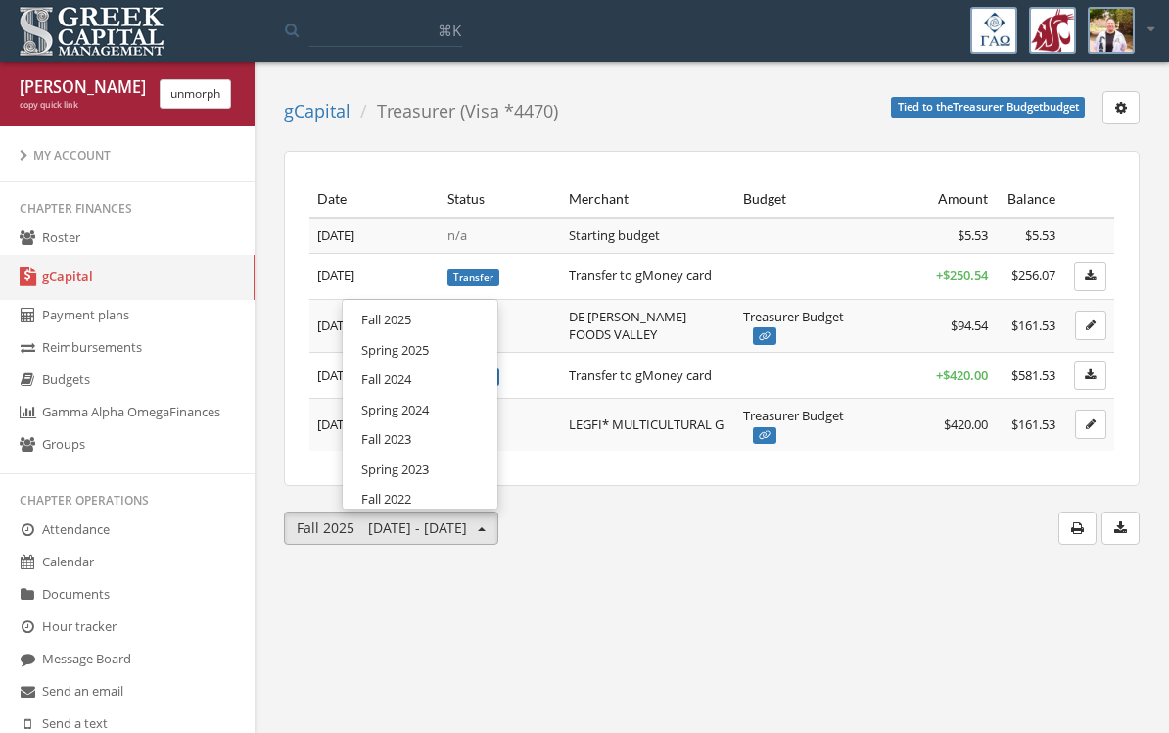
click at [378, 350] on link "Spring 2025" at bounding box center [420, 350] width 141 height 30
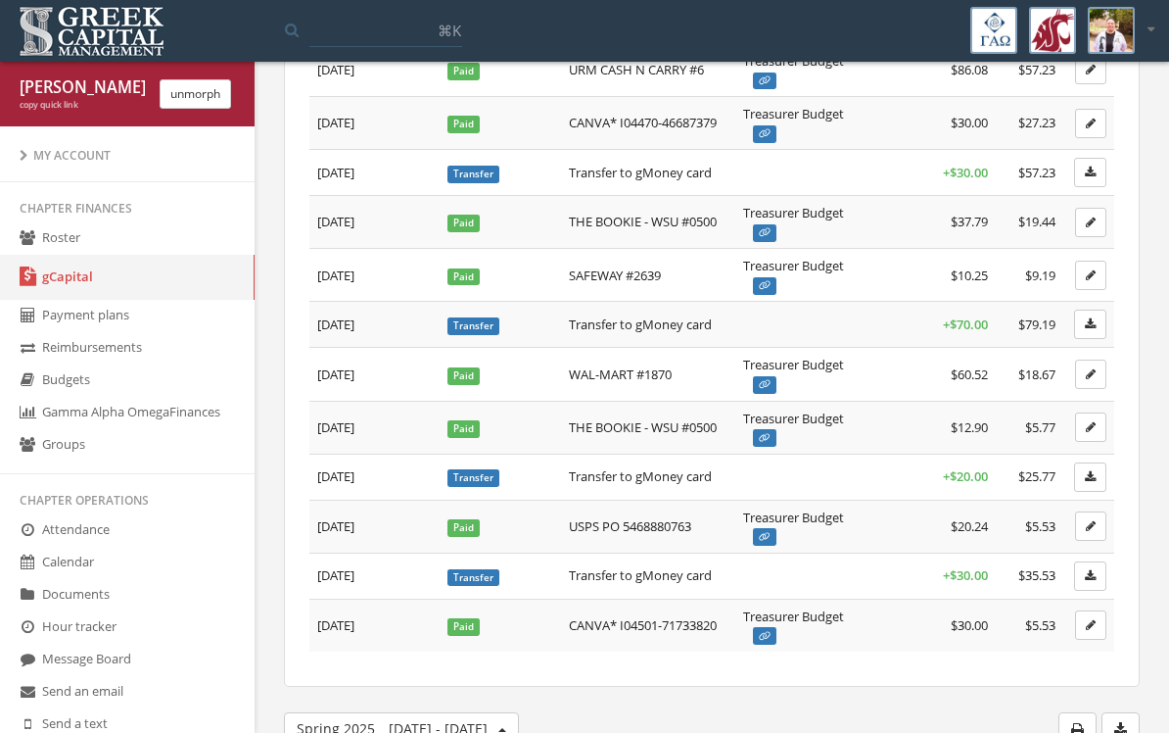
scroll to position [675, 0]
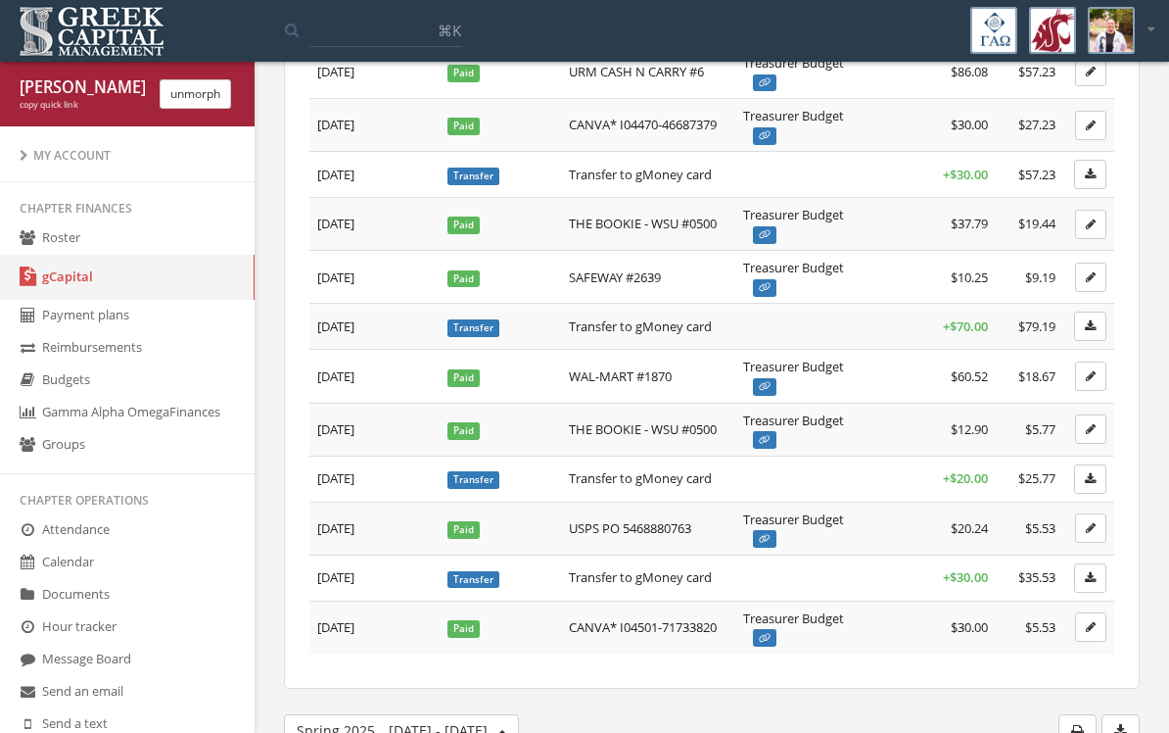
click at [467, 726] on span "[DATE] - [DATE]" at bounding box center [438, 730] width 99 height 19
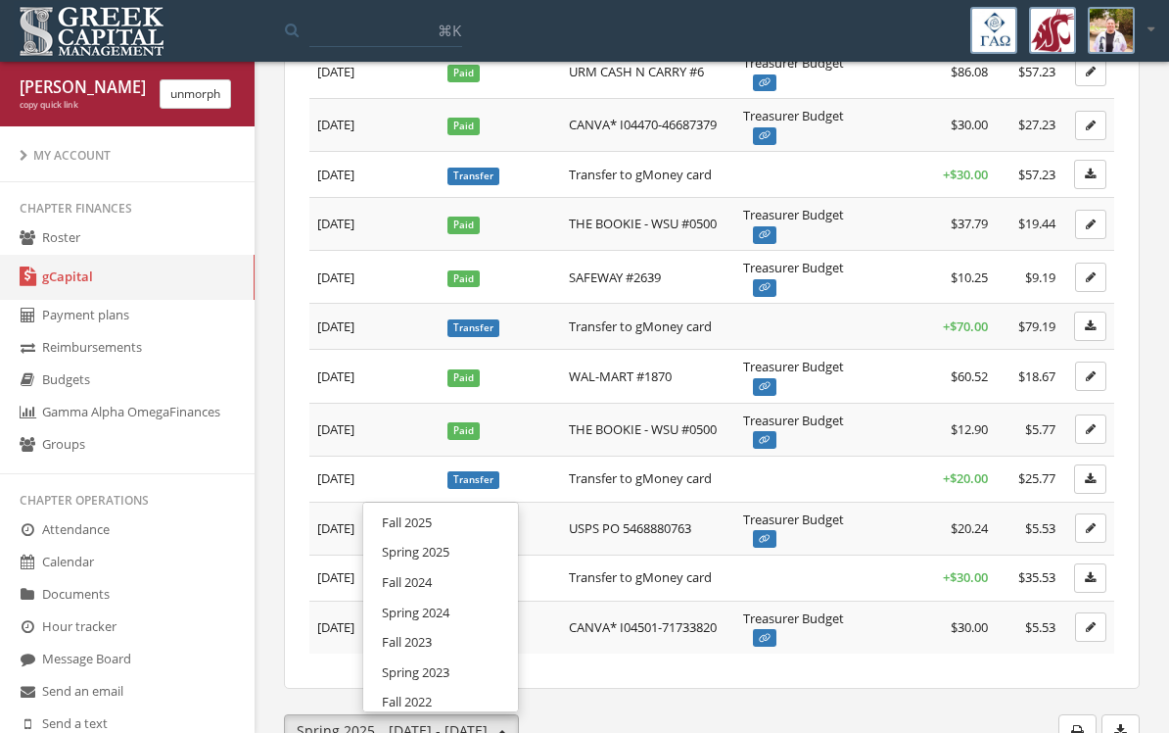
click at [402, 545] on link "Spring 2025" at bounding box center [440, 552] width 141 height 30
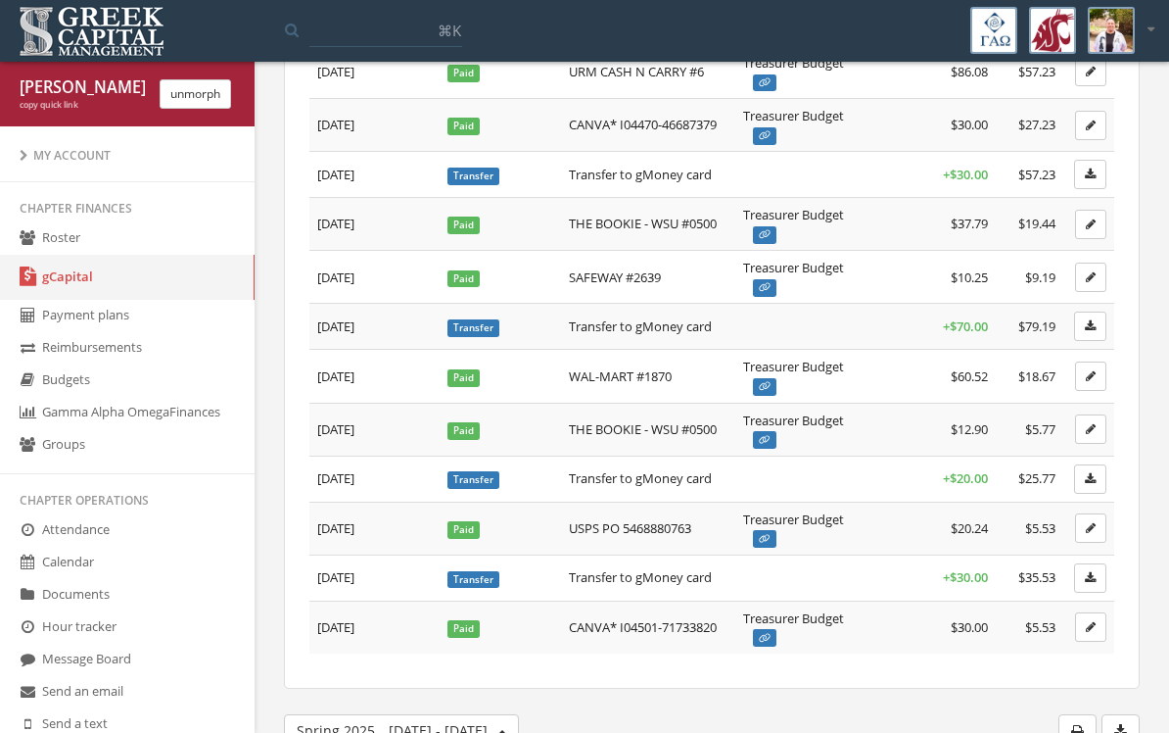
click at [476, 721] on span "[DATE] - [DATE]" at bounding box center [438, 730] width 99 height 19
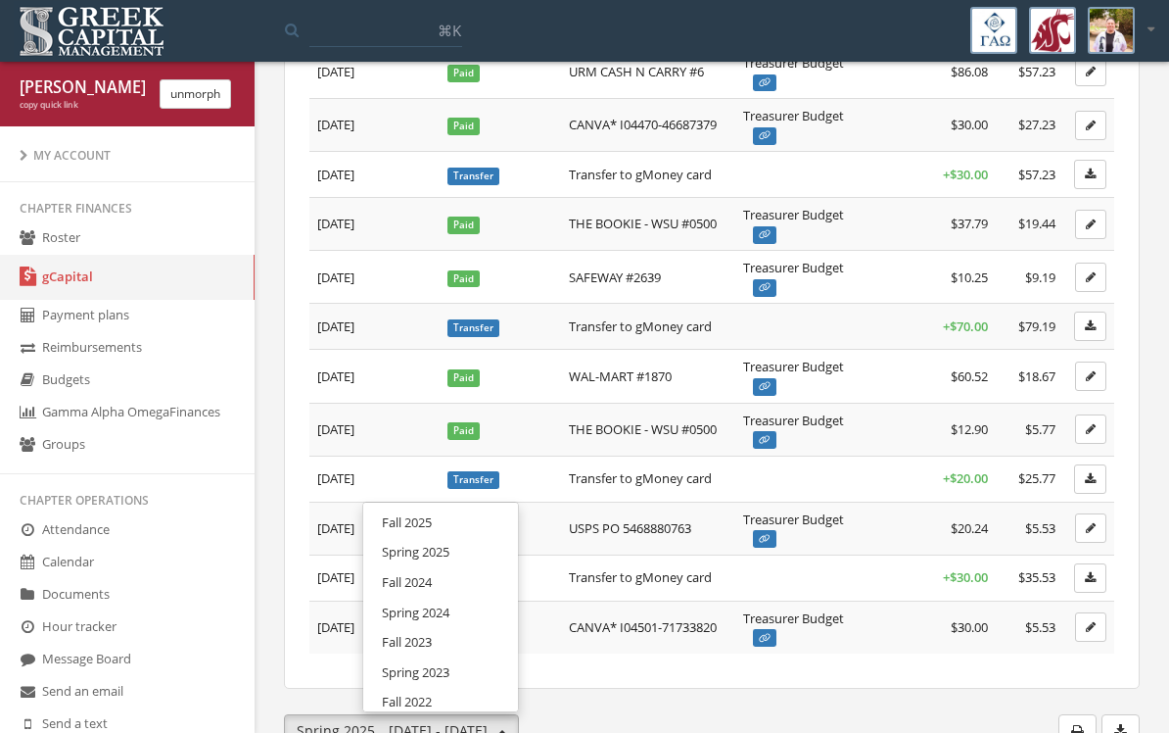
click at [410, 515] on link "Fall 2025" at bounding box center [440, 522] width 141 height 30
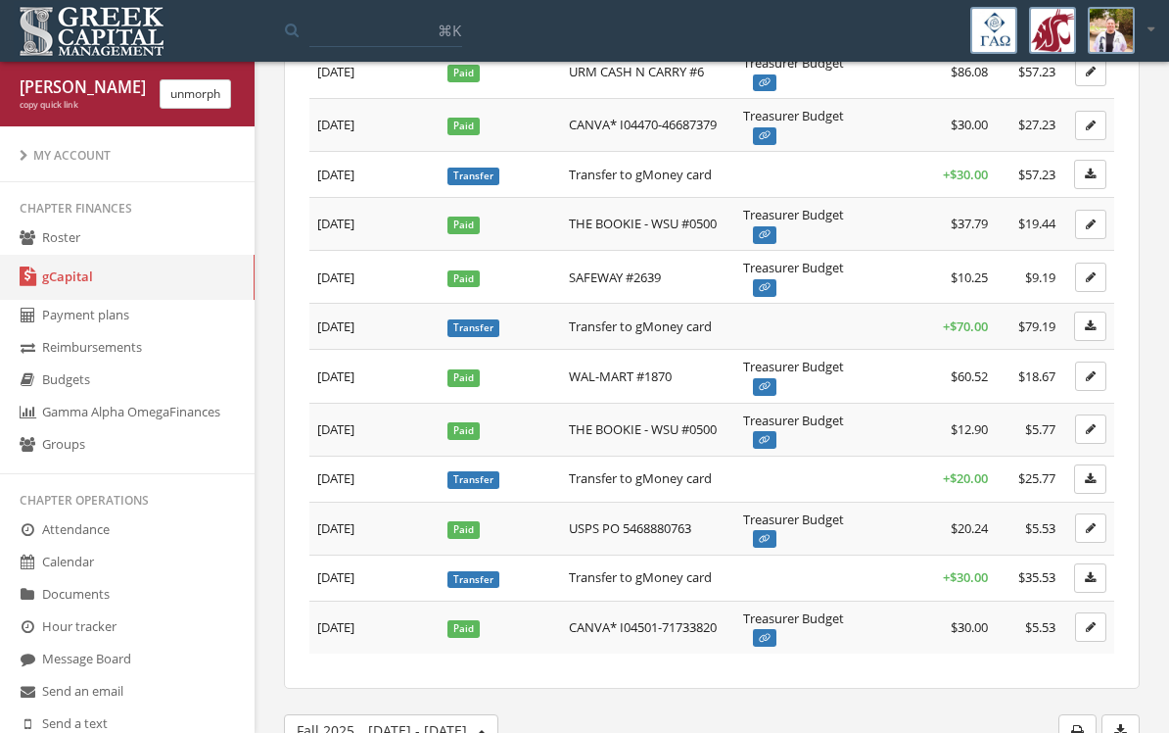
scroll to position [0, 0]
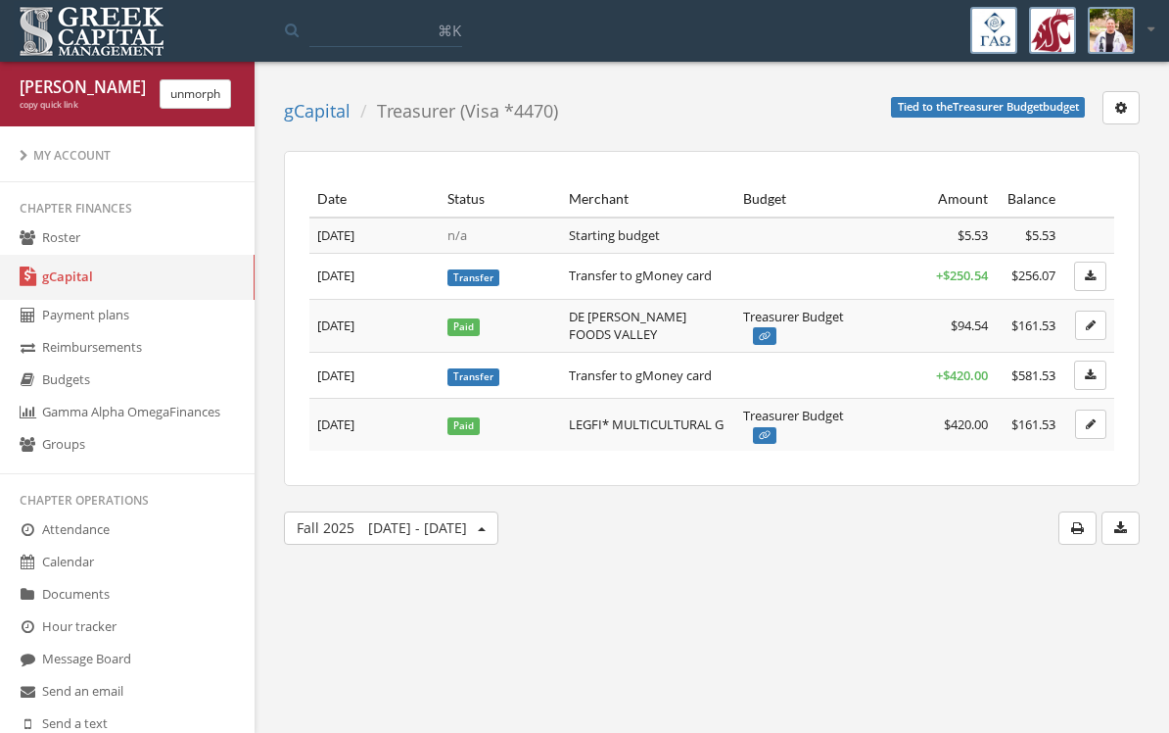
click at [950, 97] on span "Tied to the Treasurer Budget budget" at bounding box center [988, 107] width 195 height 21
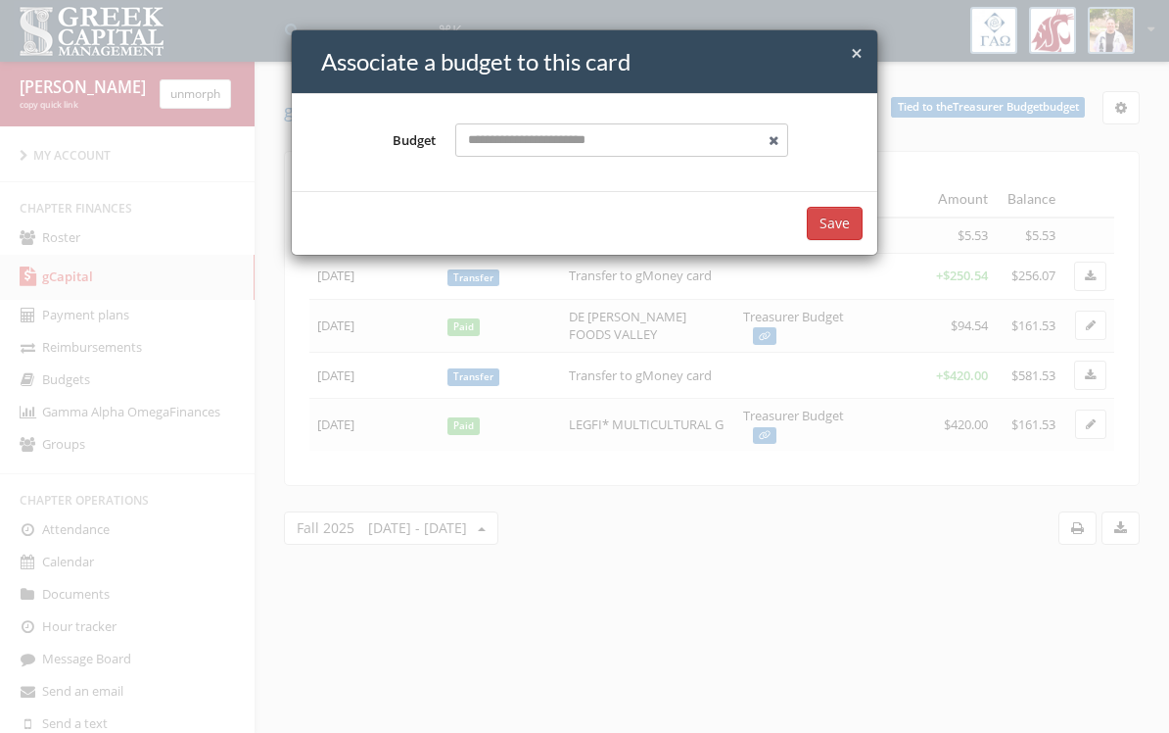
type input "**********"
click at [846, 32] on div "× Close Associate a budget to this card" at bounding box center [585, 62] width 586 height 64
click at [862, 54] on span "×" at bounding box center [857, 52] width 12 height 27
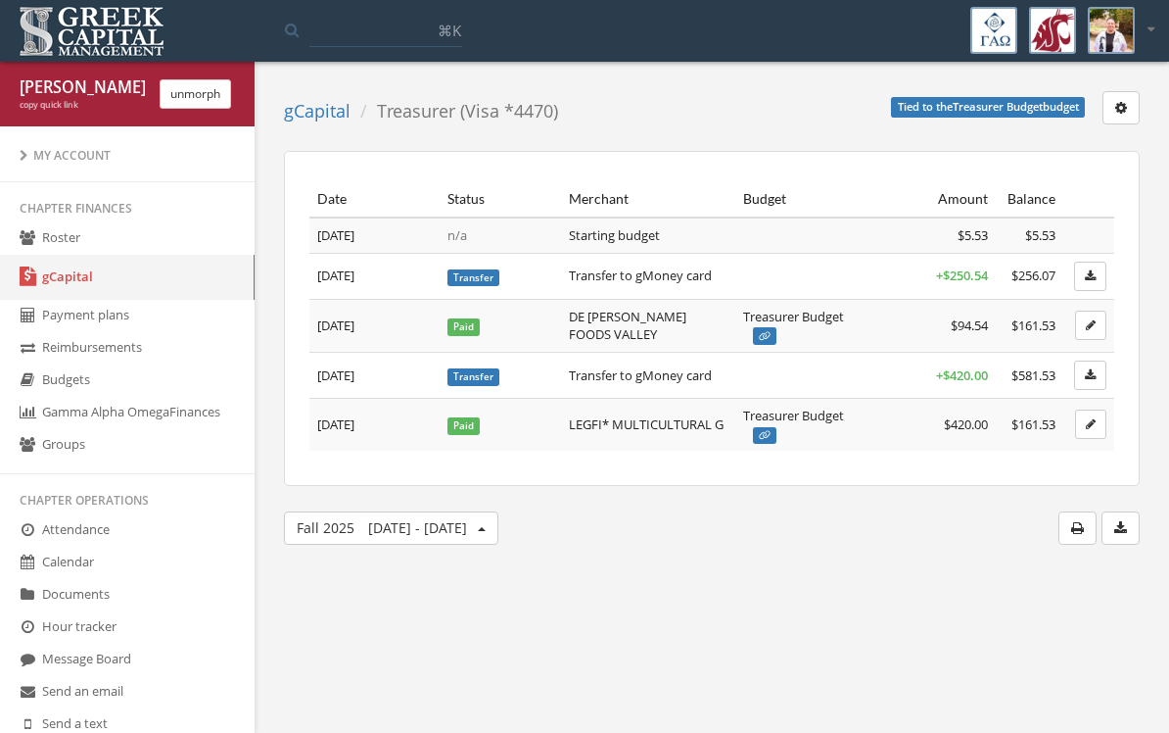
click at [55, 345] on link "Reimbursements" at bounding box center [127, 348] width 255 height 32
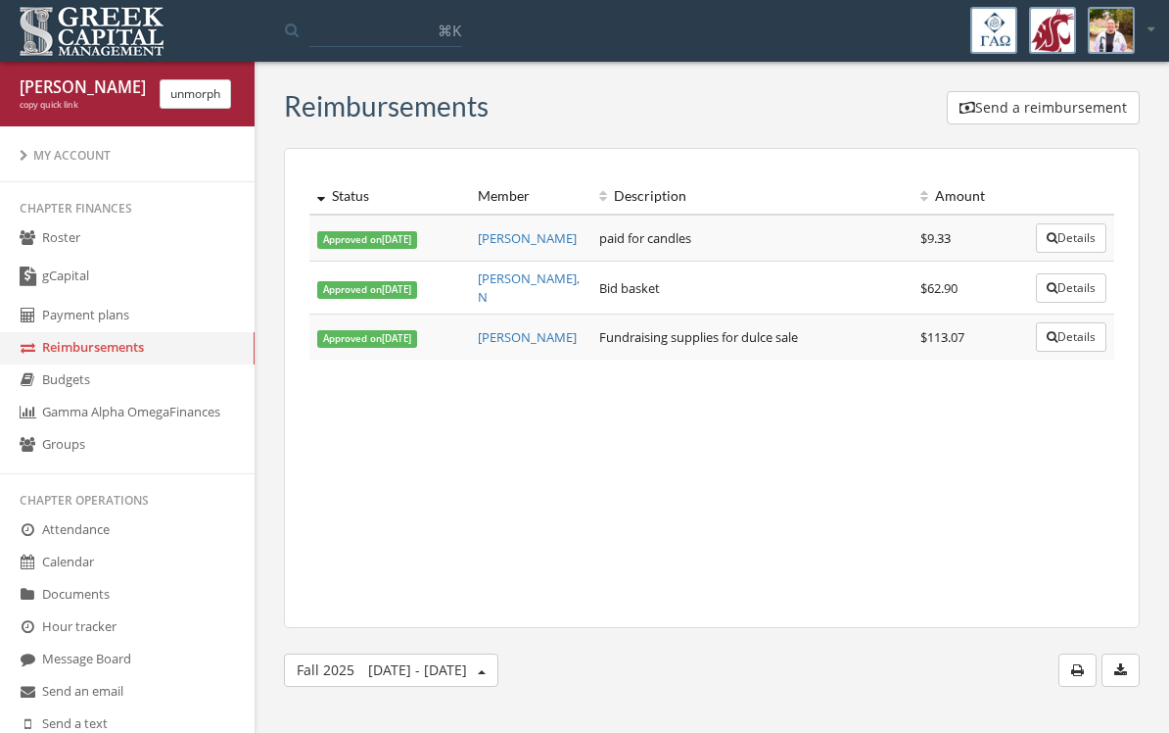
click at [46, 388] on link "Budgets" at bounding box center [127, 380] width 255 height 32
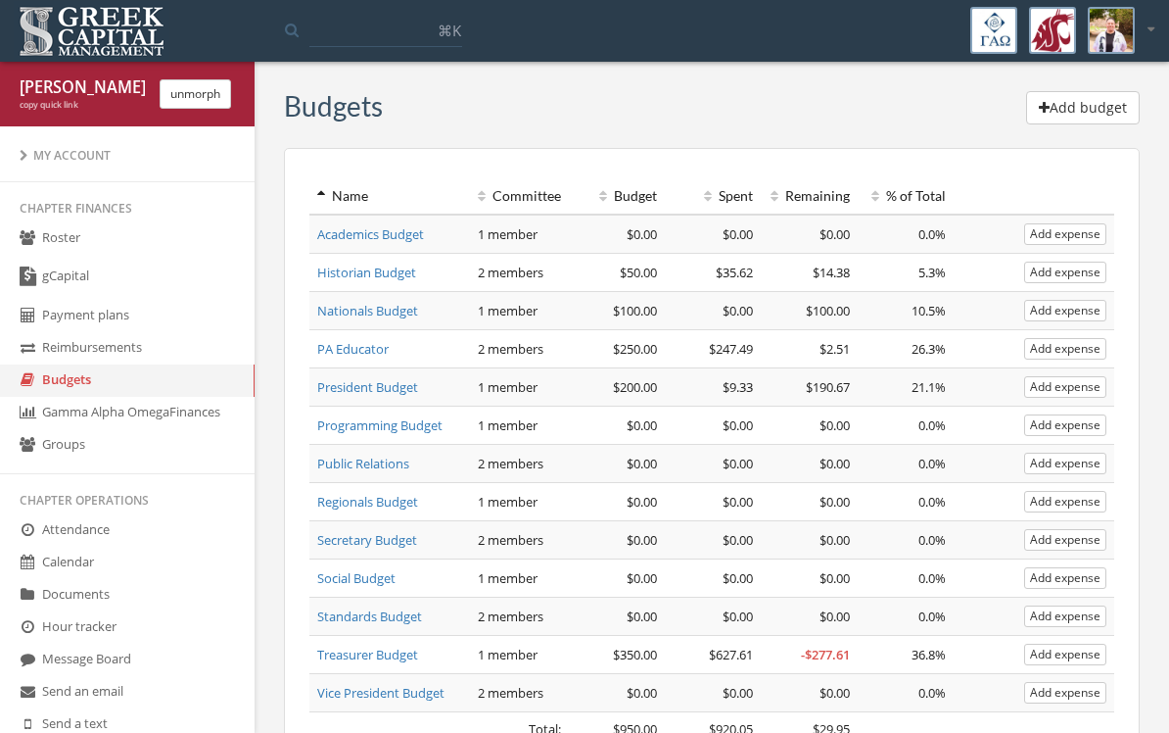
click at [39, 152] on div "My Account" at bounding box center [127, 155] width 215 height 17
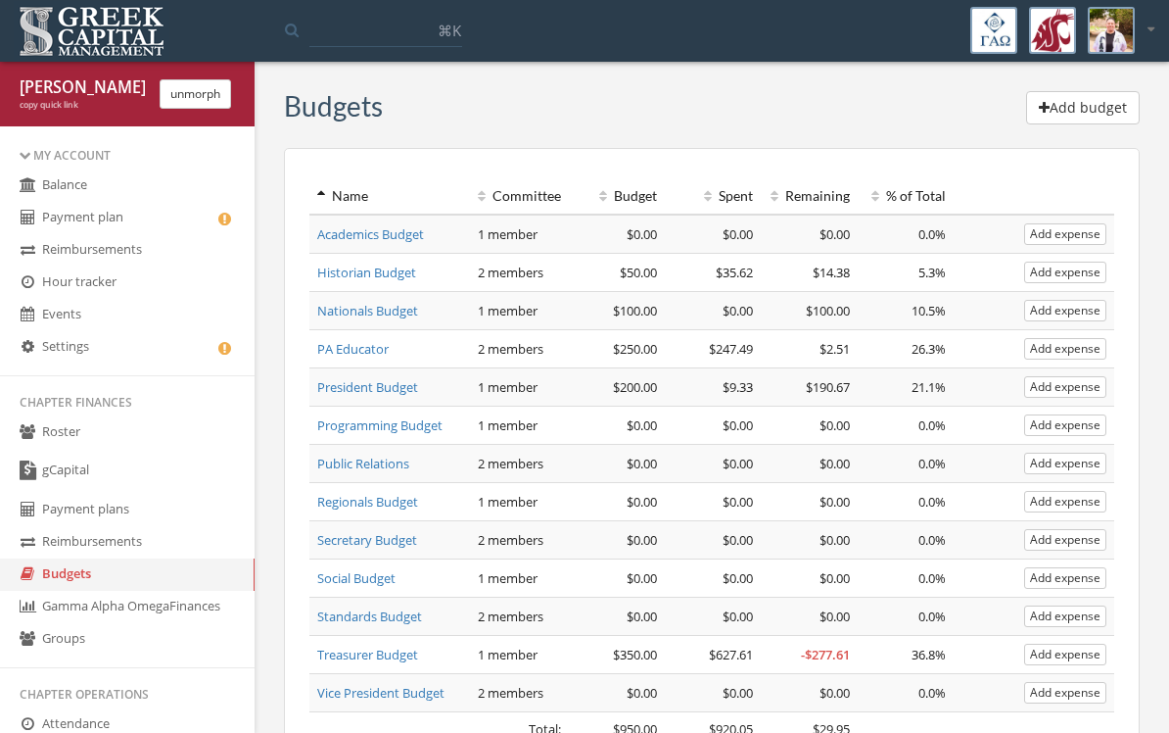
click at [35, 355] on icon at bounding box center [28, 346] width 20 height 17
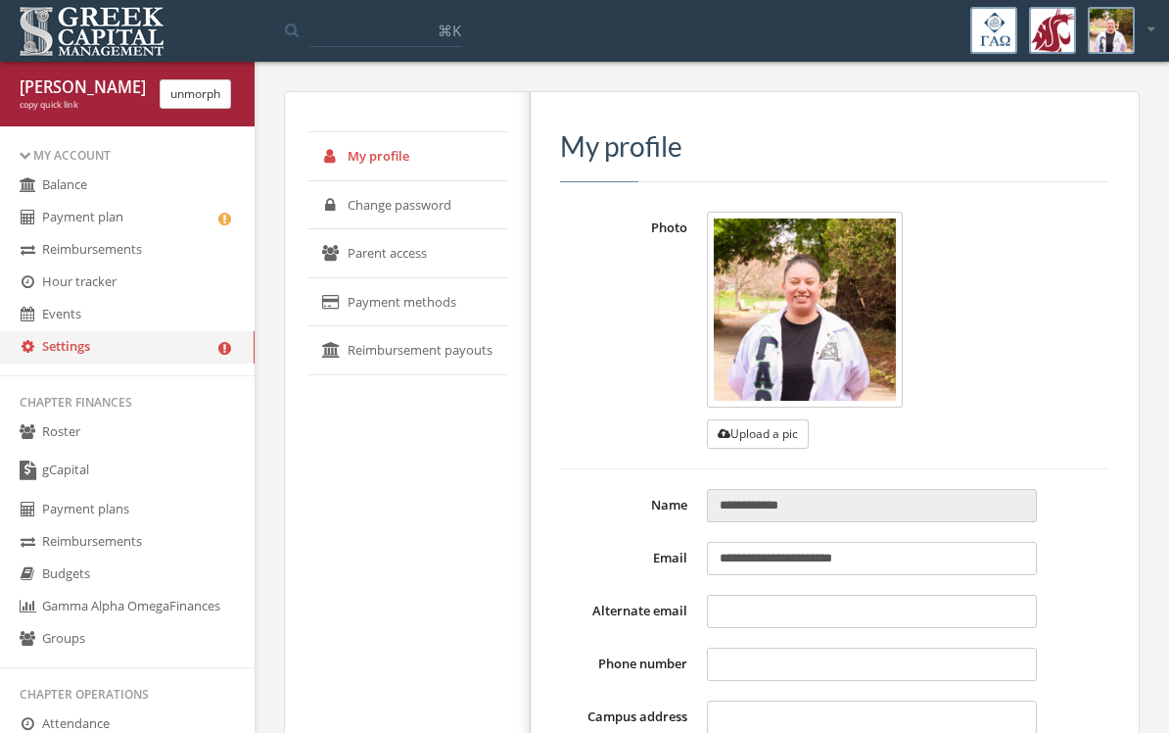
type input "**********"
type input "****"
click at [45, 220] on link "Payment plan" at bounding box center [127, 218] width 255 height 32
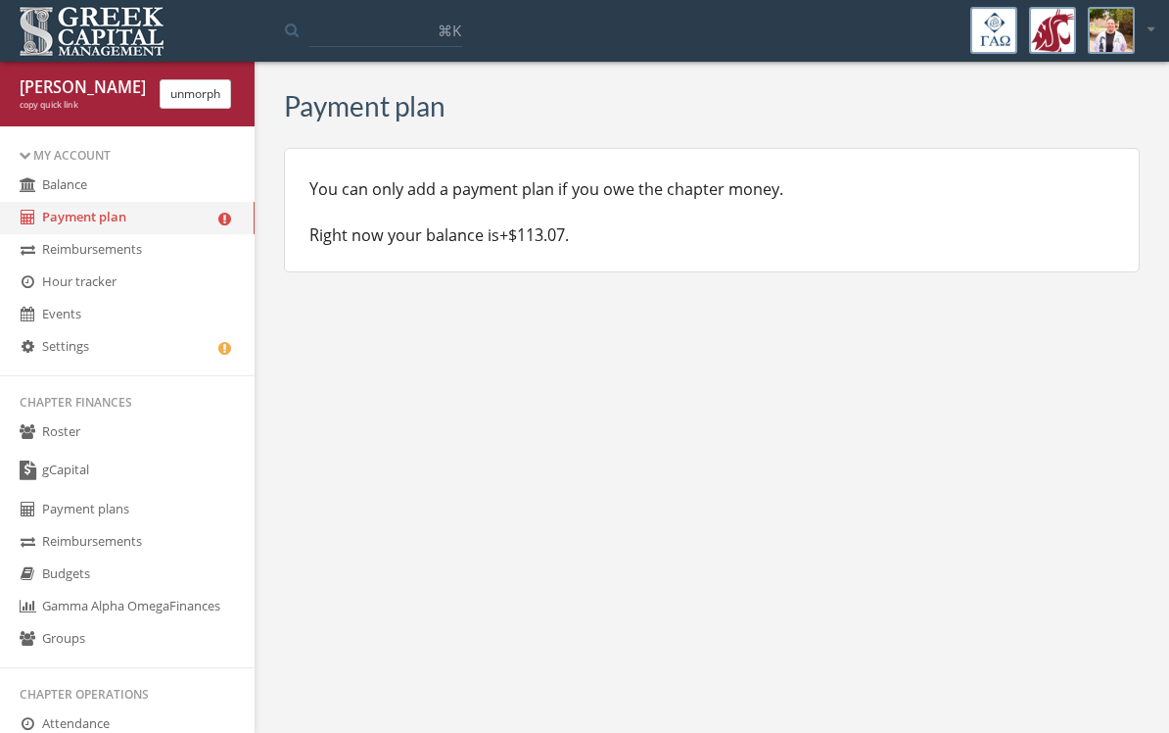
click at [41, 185] on link "Balance" at bounding box center [127, 185] width 255 height 32
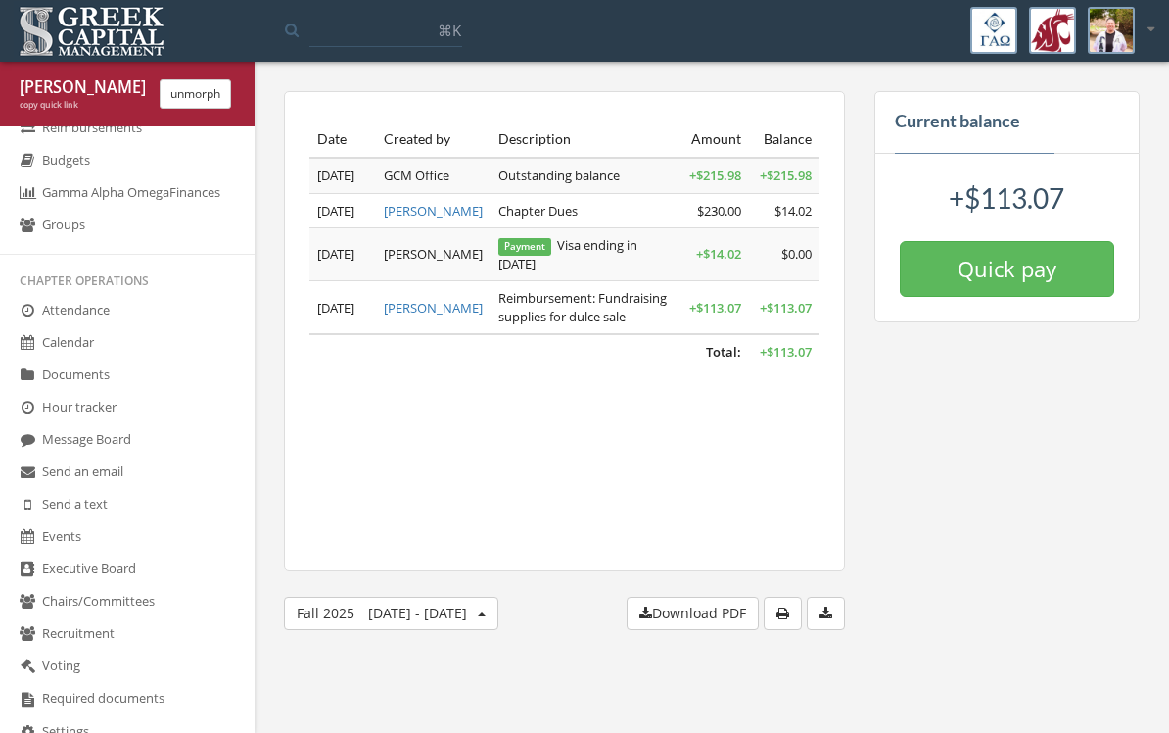
scroll to position [384, 0]
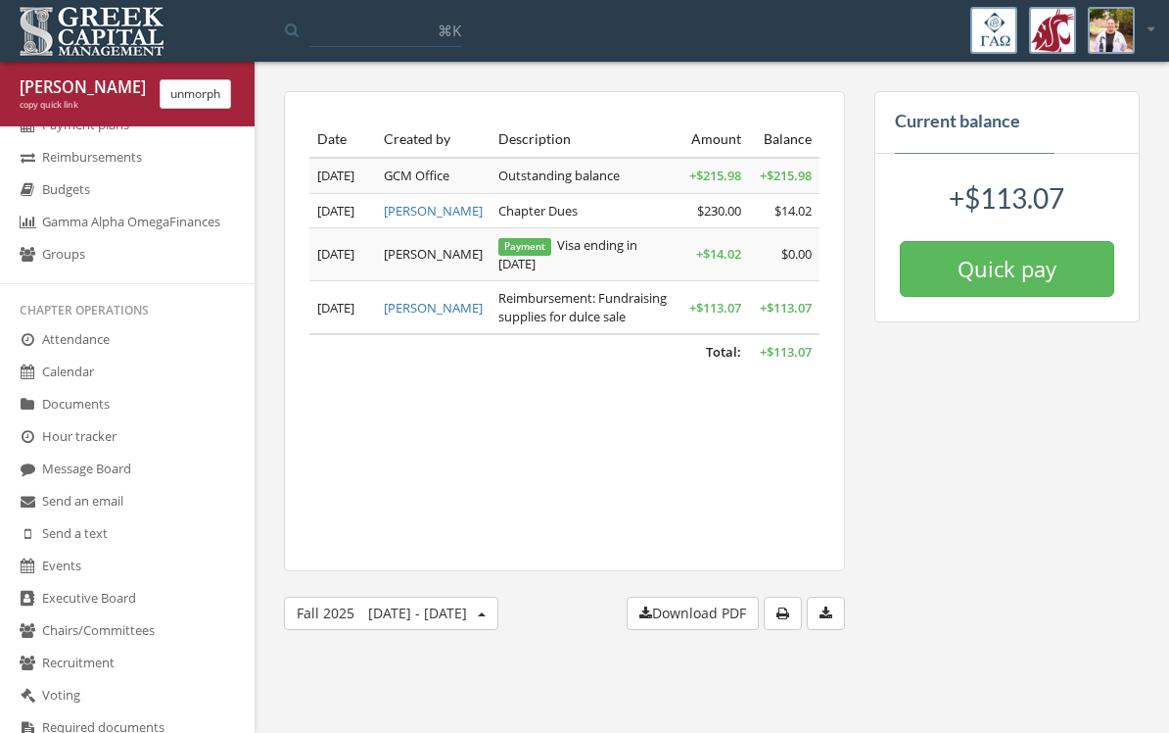
click at [54, 421] on link "Documents" at bounding box center [127, 405] width 255 height 32
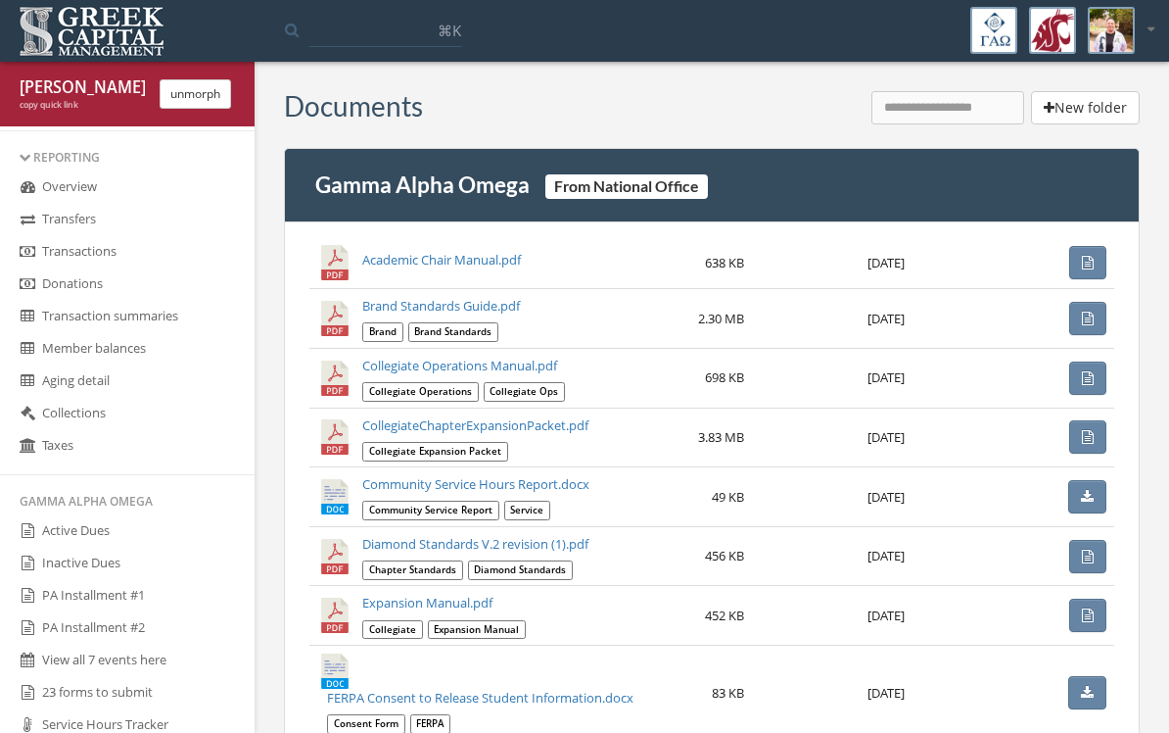
scroll to position [1044, 0]
click at [29, 226] on icon at bounding box center [28, 218] width 20 height 17
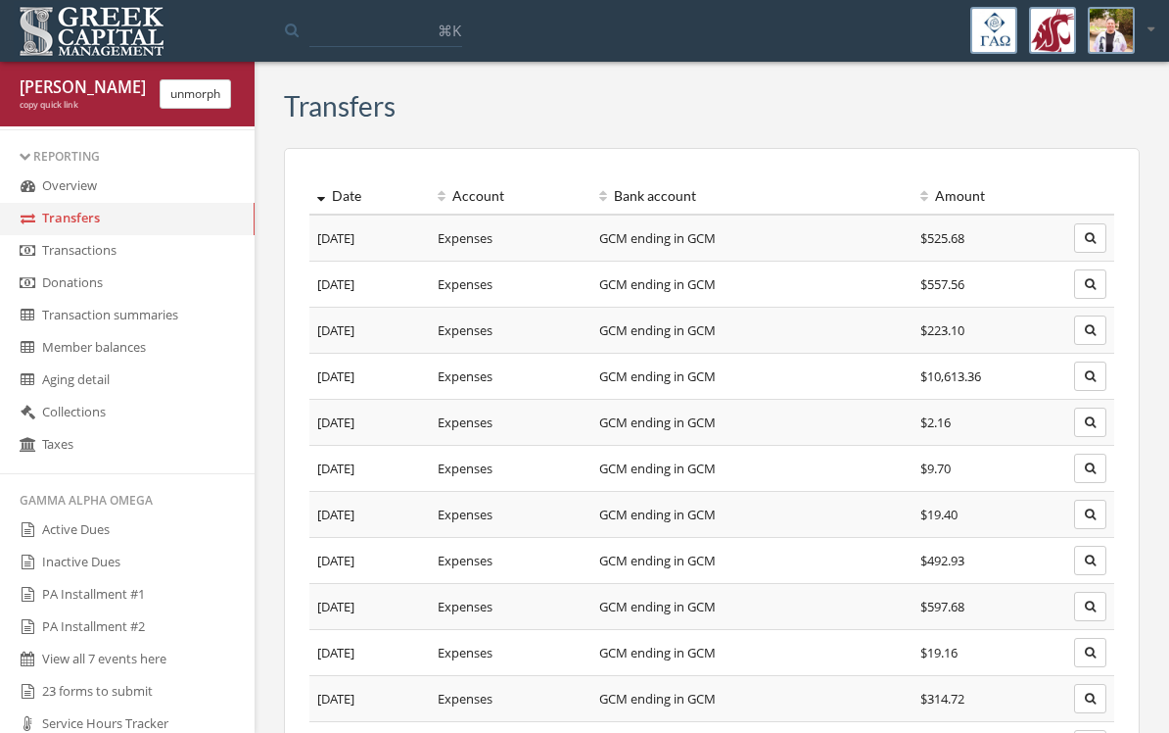
click at [1092, 379] on icon "button" at bounding box center [1090, 376] width 11 height 12
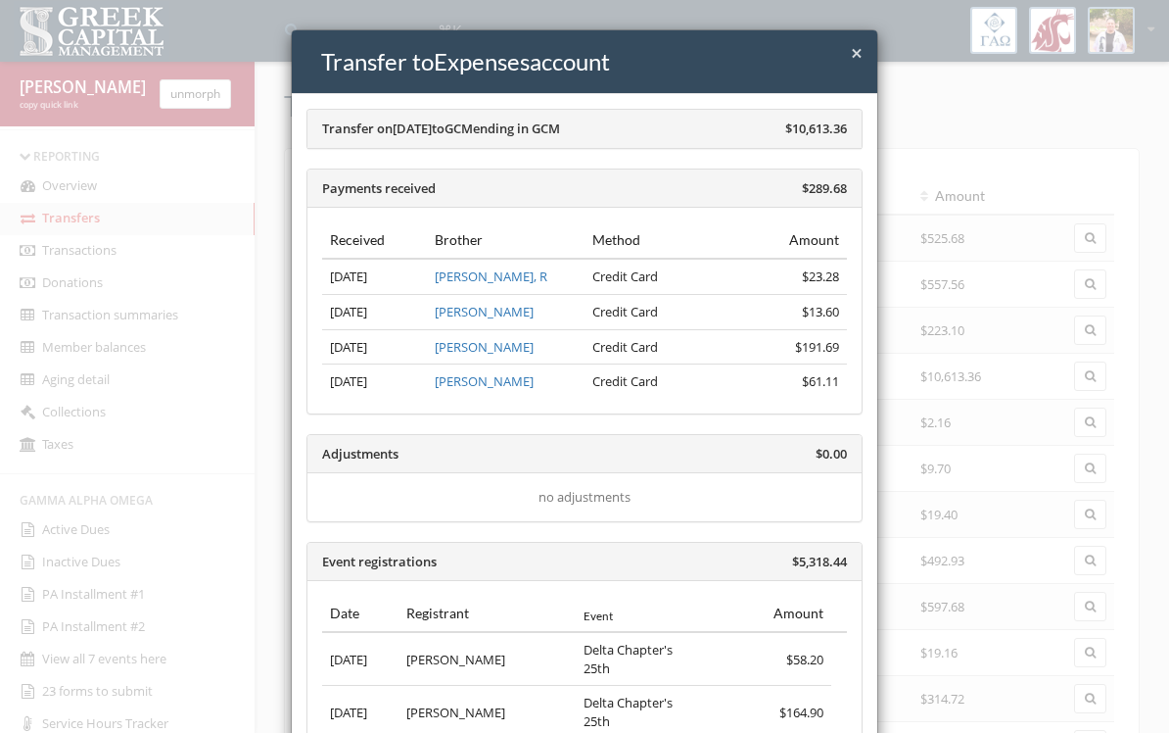
click at [1024, 432] on div "× Close Transfer to Expenses account Transfer on [DATE] to GCM ending in GCM $1…" at bounding box center [584, 366] width 1169 height 733
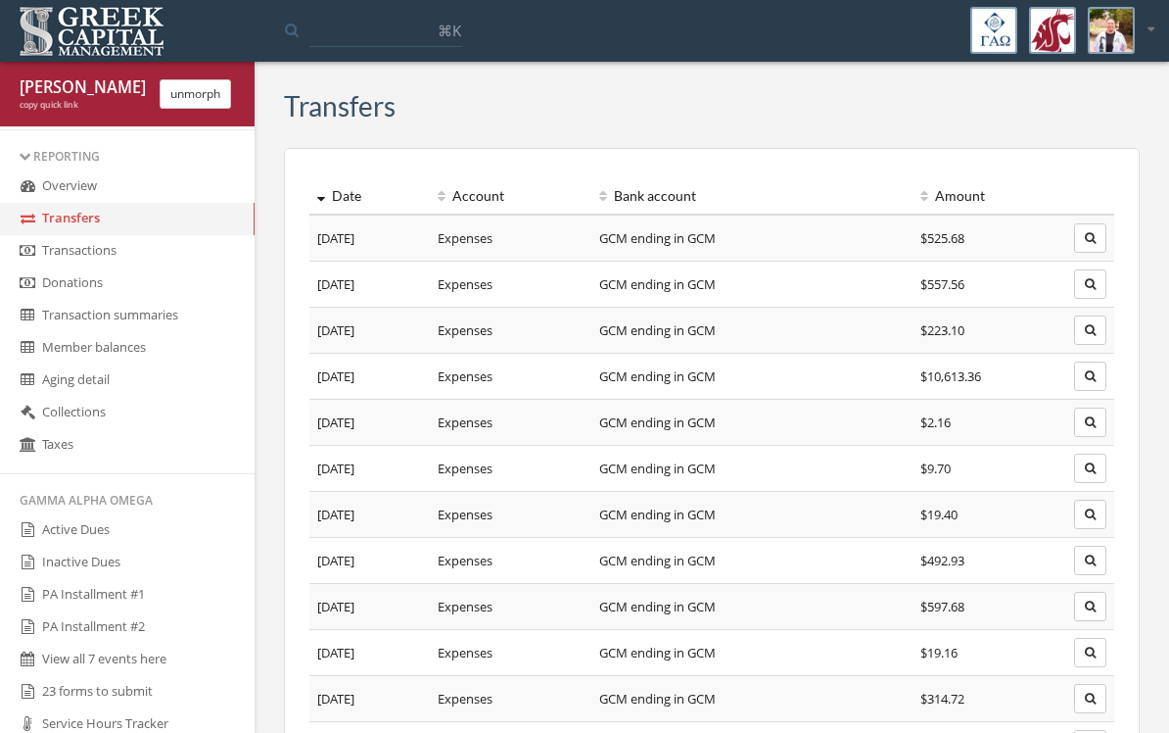
click at [1091, 416] on icon "button" at bounding box center [1090, 422] width 11 height 12
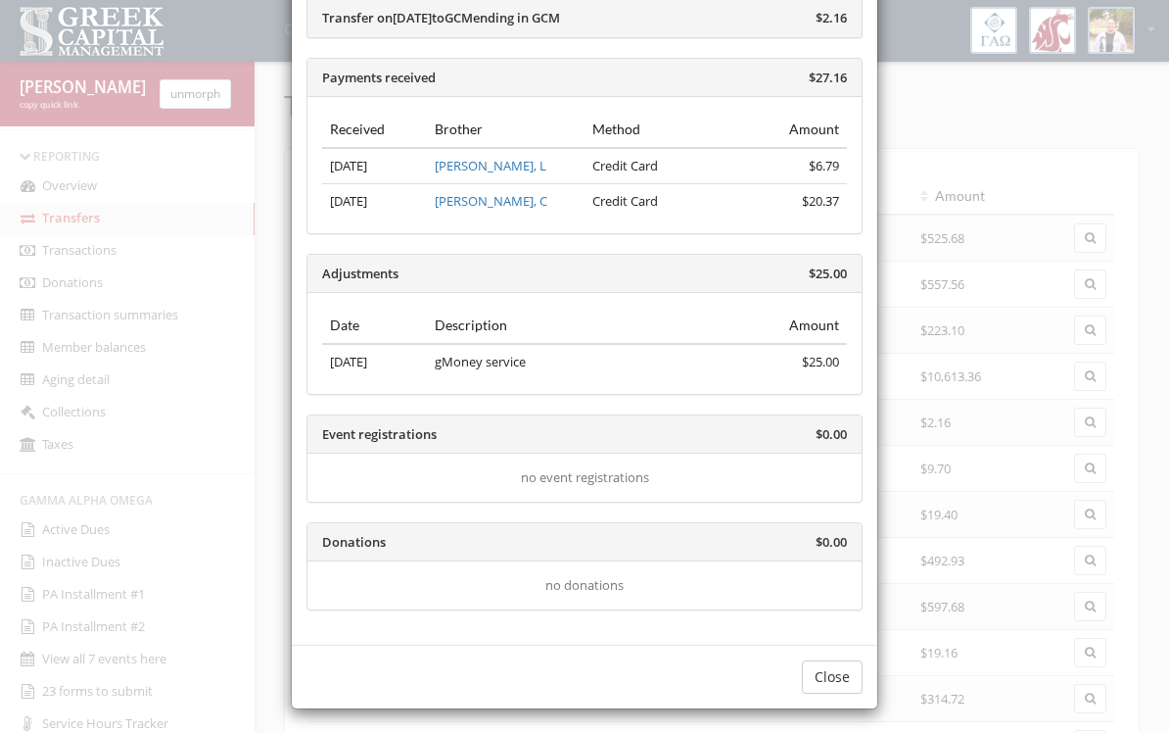
scroll to position [111, 0]
click at [838, 669] on button "Close" at bounding box center [832, 676] width 61 height 33
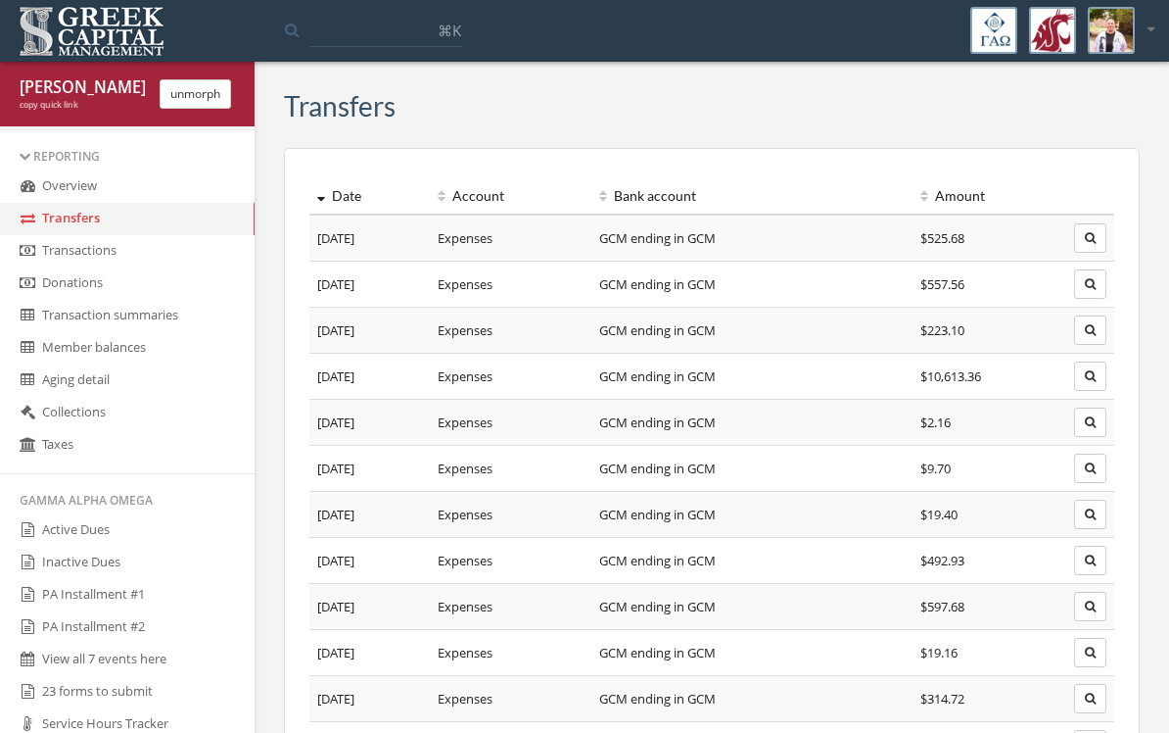
click at [1090, 472] on icon "button" at bounding box center [1090, 468] width 11 height 12
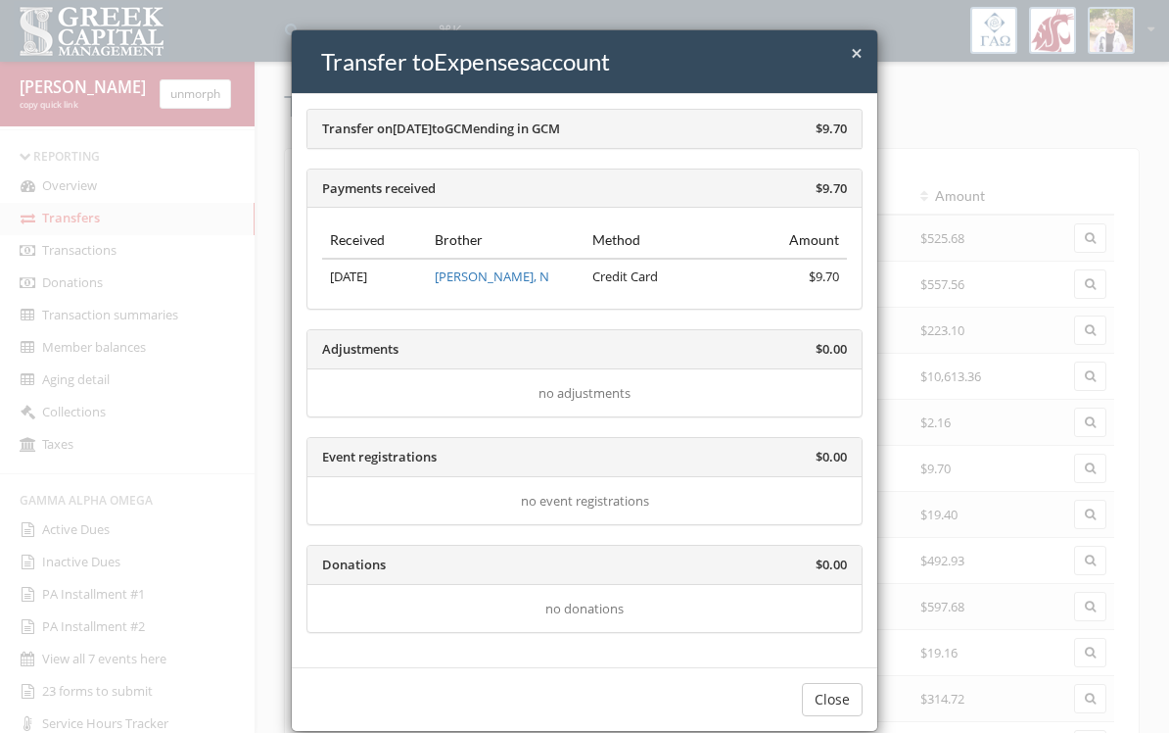
click at [847, 690] on button "Close" at bounding box center [832, 699] width 61 height 33
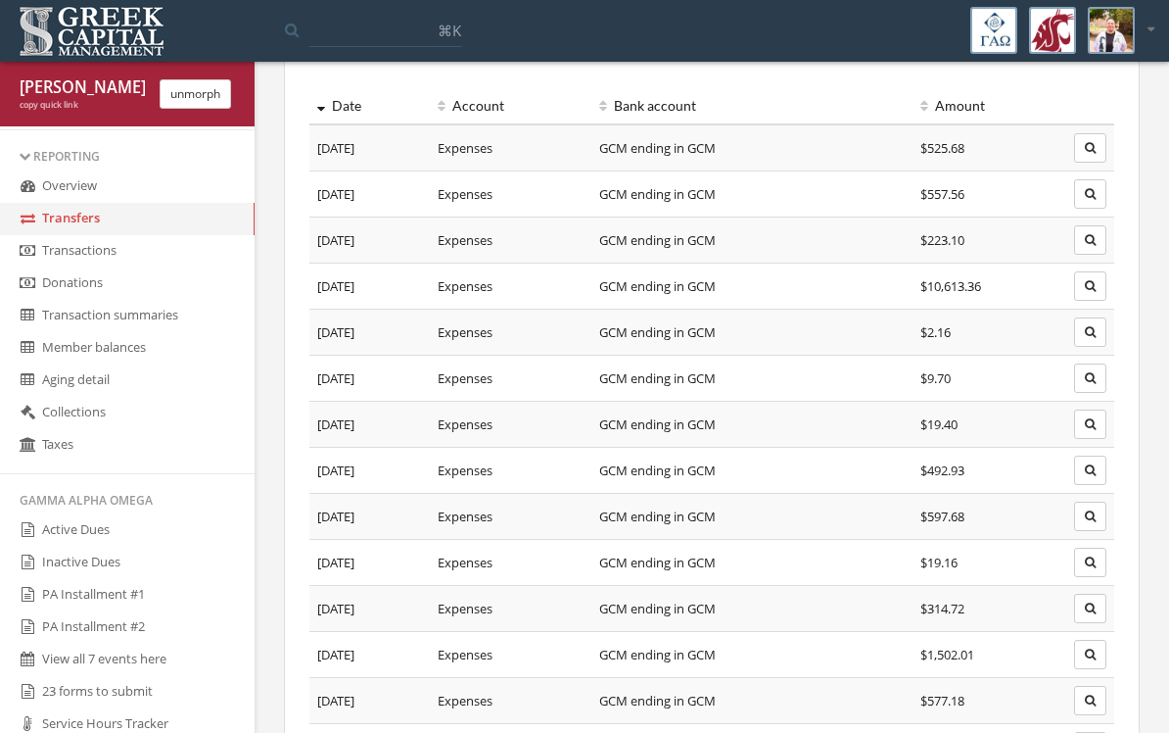
scroll to position [91, 0]
click at [1088, 332] on icon "button" at bounding box center [1090, 331] width 11 height 12
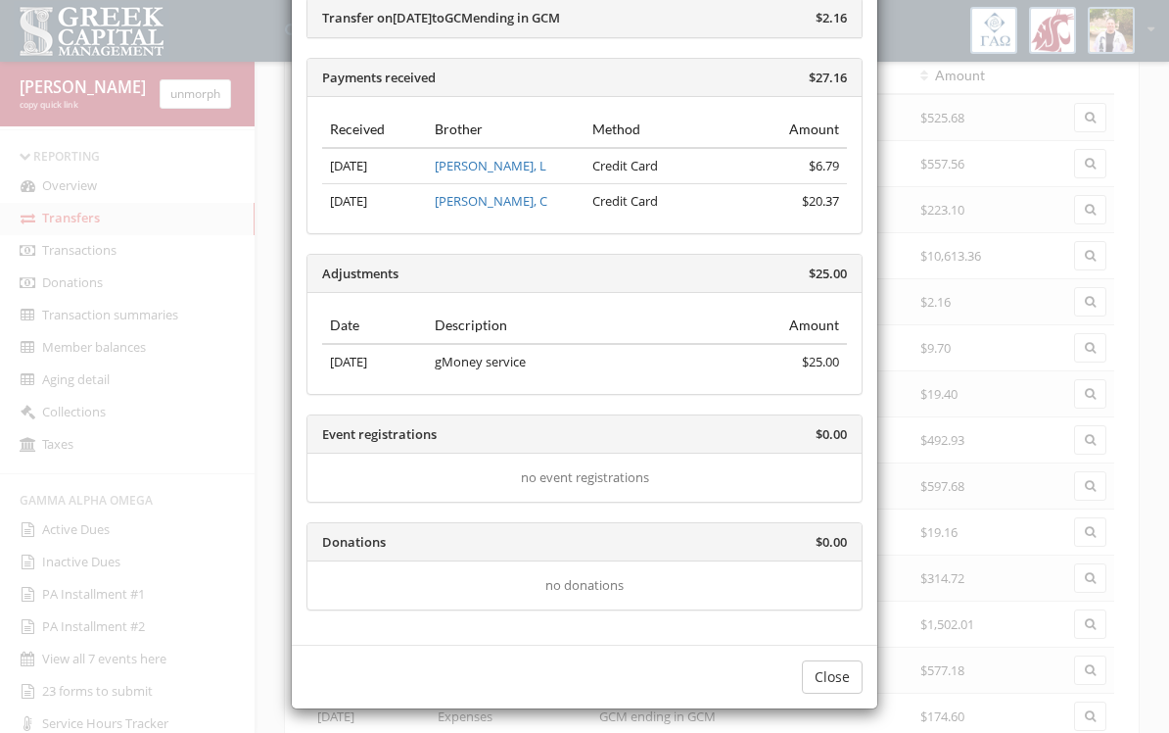
scroll to position [110, 0]
click at [836, 682] on button "Close" at bounding box center [832, 677] width 61 height 33
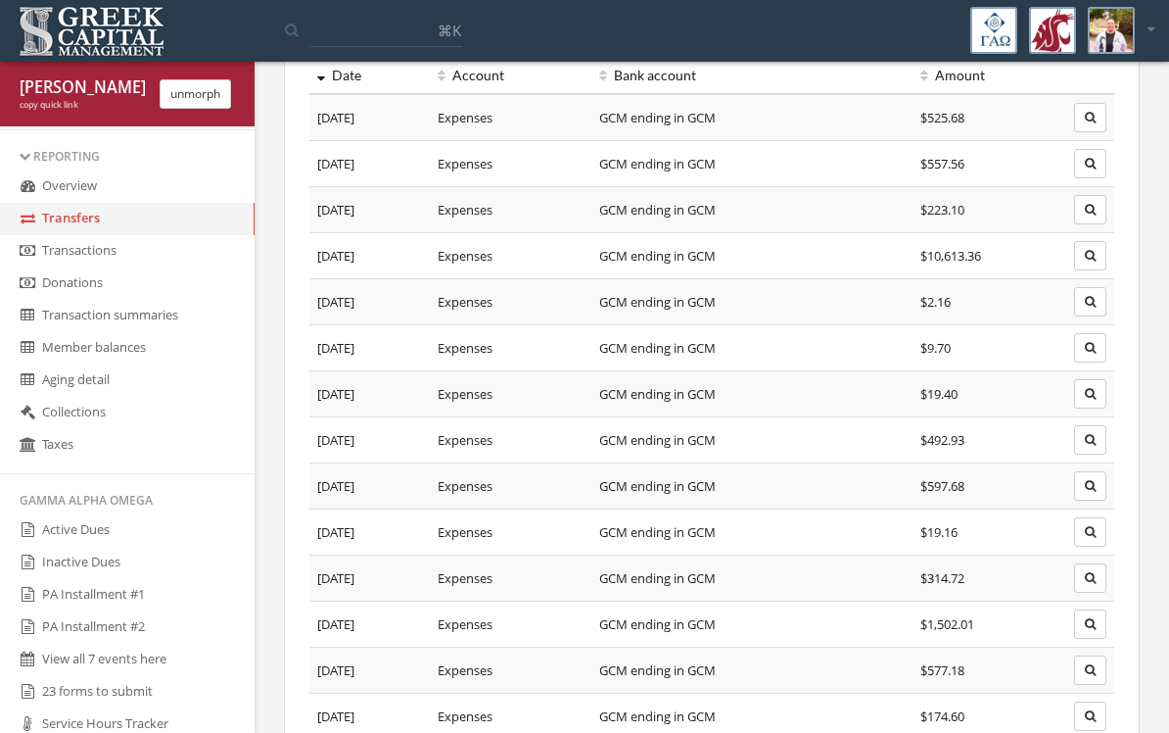
click at [739, 258] on td "GCM ending in GCM" at bounding box center [753, 256] width 322 height 46
click at [753, 258] on td "GCM ending in GCM" at bounding box center [753, 256] width 322 height 46
click at [752, 258] on td "GCM ending in GCM" at bounding box center [753, 256] width 322 height 46
click at [767, 256] on td "GCM ending in GCM" at bounding box center [753, 256] width 322 height 46
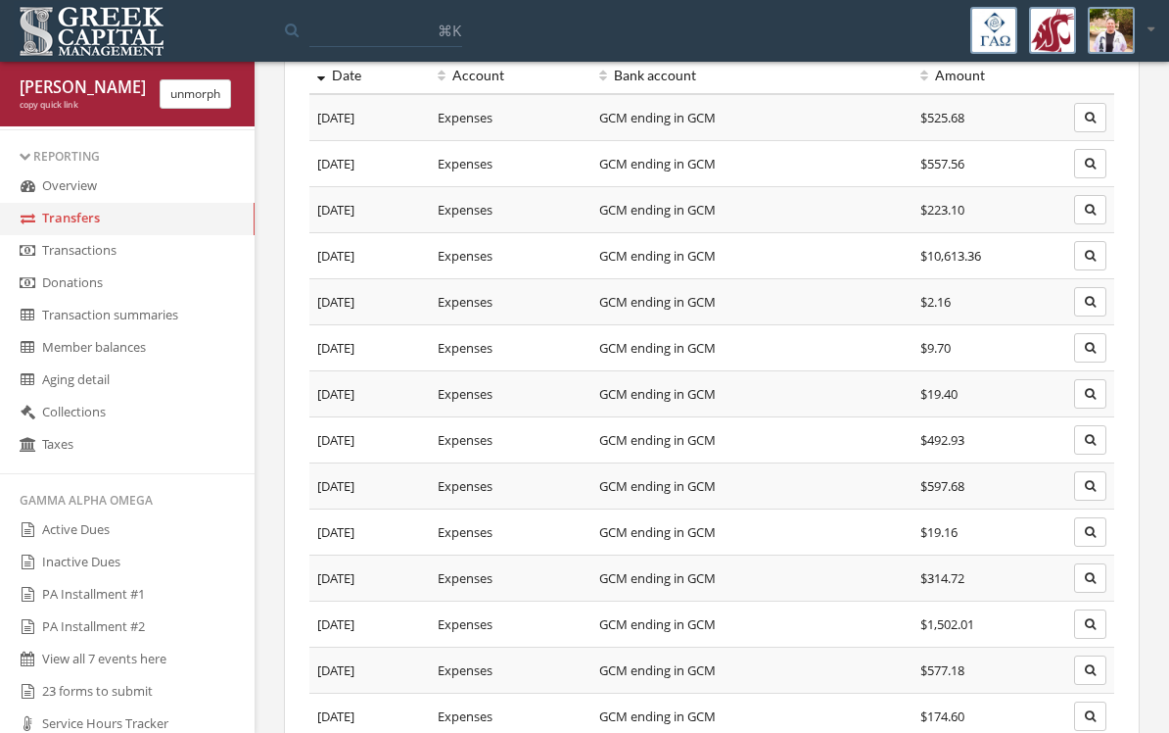
click at [1088, 258] on icon "button" at bounding box center [1090, 256] width 11 height 12
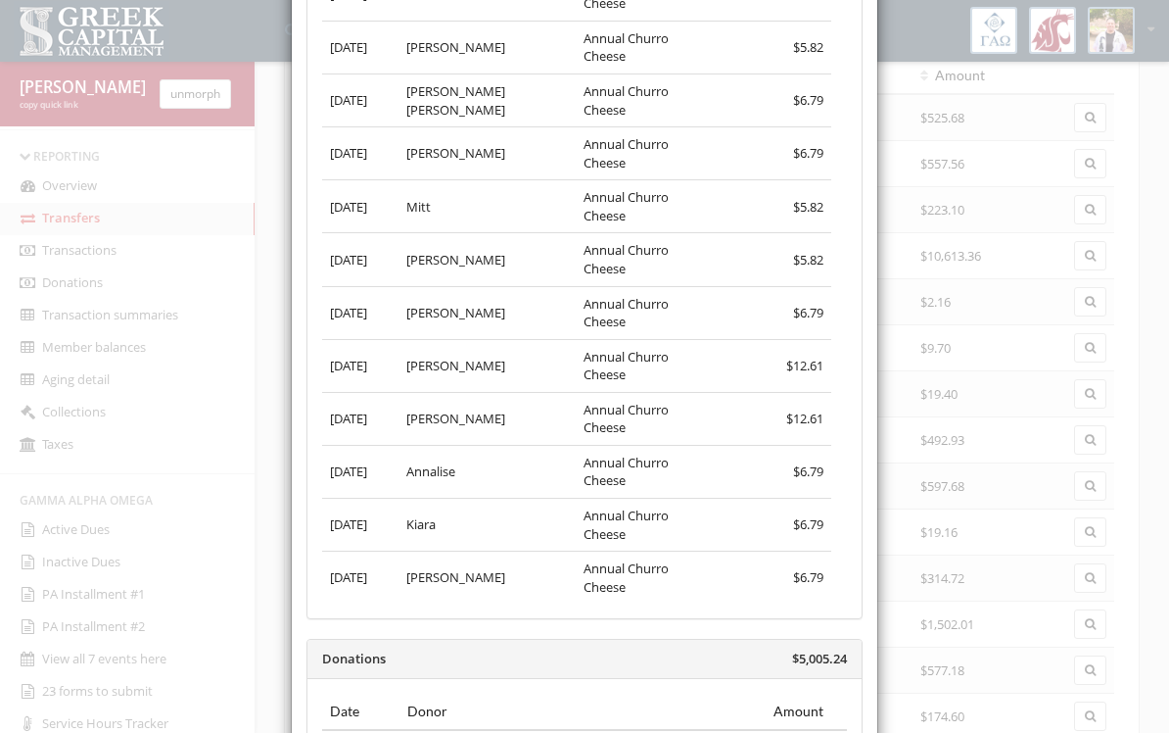
scroll to position [8405, 0]
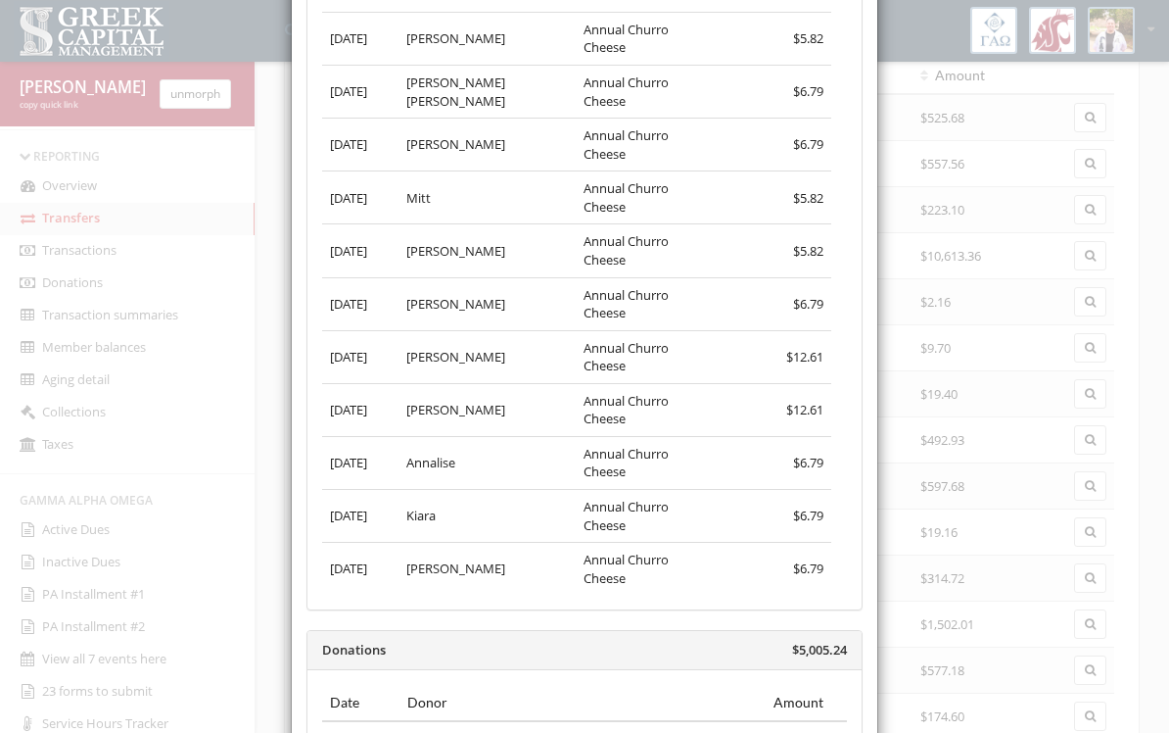
click at [808, 631] on div "Donations $5,005.24" at bounding box center [585, 650] width 554 height 39
click at [807, 631] on div "Donations $5,005.24" at bounding box center [585, 650] width 554 height 39
click at [824, 631] on div "Donations $5,005.24" at bounding box center [585, 650] width 554 height 39
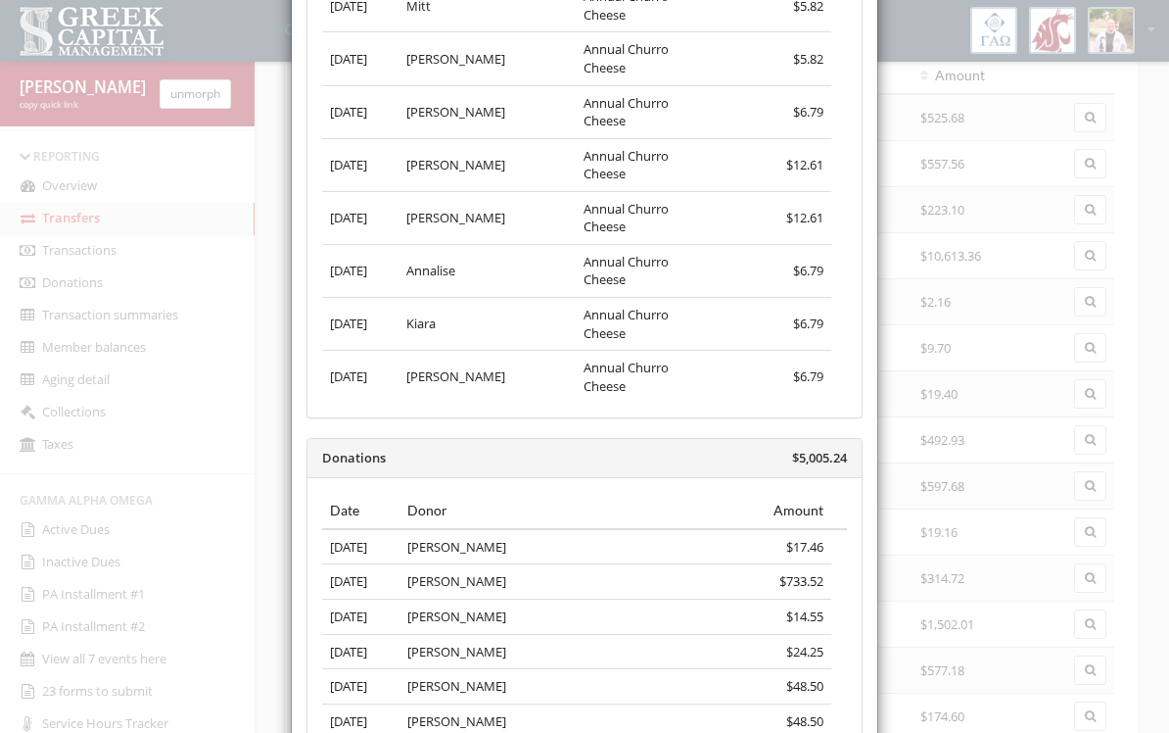
scroll to position [8597, 0]
click at [355, 564] on td "[DATE]" at bounding box center [360, 581] width 77 height 35
click at [348, 538] on span "[DATE]" at bounding box center [348, 547] width 37 height 18
click at [812, 538] on span "$17.46" at bounding box center [804, 547] width 37 height 18
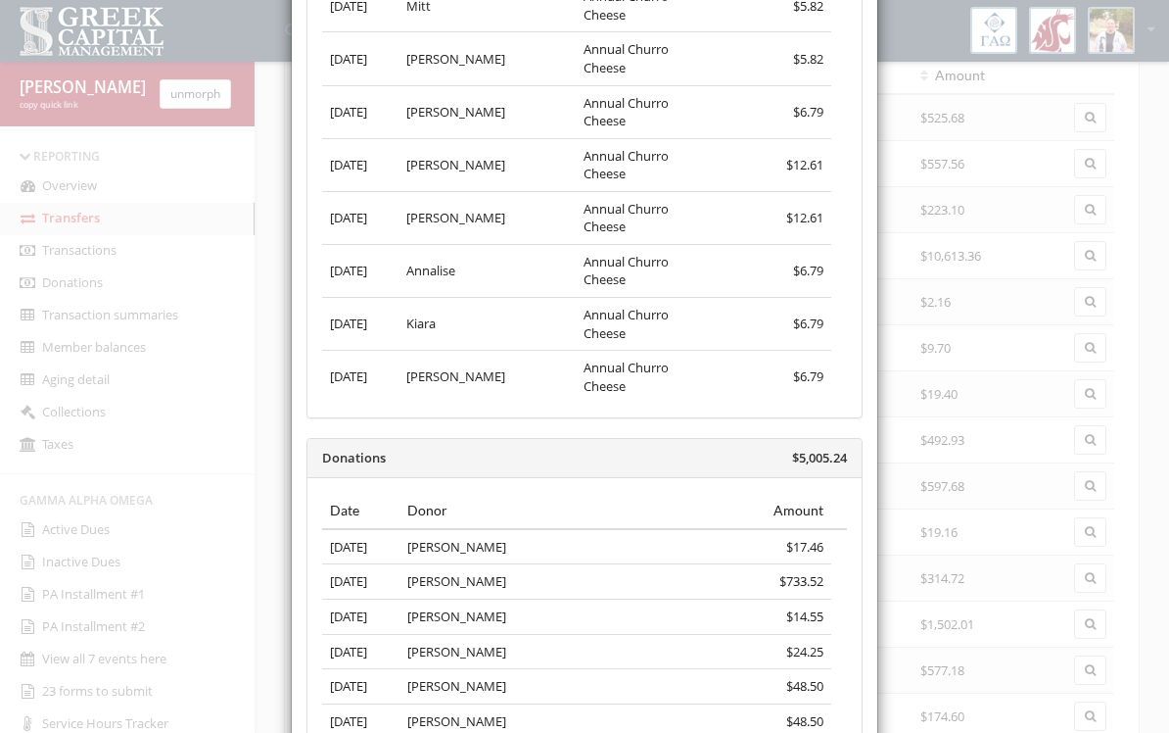
click at [811, 538] on span "$17.46" at bounding box center [804, 547] width 37 height 18
click at [816, 538] on span "$17.46" at bounding box center [804, 547] width 37 height 18
click at [796, 564] on td "$733.52" at bounding box center [706, 581] width 252 height 35
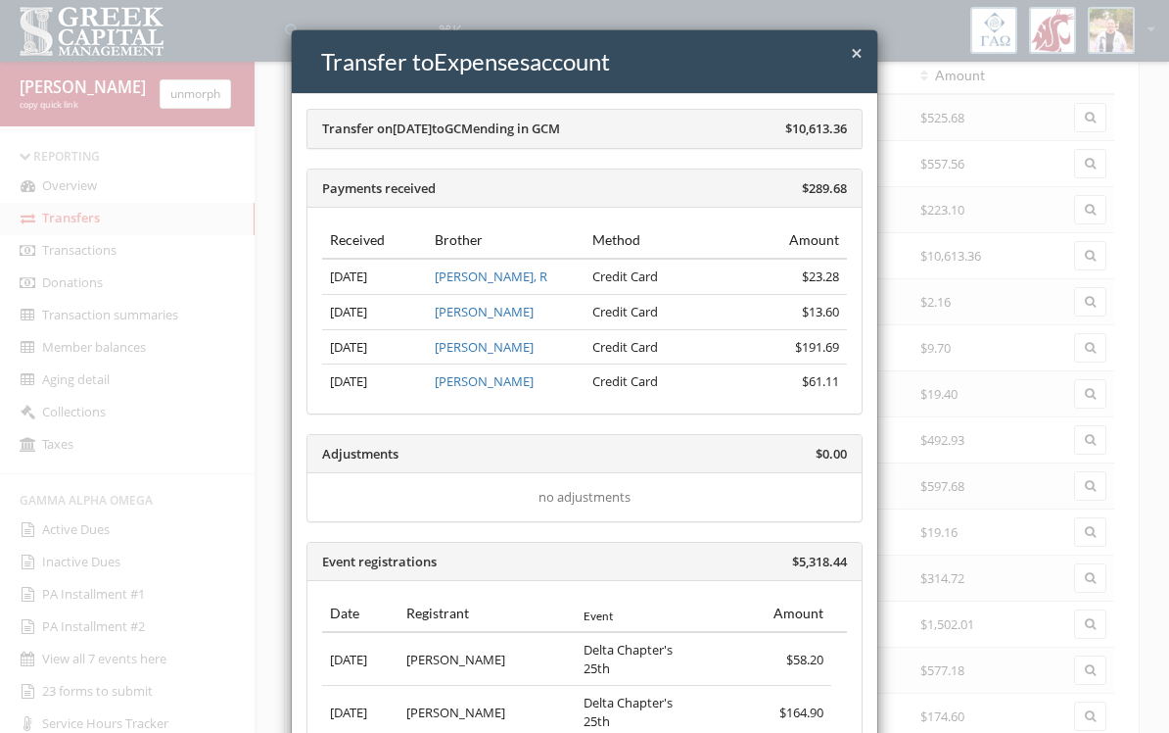
scroll to position [0, 0]
click at [804, 136] on span "$10,613.36" at bounding box center [816, 128] width 62 height 18
click at [803, 136] on span "$10,613.36" at bounding box center [816, 128] width 62 height 18
click at [851, 64] on span "×" at bounding box center [857, 52] width 12 height 27
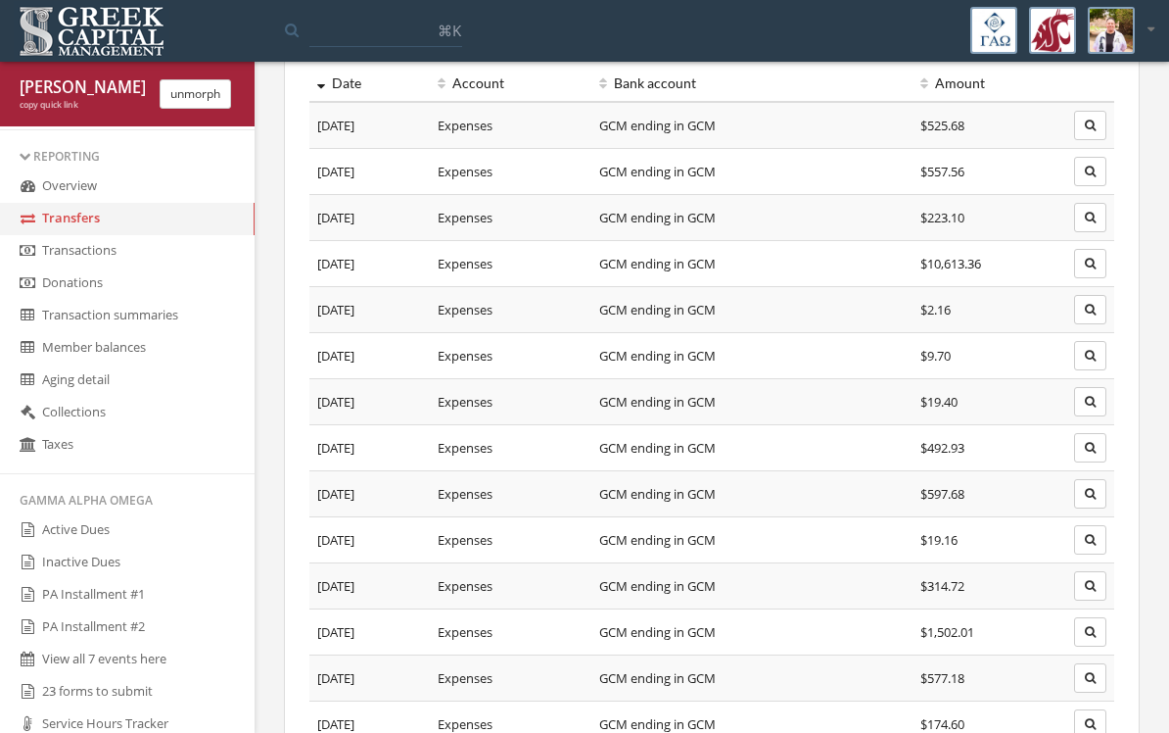
scroll to position [83, 0]
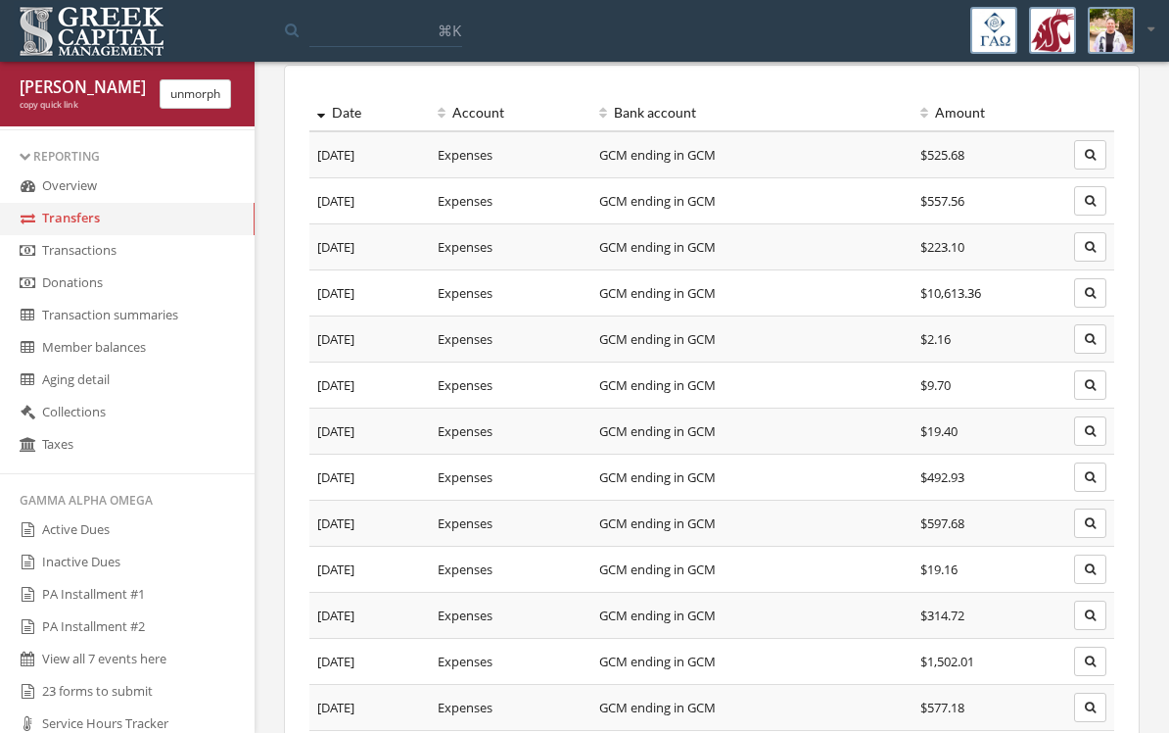
click at [1092, 249] on icon "button" at bounding box center [1090, 247] width 11 height 12
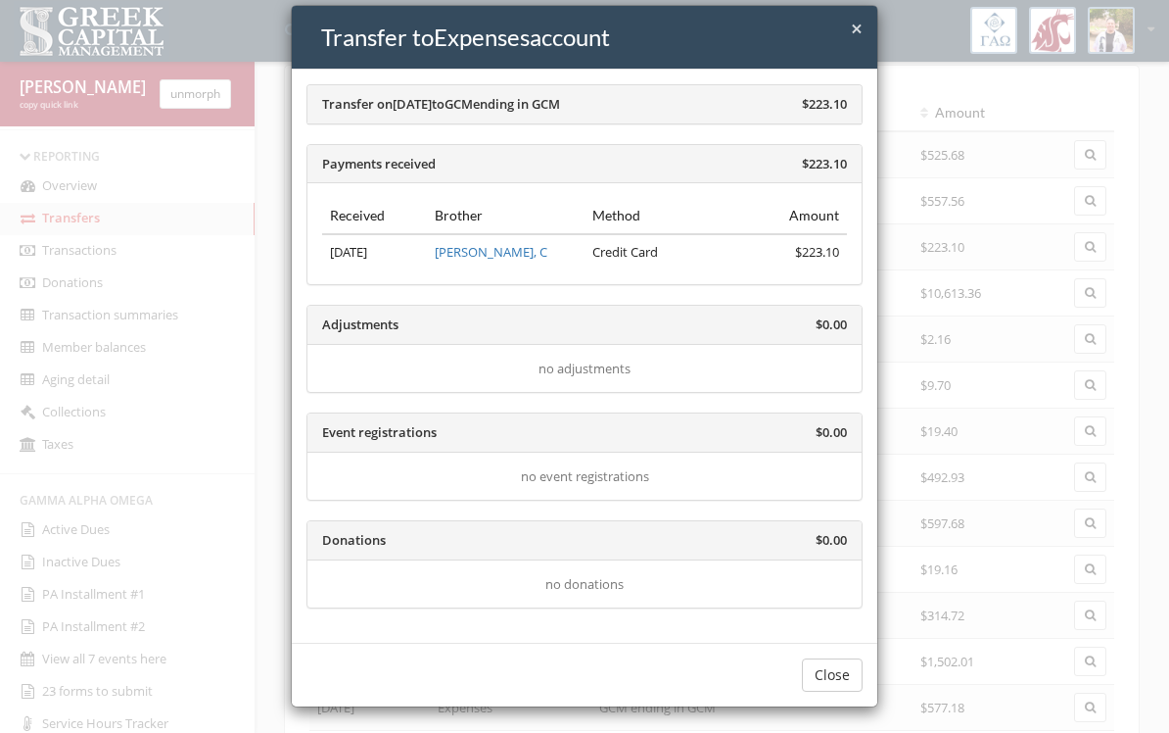
scroll to position [24, 0]
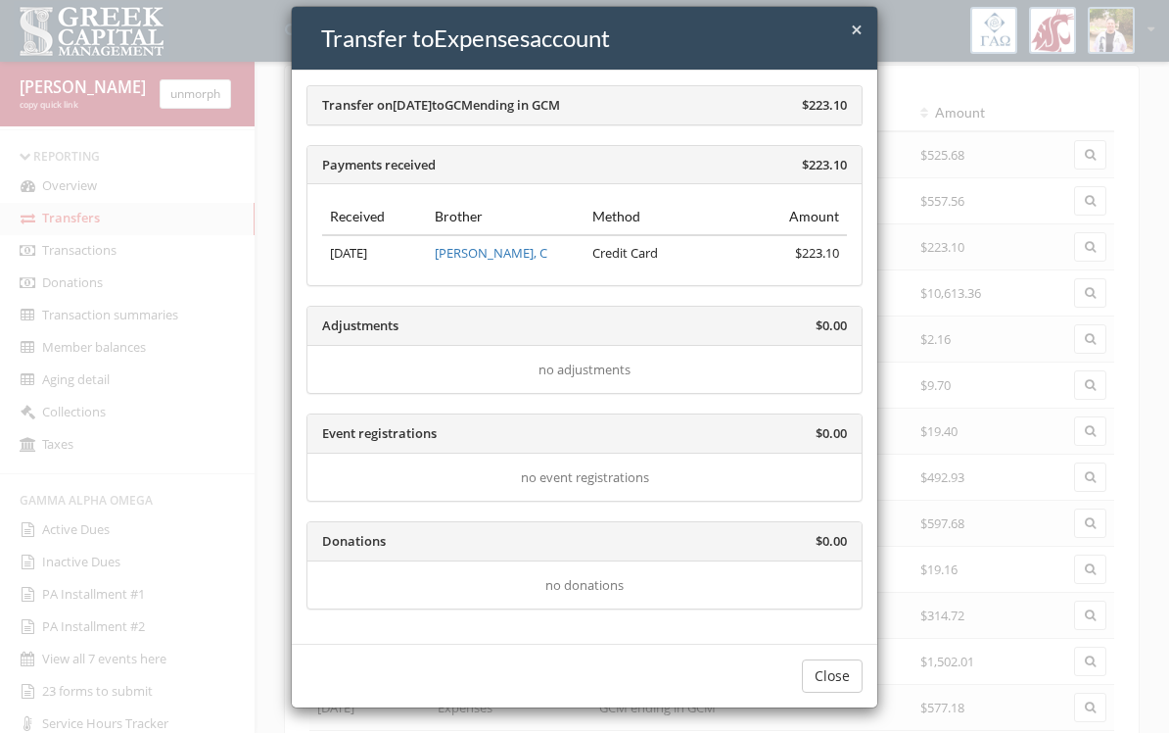
click at [836, 668] on button "Close" at bounding box center [832, 675] width 61 height 33
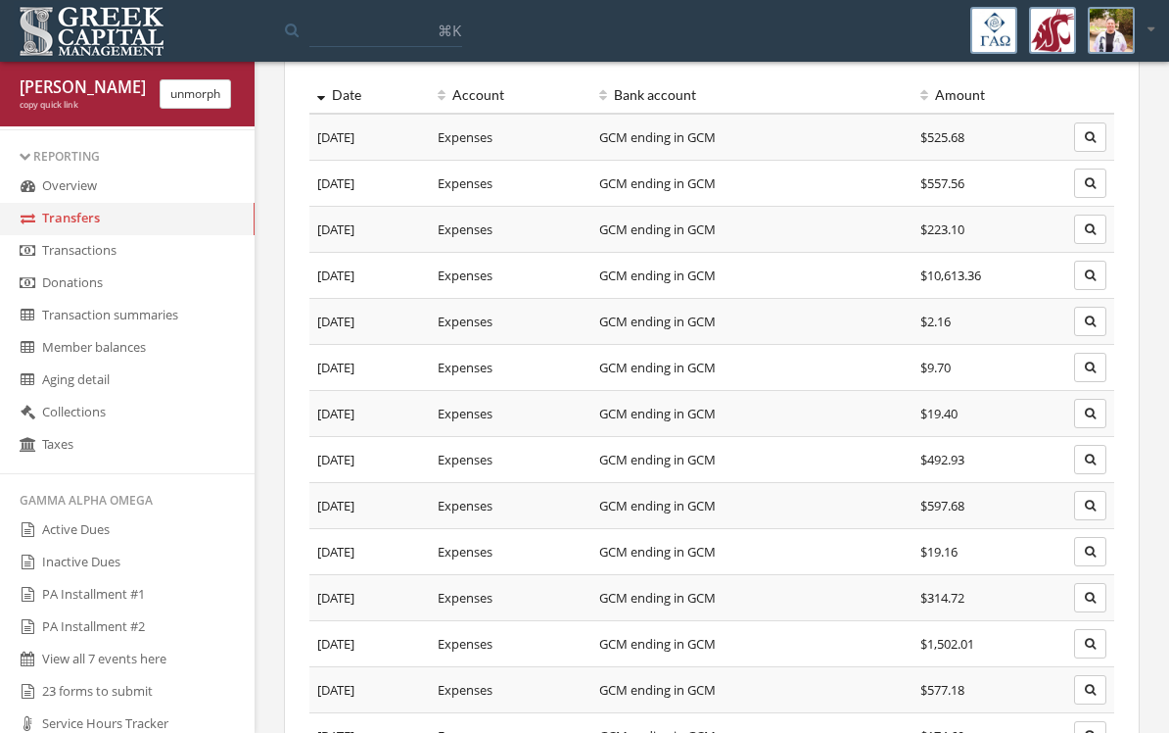
scroll to position [97, 0]
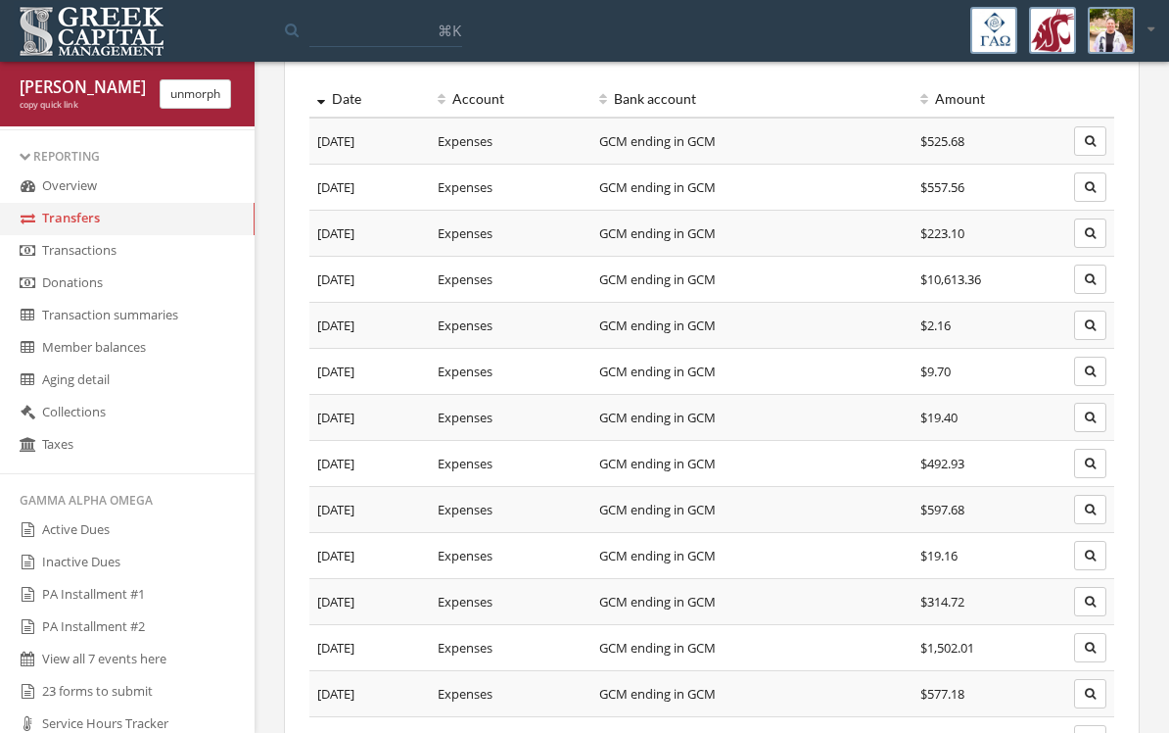
click at [1091, 649] on icon "button" at bounding box center [1090, 647] width 11 height 12
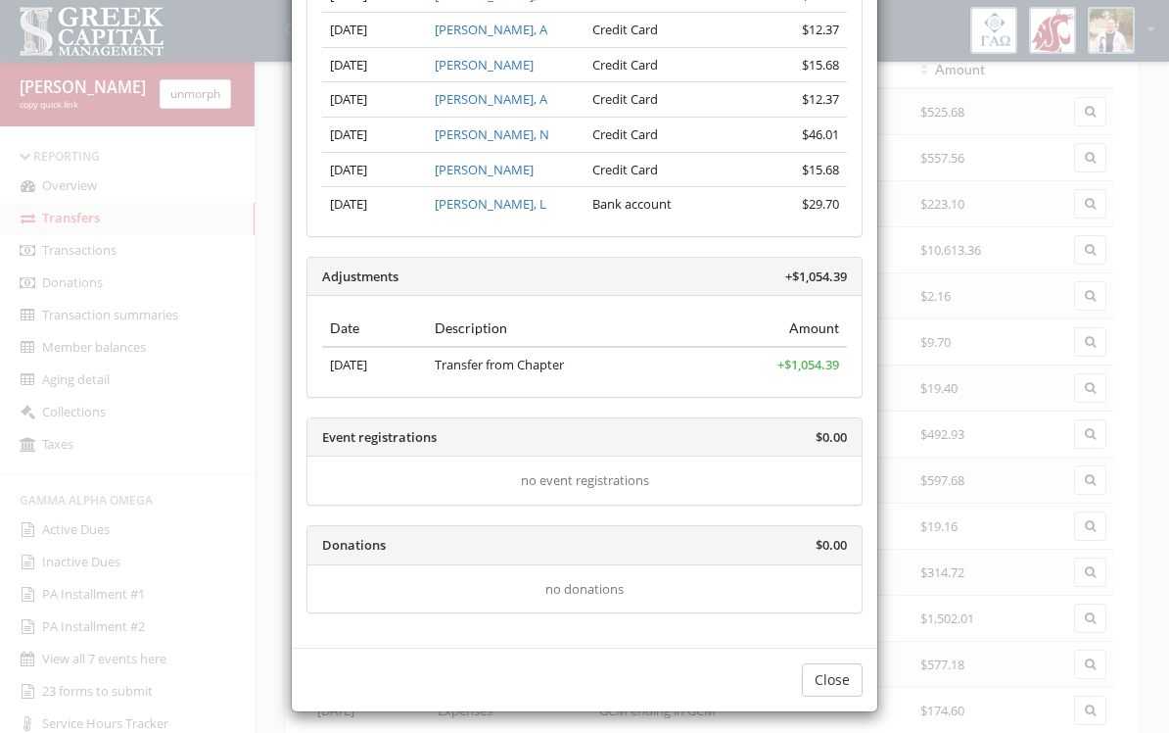
scroll to position [488, 0]
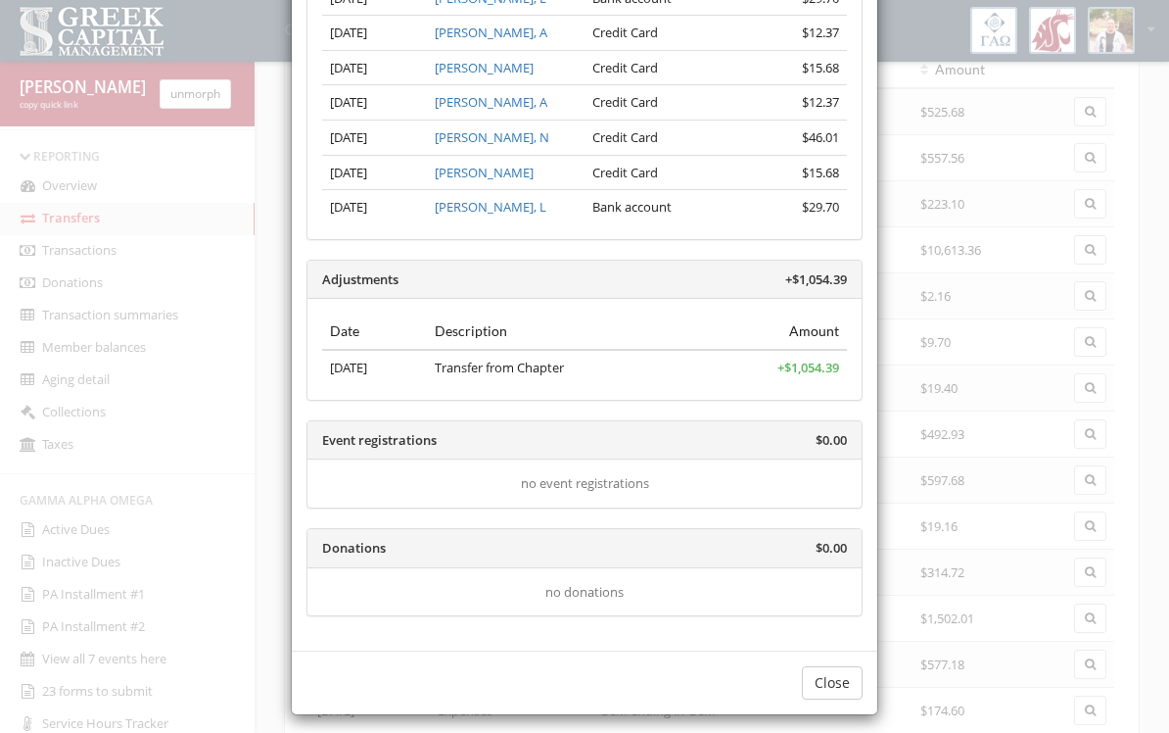
click at [830, 666] on button "Close" at bounding box center [832, 682] width 61 height 33
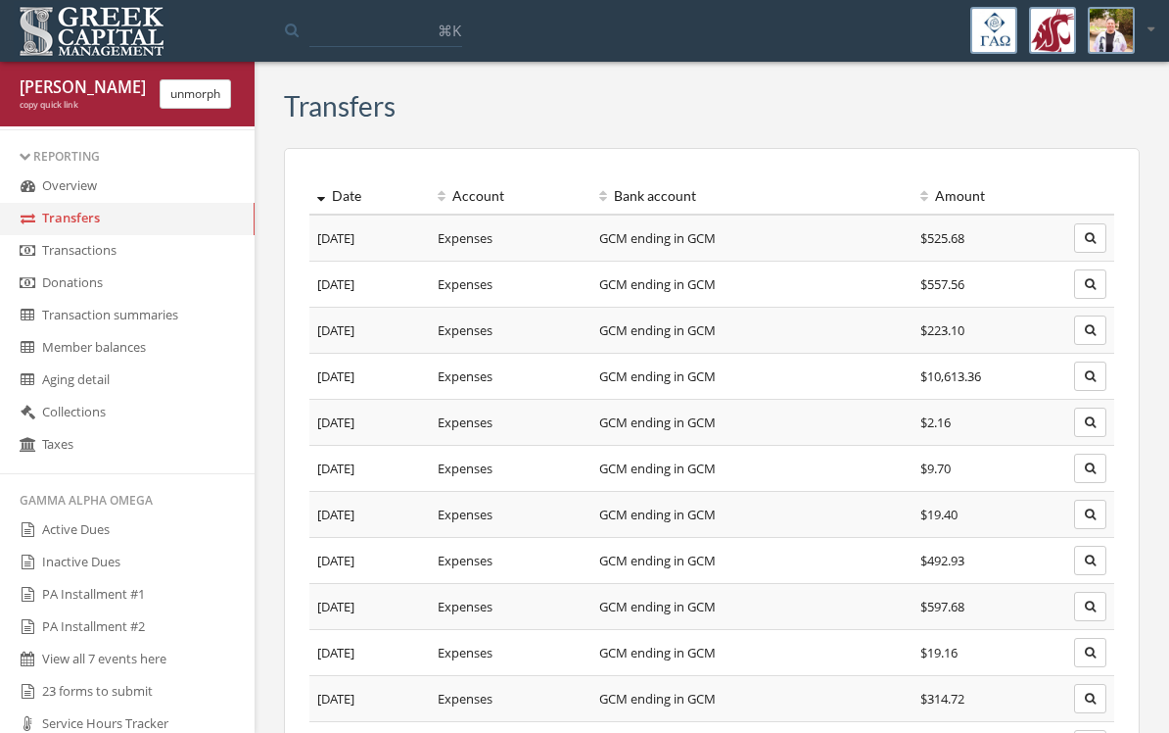
click at [1094, 378] on icon "button" at bounding box center [1090, 376] width 11 height 12
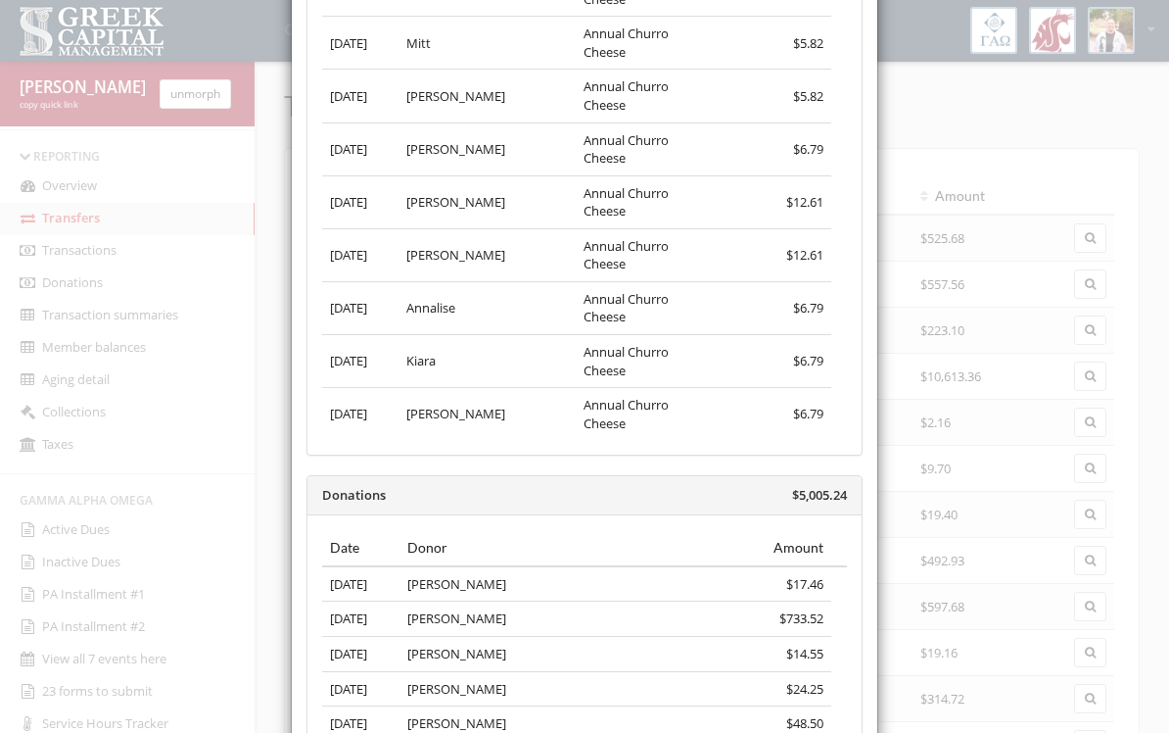
scroll to position [8562, 0]
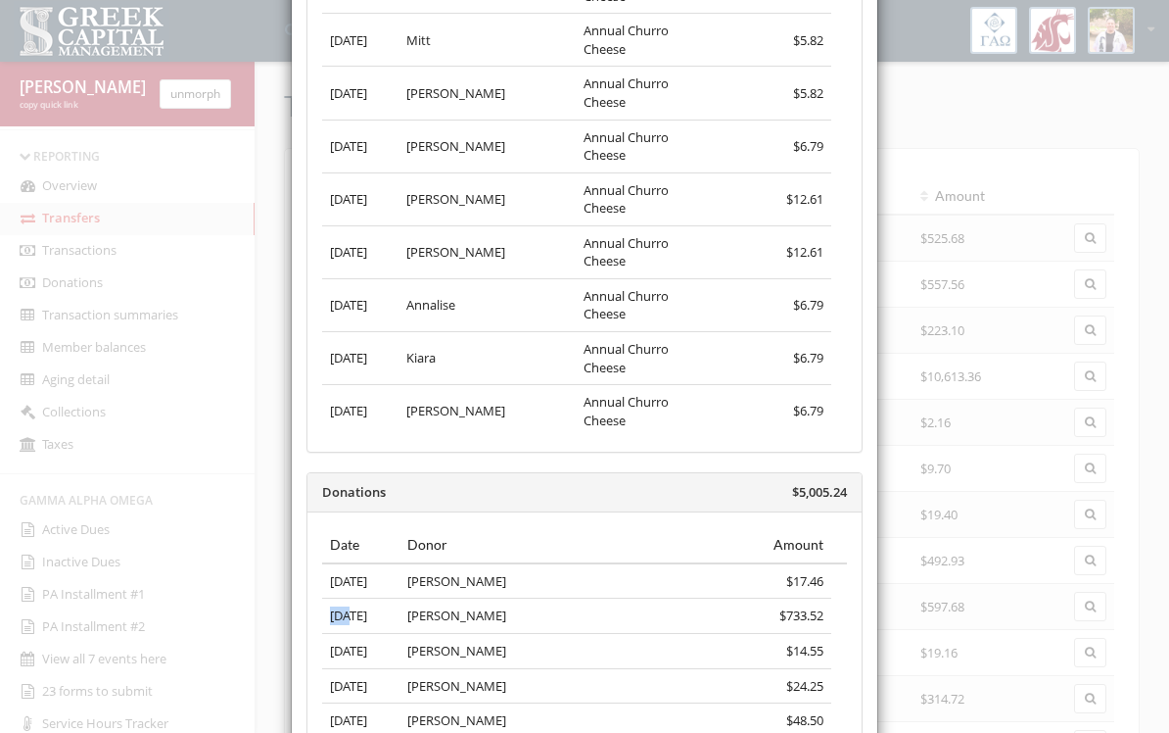
click at [24, 304] on div "× Close Transfer to Expenses account Transfer on [DATE] to GCM ending in GCM $1…" at bounding box center [584, 366] width 1169 height 733
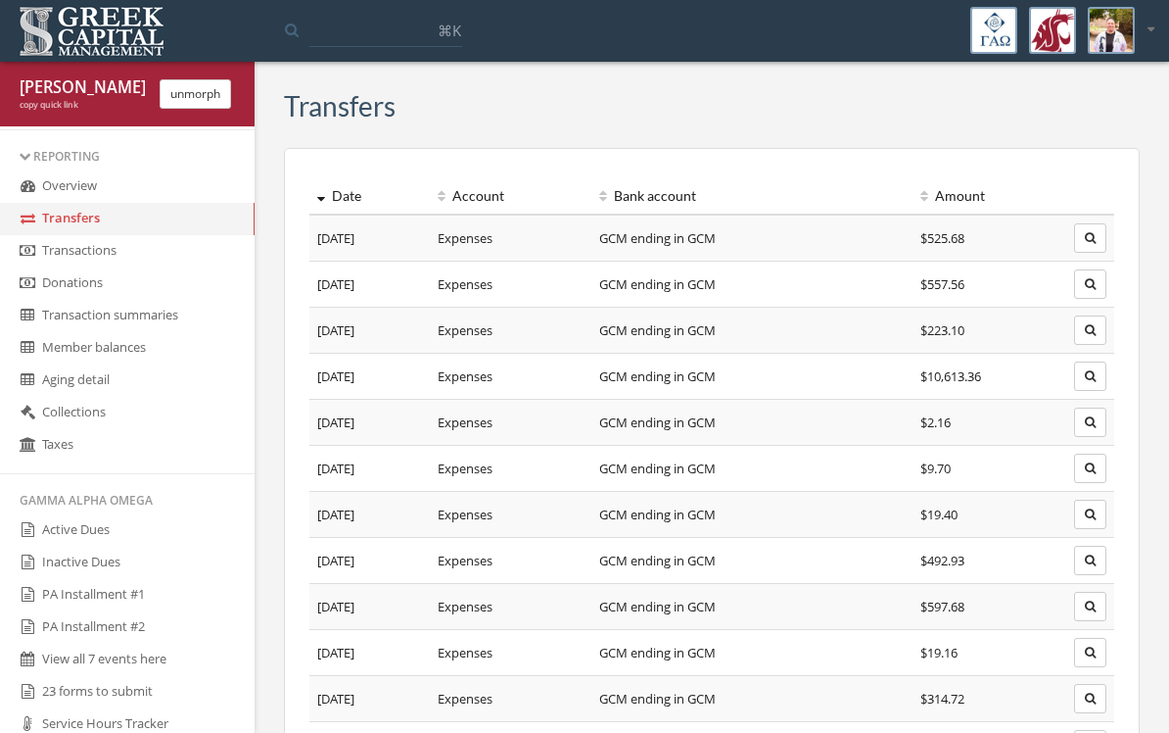
click at [24, 259] on icon at bounding box center [28, 250] width 20 height 17
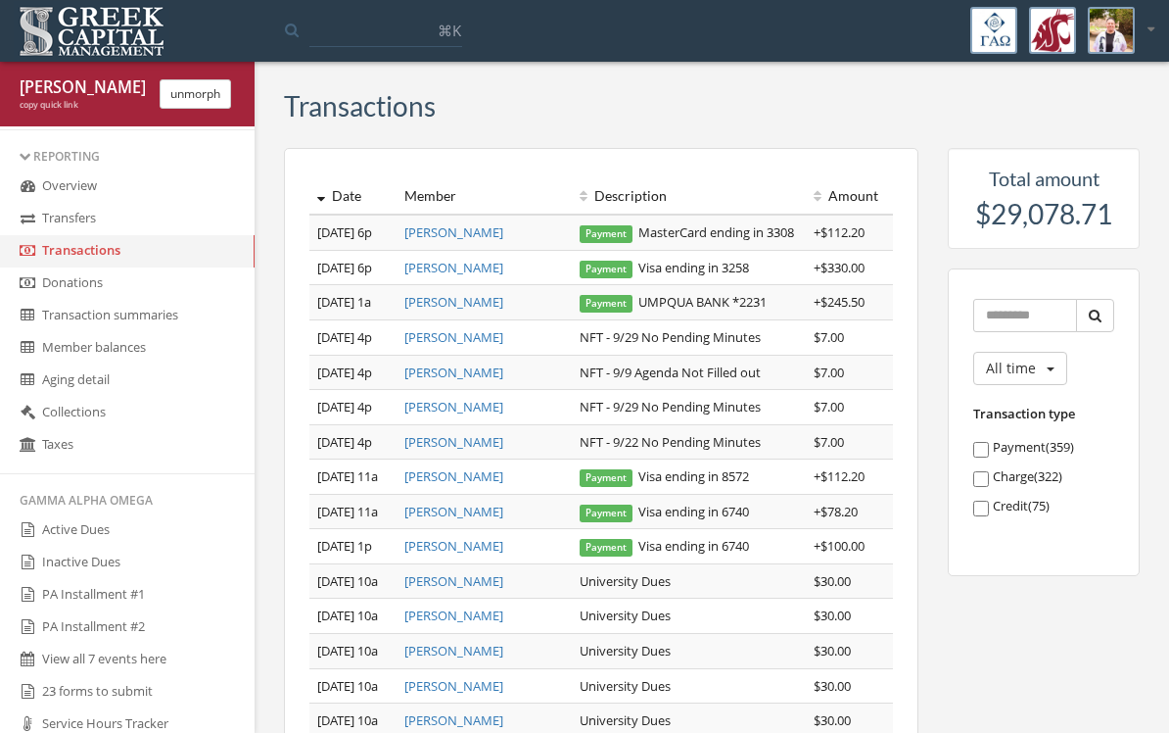
click at [59, 300] on link "Donations" at bounding box center [127, 283] width 255 height 32
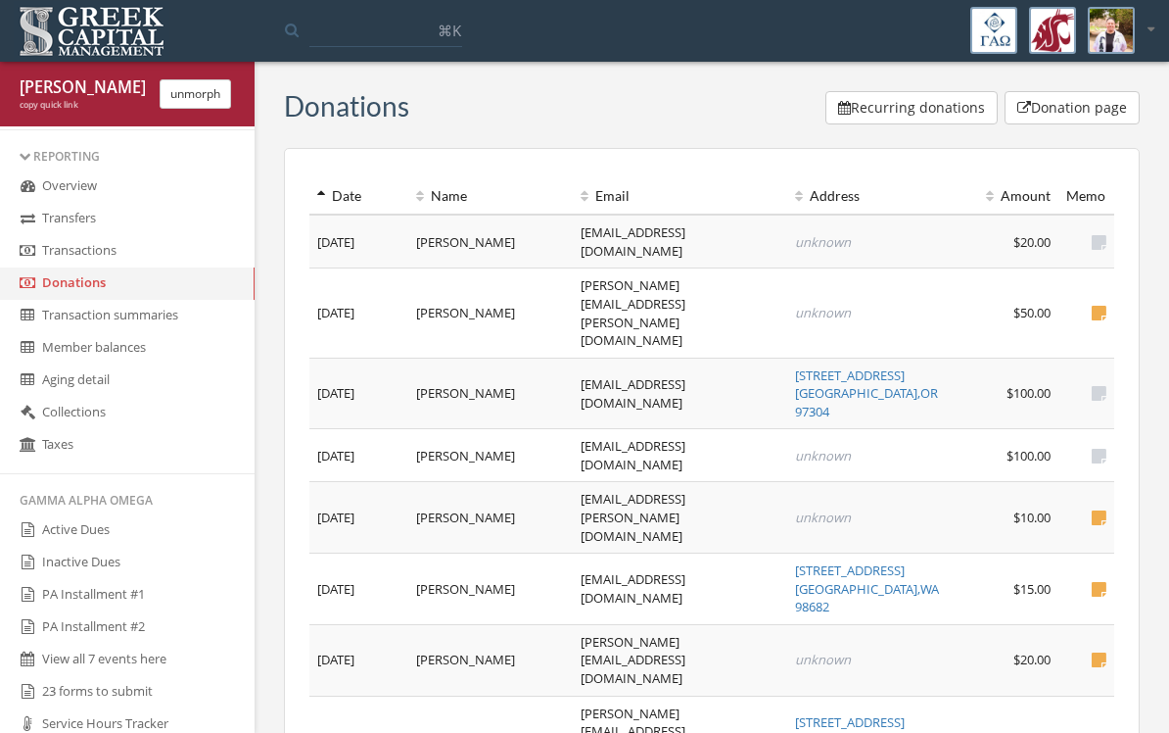
click at [48, 235] on link "Transfers" at bounding box center [127, 219] width 255 height 32
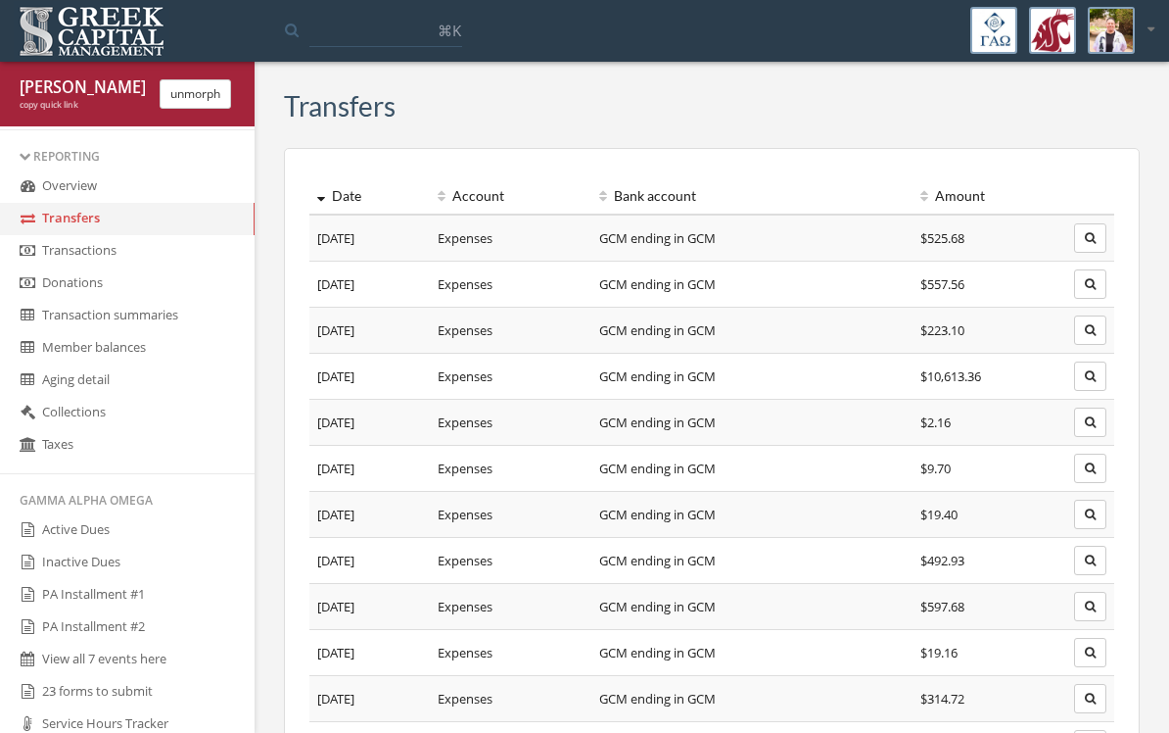
click at [1103, 378] on button "button" at bounding box center [1090, 375] width 32 height 29
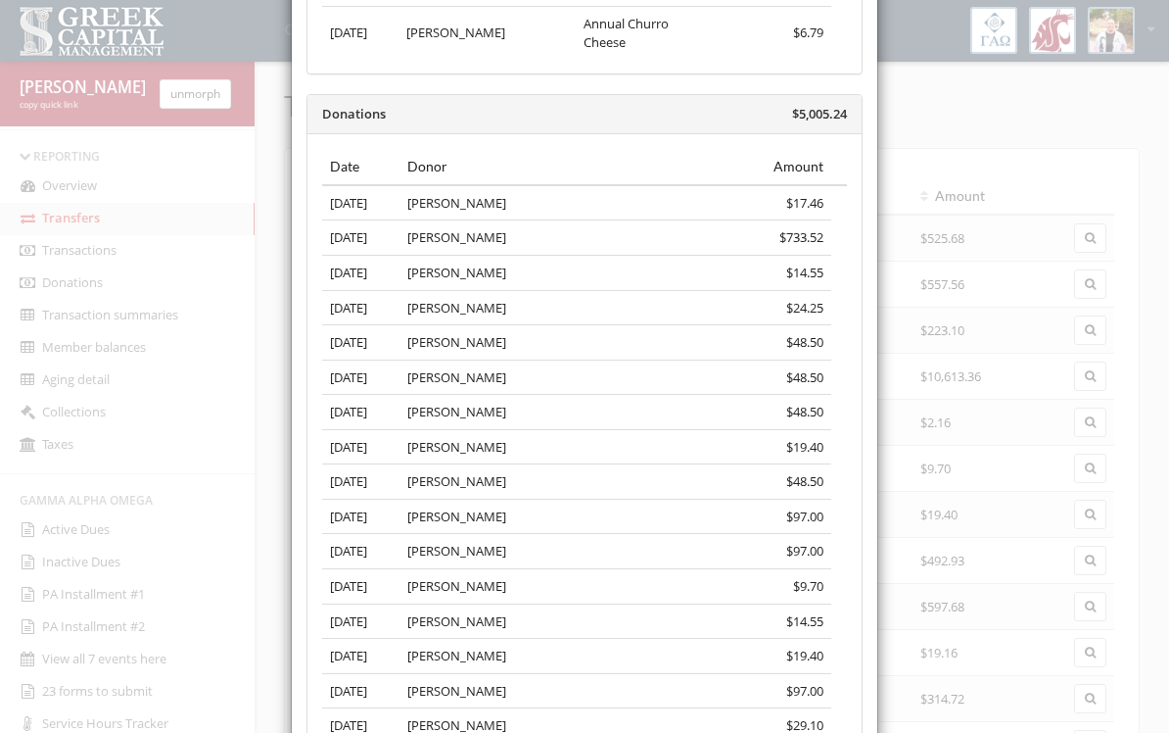
scroll to position [8942, 0]
click at [787, 532] on td "$97.00" at bounding box center [706, 549] width 252 height 35
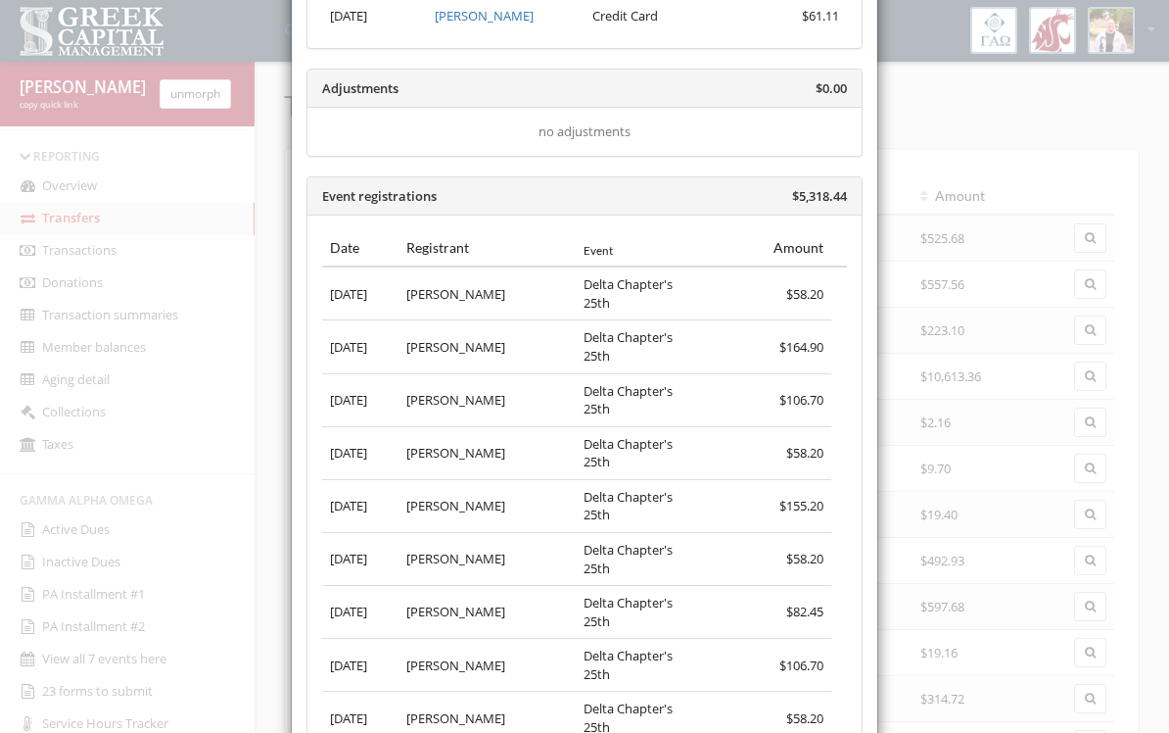
scroll to position [462, 0]
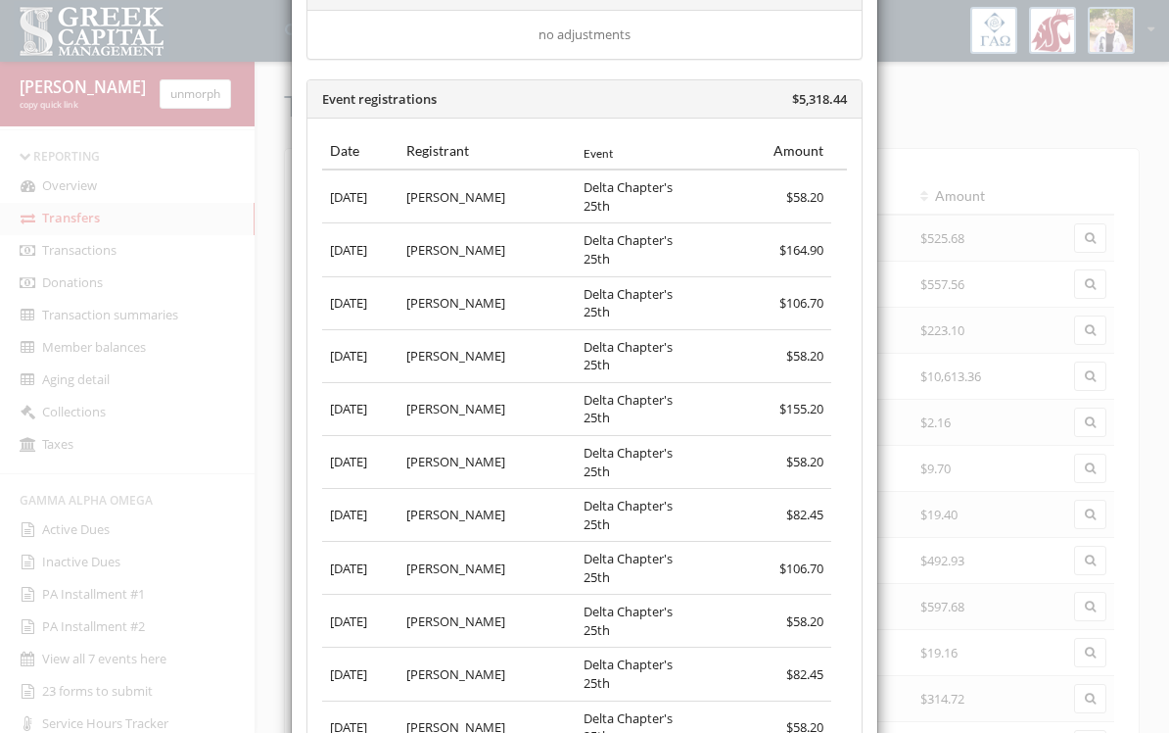
click at [670, 201] on td "Delta Chapter's 25th" at bounding box center [641, 196] width 130 height 54
click at [670, 200] on td "Delta Chapter's 25th" at bounding box center [641, 196] width 130 height 54
click at [786, 196] on span "$58.20" at bounding box center [804, 197] width 37 height 18
click at [782, 196] on td "$58.20" at bounding box center [768, 196] width 125 height 54
click at [796, 197] on span "$58.20" at bounding box center [804, 197] width 37 height 18
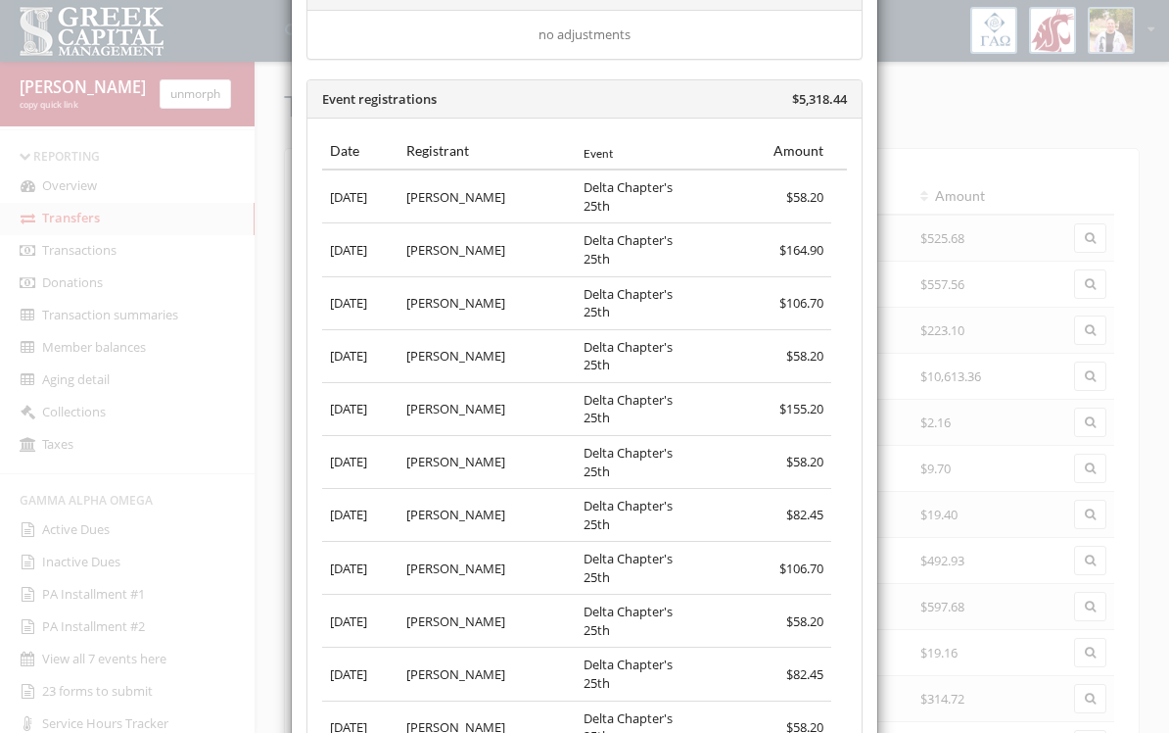
click at [795, 196] on span "$58.20" at bounding box center [804, 197] width 37 height 18
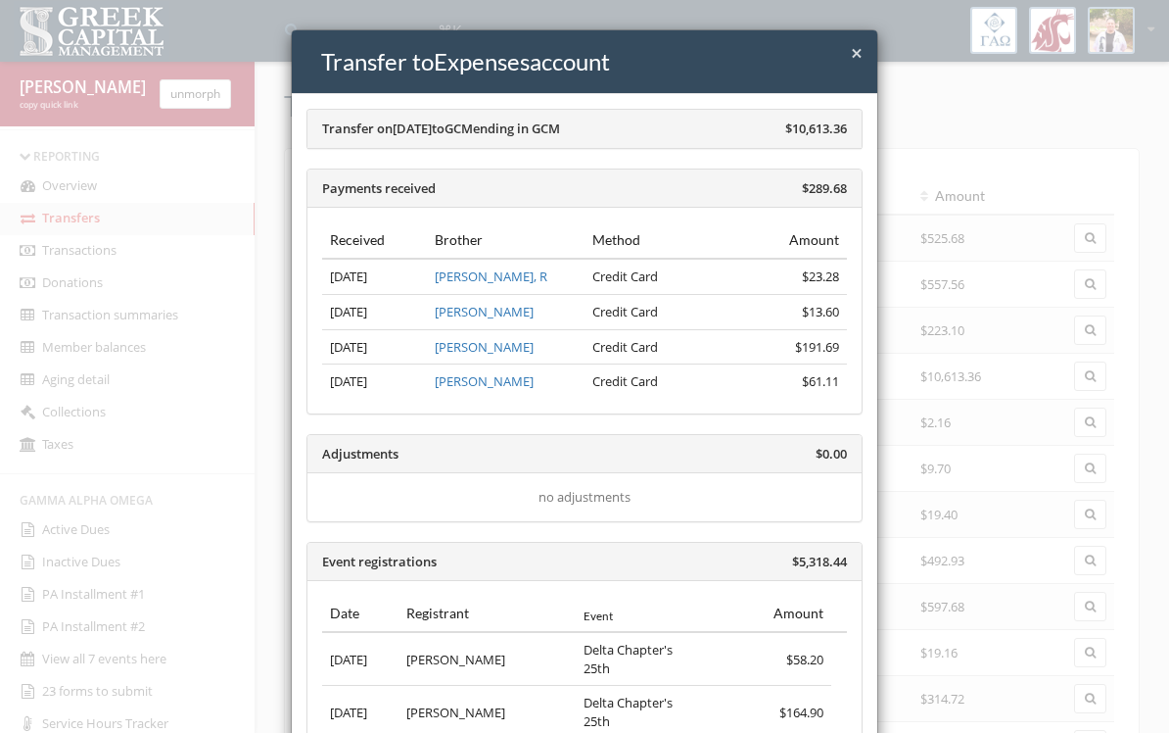
scroll to position [0, 0]
click at [822, 562] on span "$5,318.44" at bounding box center [819, 561] width 55 height 18
click at [821, 561] on span "$5,318.44" at bounding box center [819, 561] width 55 height 18
click at [826, 554] on span "$5,318.44" at bounding box center [819, 561] width 55 height 18
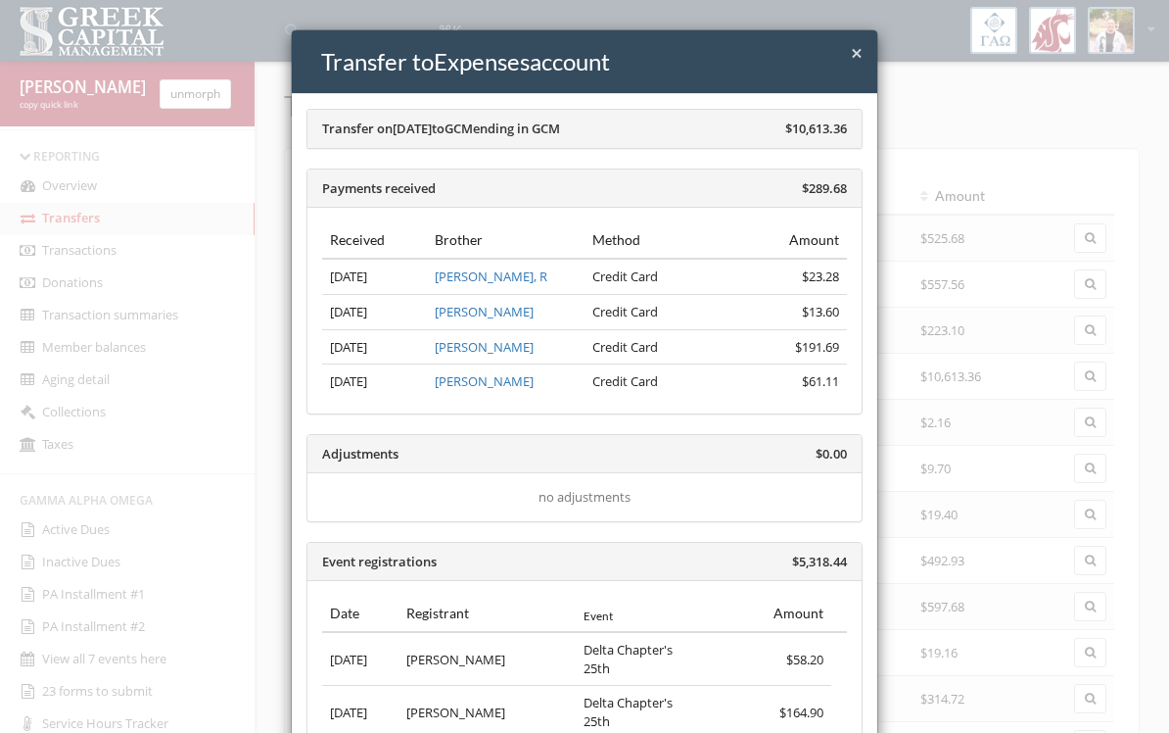
click at [834, 552] on span "$5,318.44" at bounding box center [819, 561] width 55 height 18
click at [766, 444] on div "Adjustments $0.00" at bounding box center [585, 454] width 554 height 39
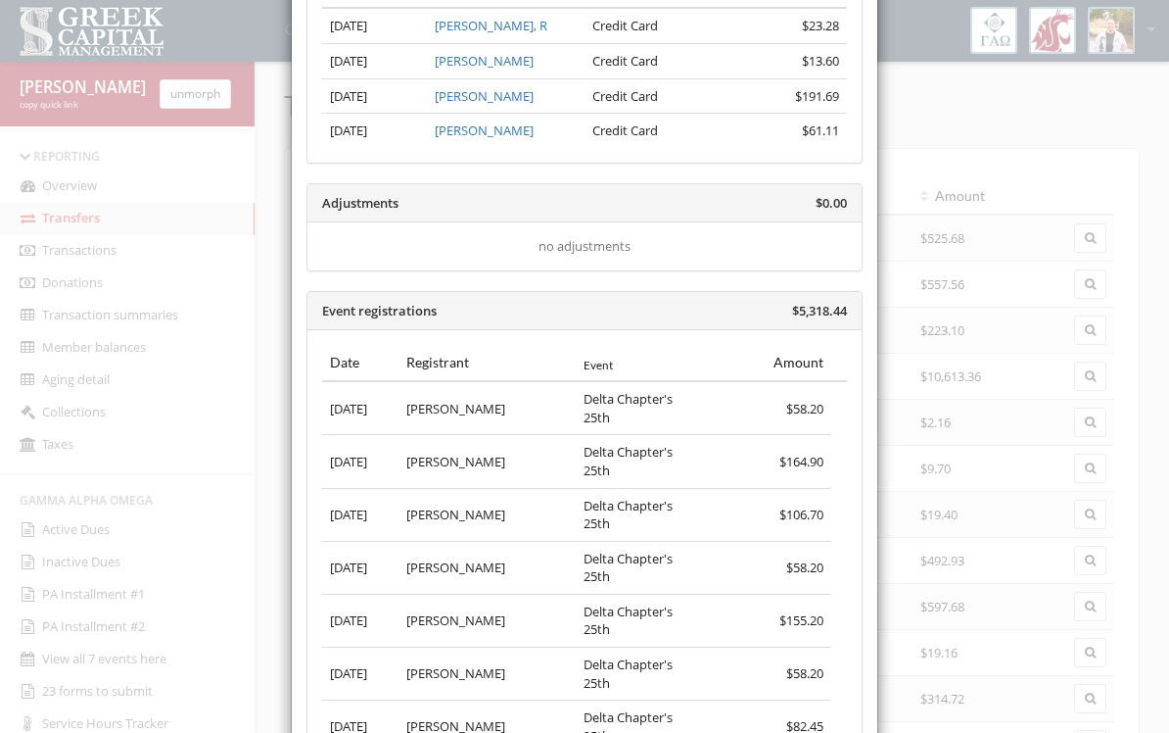
scroll to position [245, 0]
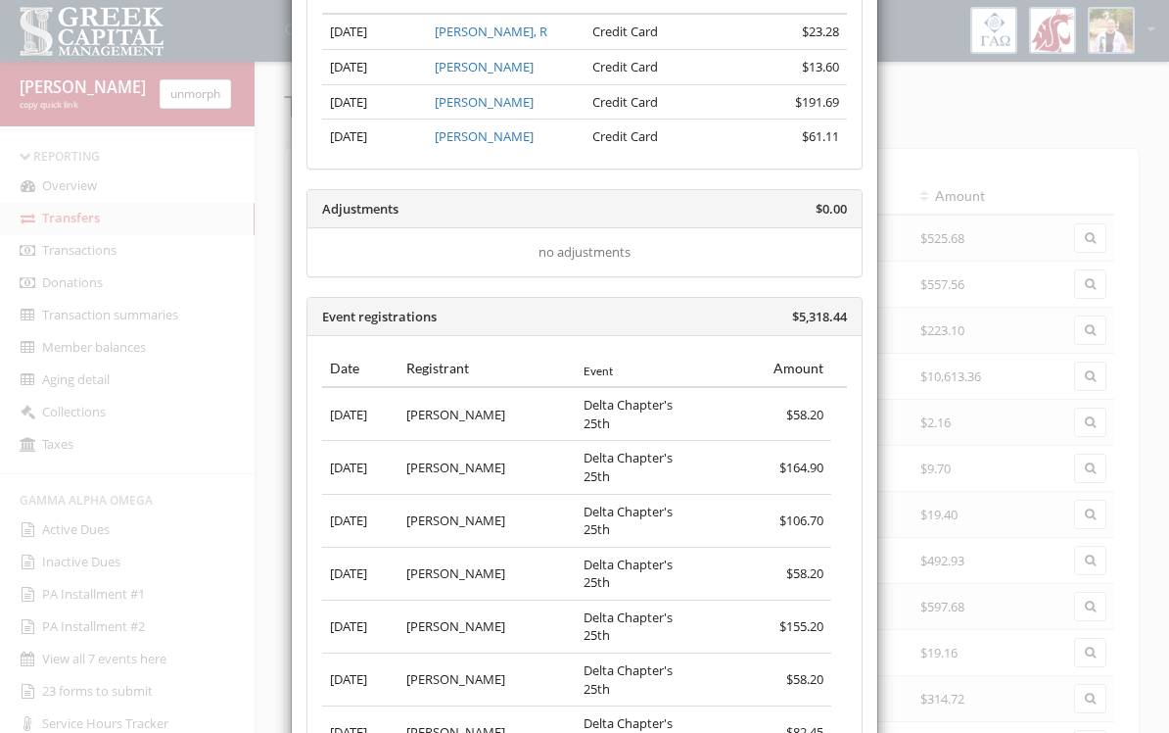
click at [450, 320] on div "Event registrations $5,318.44" at bounding box center [585, 317] width 554 height 39
click at [450, 319] on div "Event registrations $5,318.44" at bounding box center [585, 317] width 554 height 39
click at [451, 321] on div "Event registrations $5,318.44" at bounding box center [585, 317] width 554 height 39
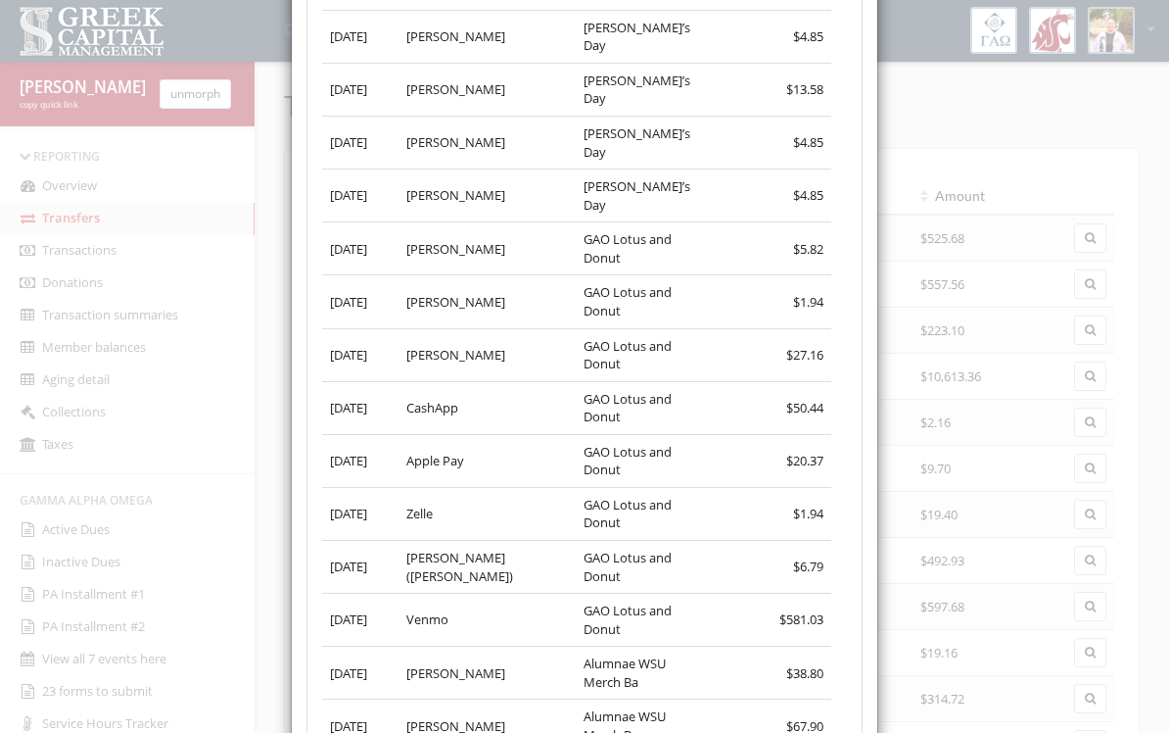
scroll to position [7465, 0]
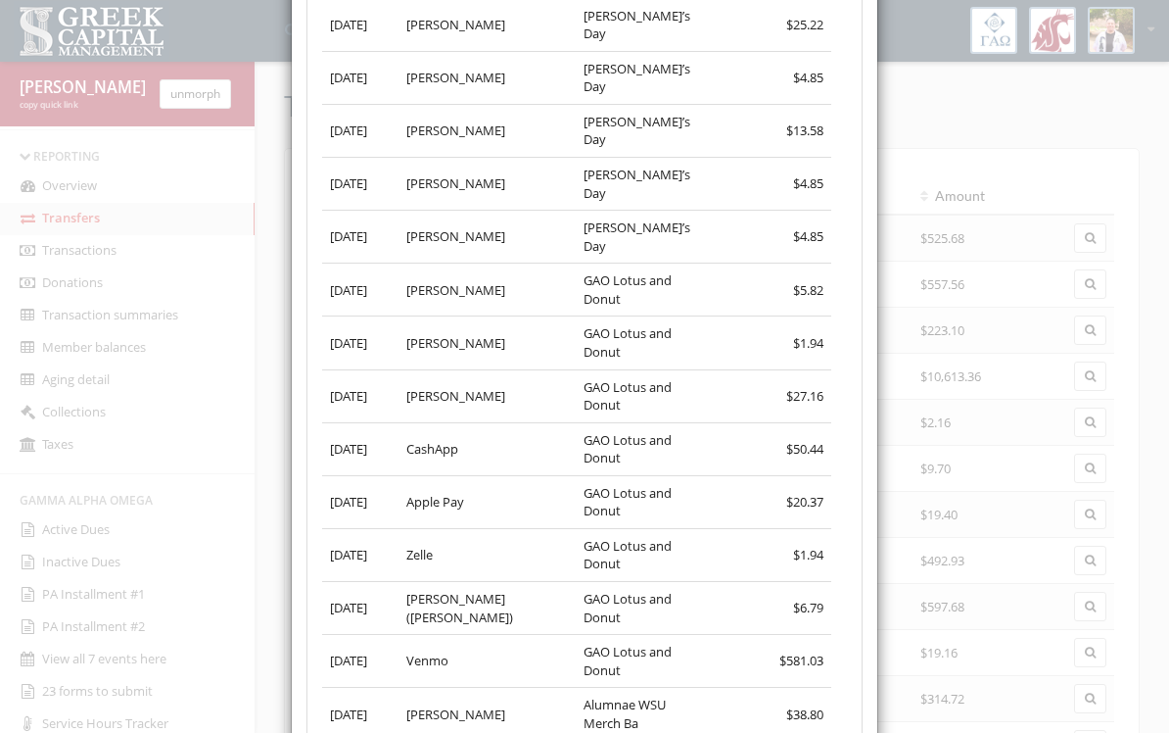
click at [1017, 169] on div "× Close Transfer to Expenses account Transfer on [DATE] to GCM ending in GCM $1…" at bounding box center [584, 366] width 1169 height 733
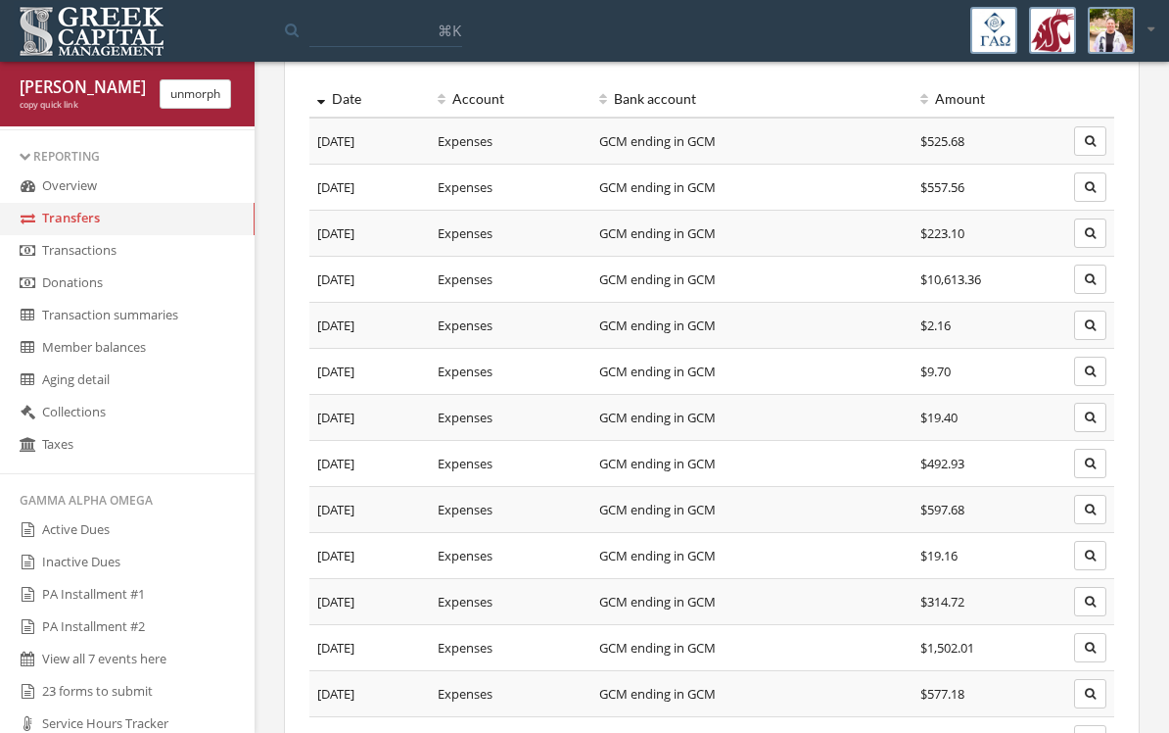
scroll to position [96, 0]
click at [1095, 556] on icon "button" at bounding box center [1090, 556] width 11 height 12
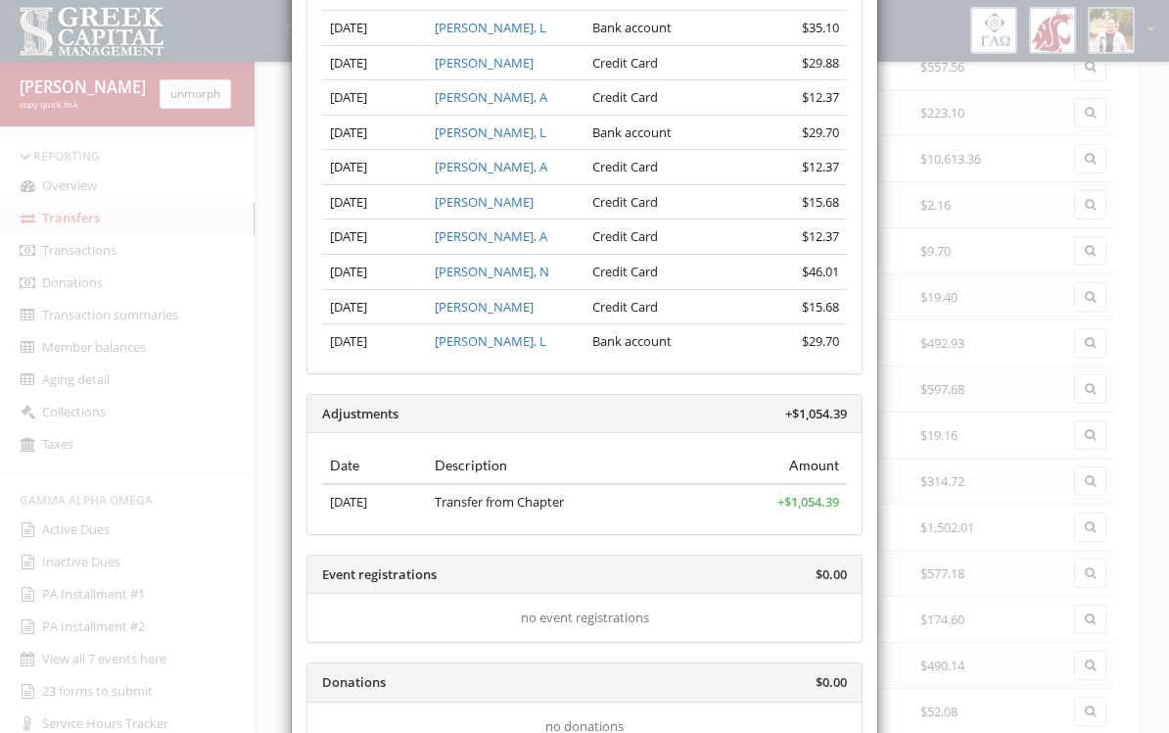
scroll to position [353, 0]
click at [802, 501] on span "+ $1,054.39" at bounding box center [809, 503] width 62 height 18
click at [652, 471] on th "Description" at bounding box center [584, 467] width 315 height 36
click at [545, 503] on td "Transfer from Chapter" at bounding box center [584, 502] width 315 height 35
click at [581, 462] on th "Description" at bounding box center [584, 467] width 315 height 36
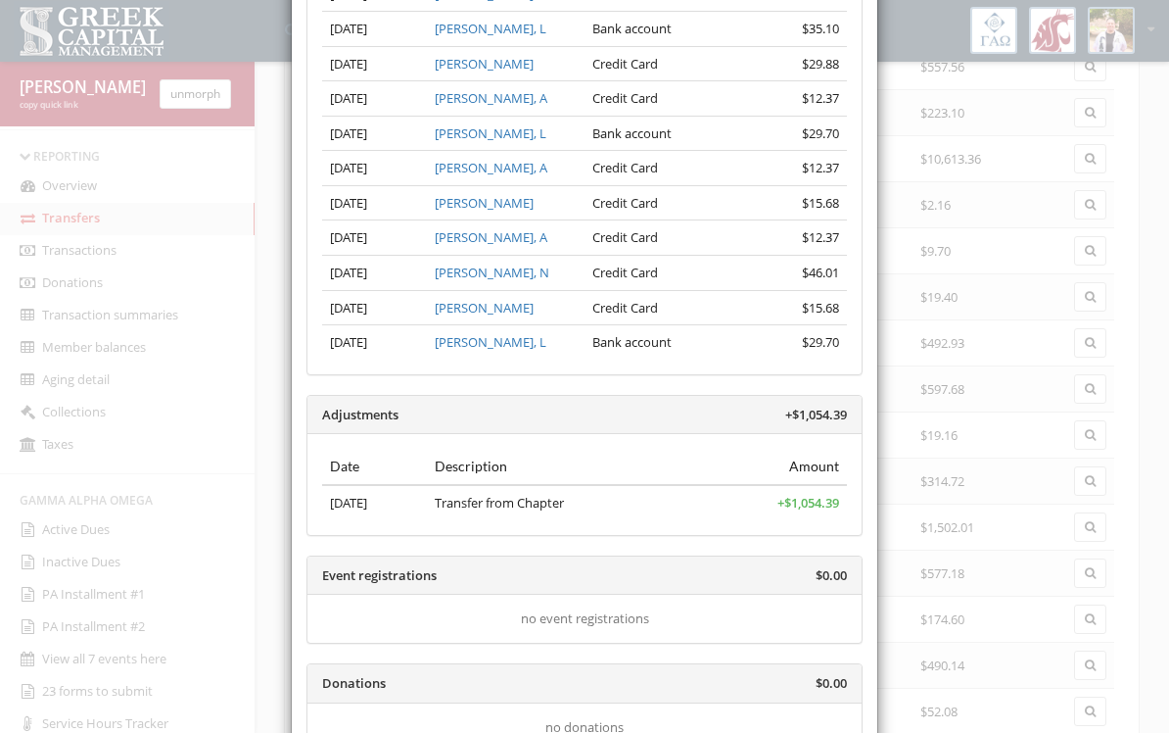
click at [771, 501] on td "+ $1,054.39" at bounding box center [794, 502] width 105 height 35
click at [770, 501] on td "+ $1,054.39" at bounding box center [794, 502] width 105 height 35
click at [775, 502] on td "+ $1,054.39" at bounding box center [794, 502] width 105 height 35
click at [778, 501] on span "+ $1,054.39" at bounding box center [809, 503] width 62 height 18
click at [776, 503] on td "+ $1,054.39" at bounding box center [794, 502] width 105 height 35
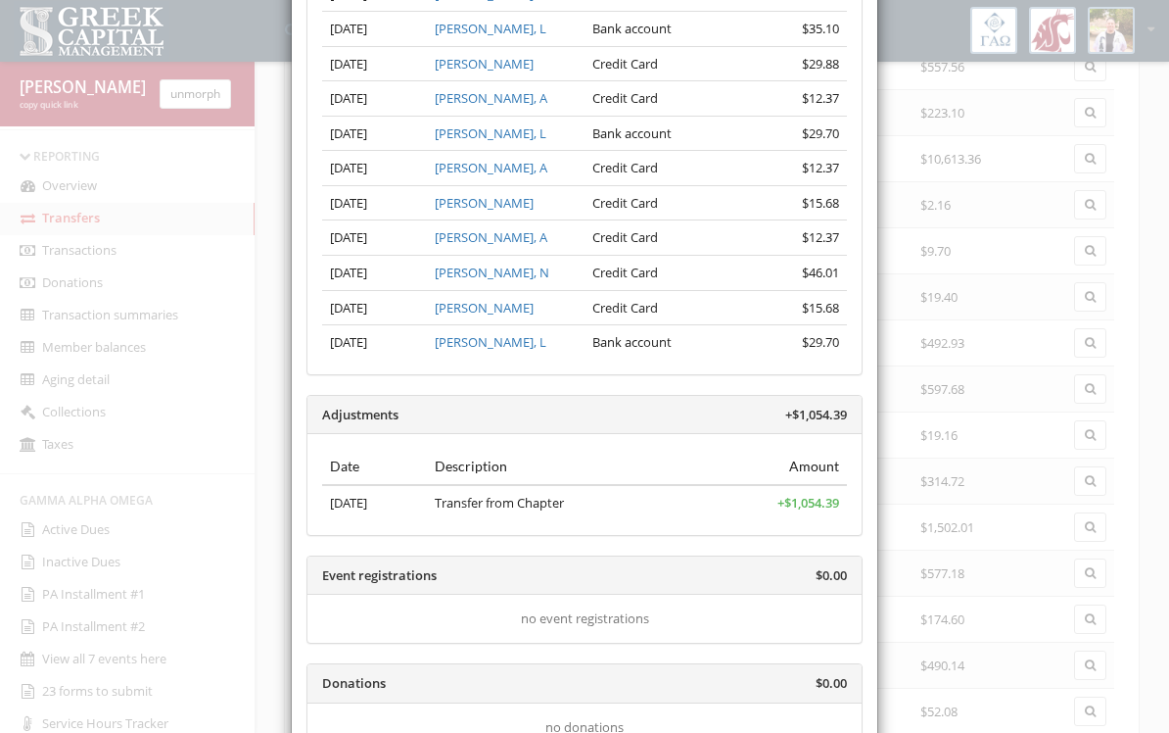
click at [776, 502] on td "+ $1,054.39" at bounding box center [794, 502] width 105 height 35
click at [775, 506] on td "+ $1,054.39" at bounding box center [794, 502] width 105 height 35
click at [774, 506] on td "+ $1,054.39" at bounding box center [794, 502] width 105 height 35
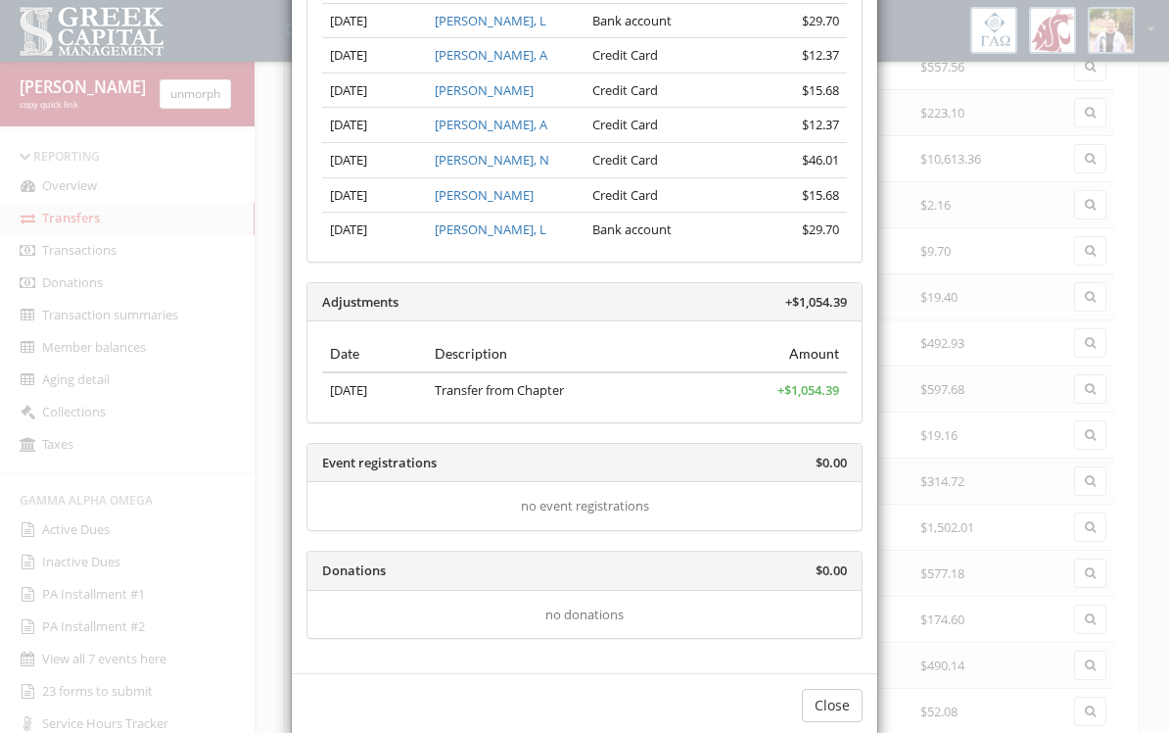
scroll to position [462, 0]
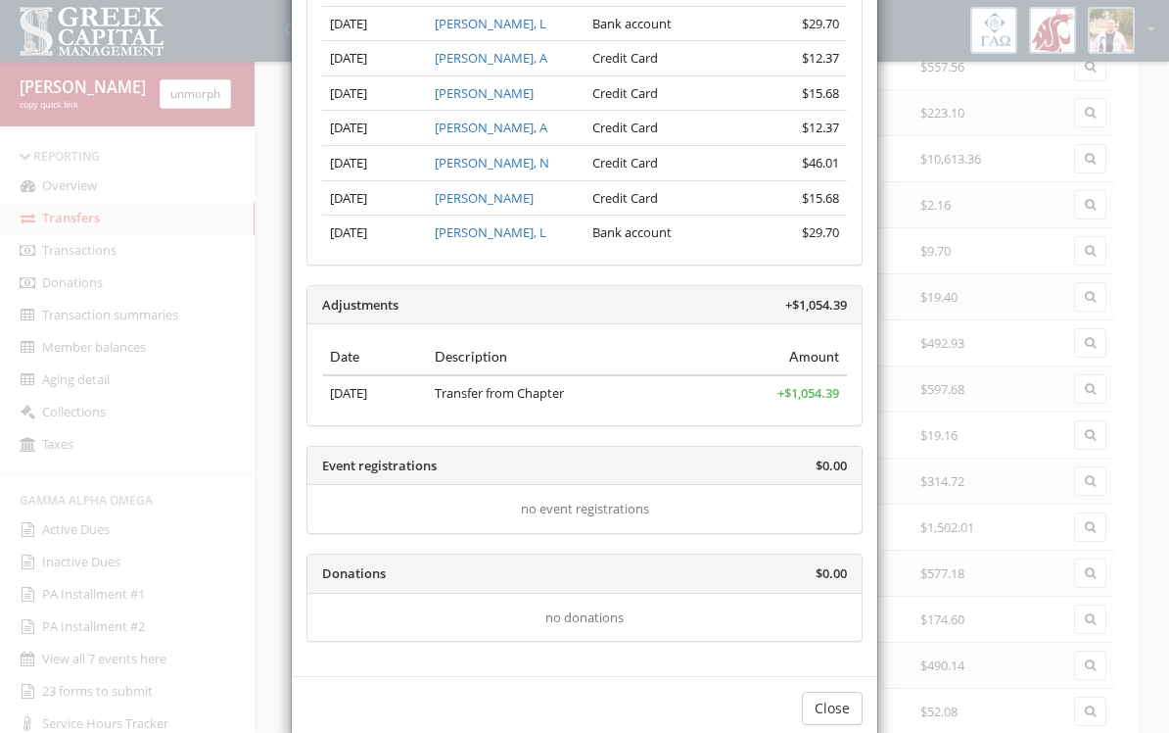
click at [722, 573] on div "Donations $0.00" at bounding box center [585, 573] width 554 height 39
click at [743, 489] on div "no event registrations" at bounding box center [585, 509] width 554 height 48
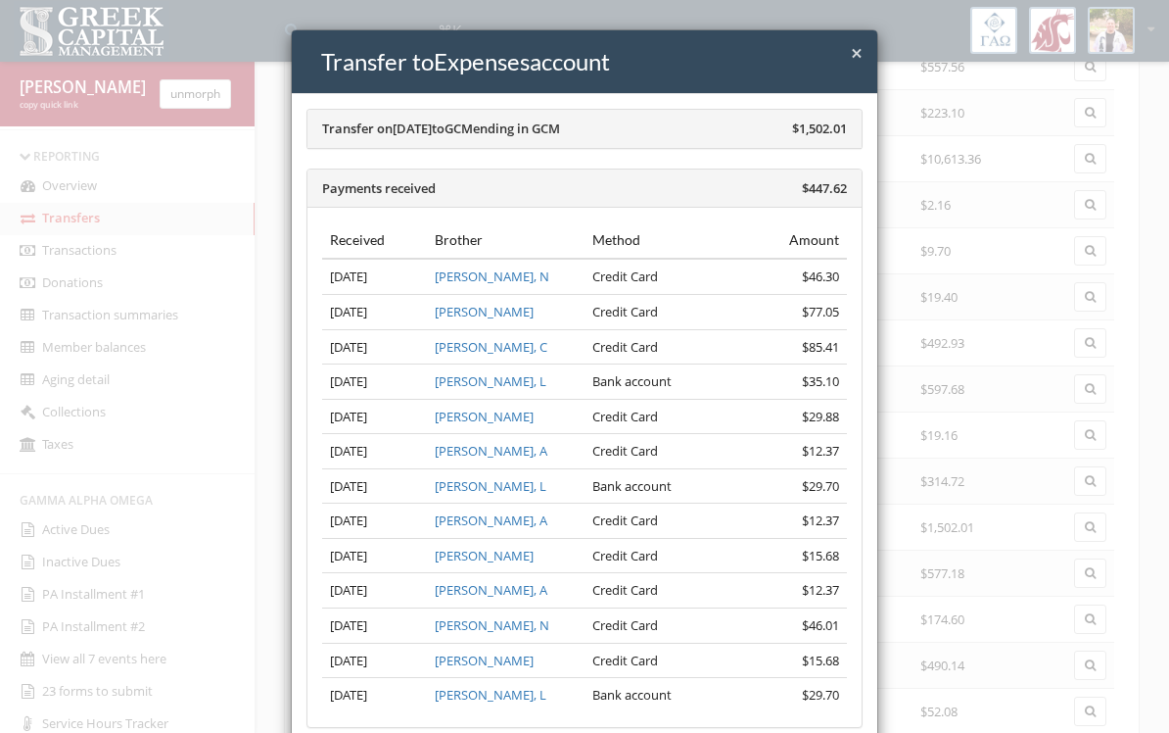
scroll to position [0, 0]
click at [871, 46] on div "× Close Transfer to Expenses account" at bounding box center [585, 62] width 586 height 64
click at [861, 48] on span "×" at bounding box center [857, 52] width 12 height 27
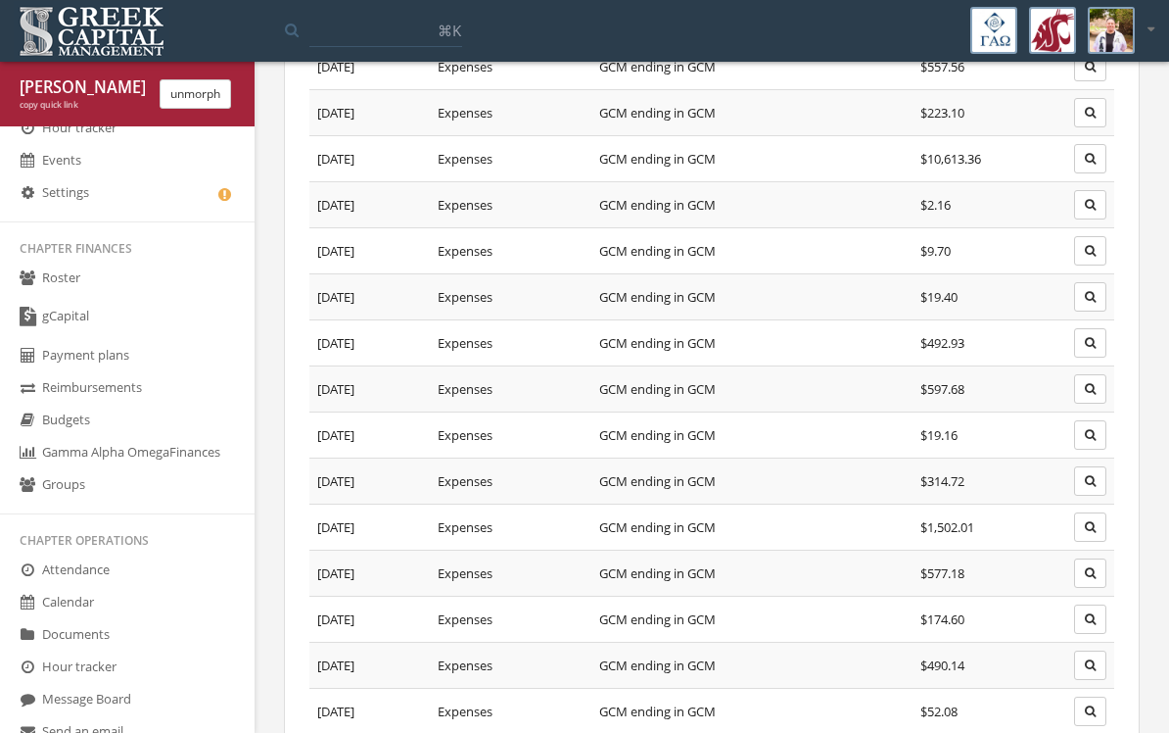
scroll to position [151, 0]
click at [56, 316] on link "gCapital" at bounding box center [127, 320] width 255 height 45
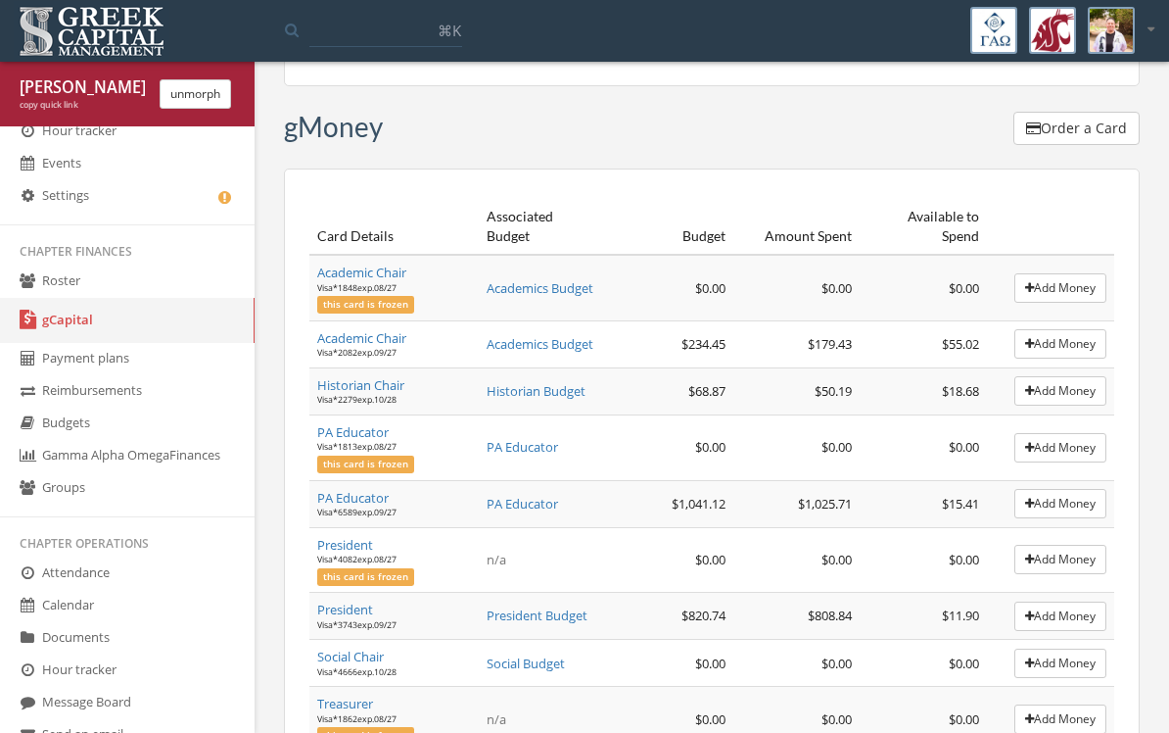
scroll to position [208, 0]
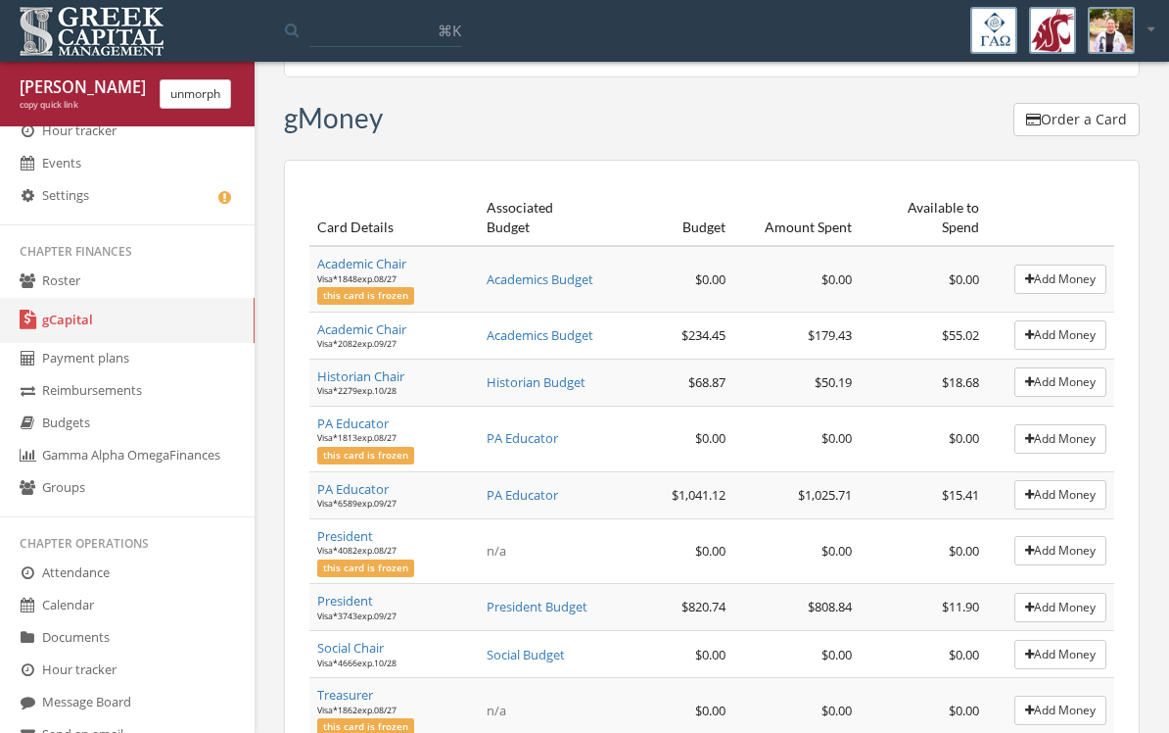
click at [514, 494] on span "PA Educator" at bounding box center [522, 495] width 71 height 18
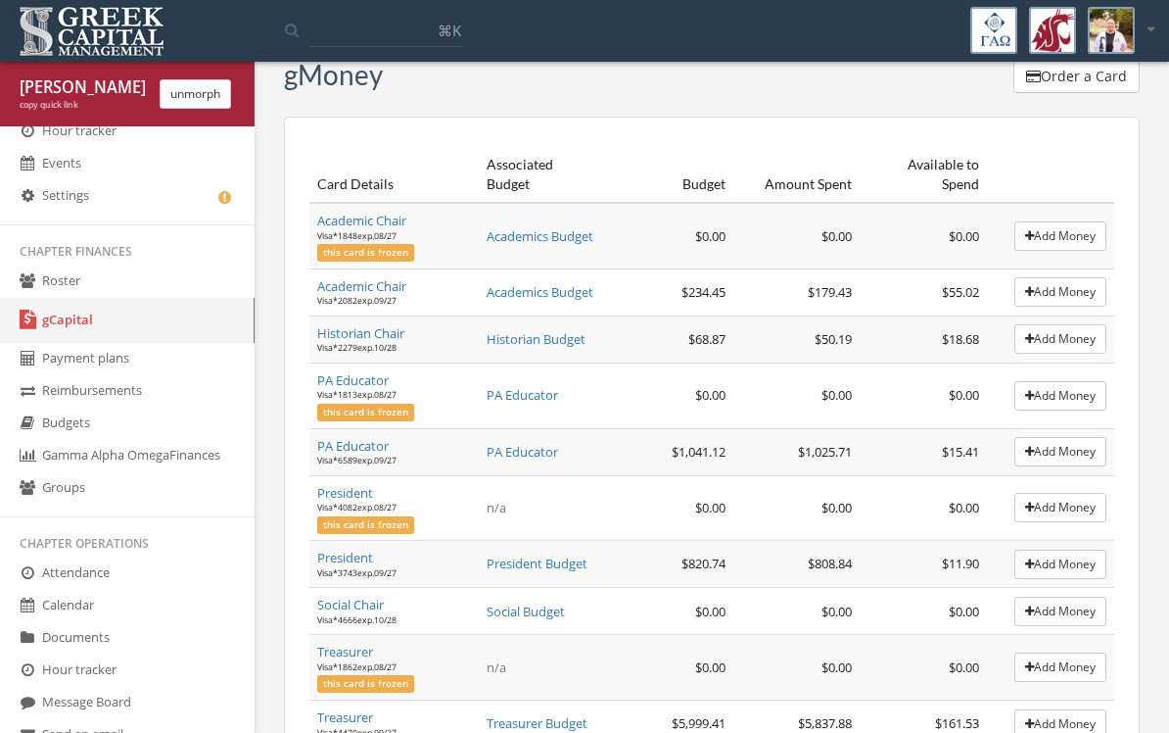
scroll to position [276, 0]
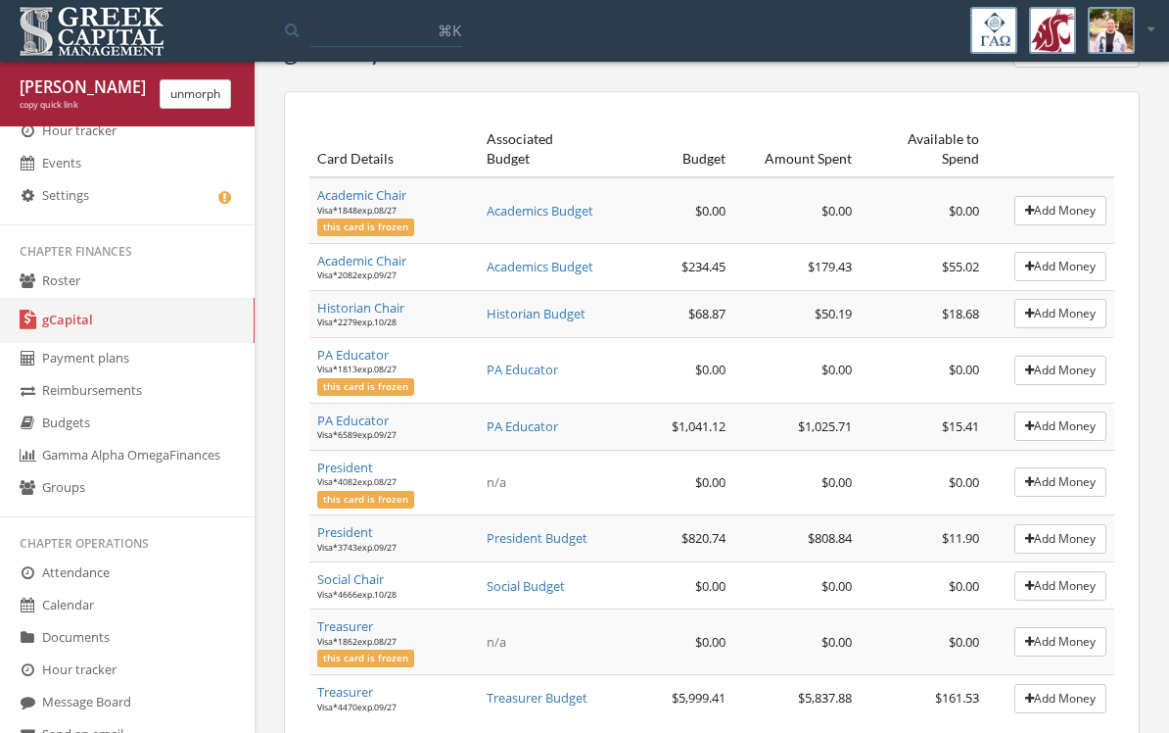
click at [502, 534] on span "President Budget" at bounding box center [537, 538] width 101 height 18
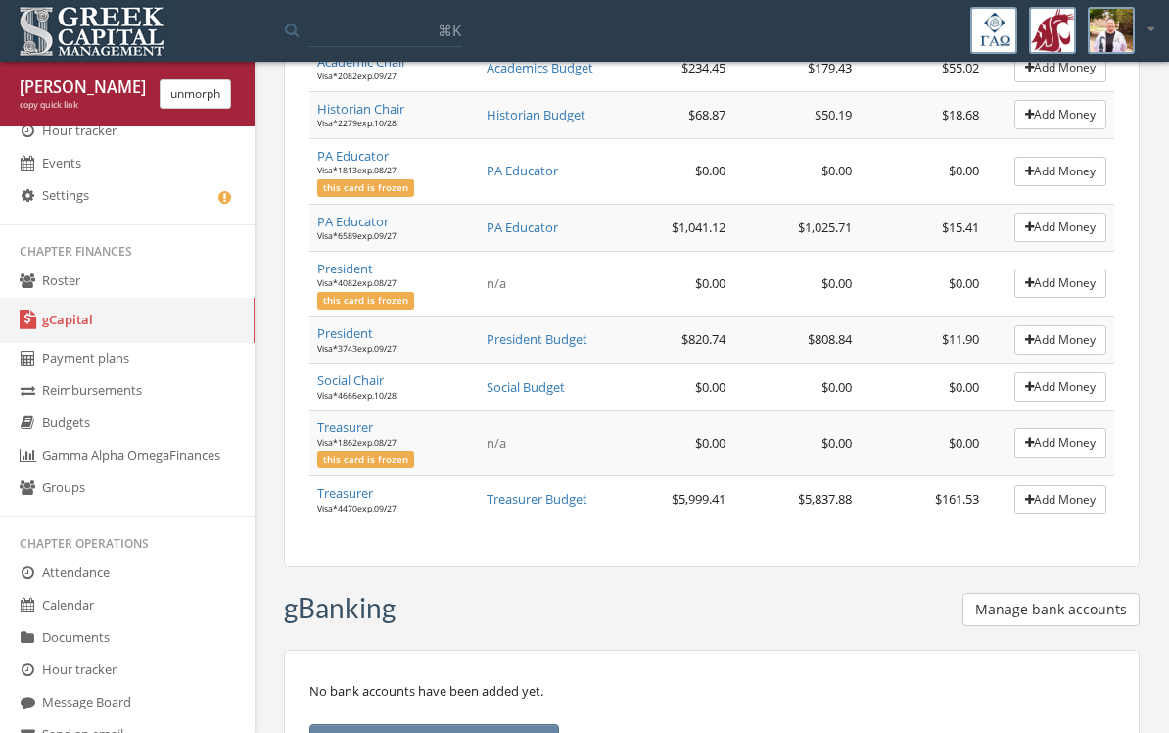
scroll to position [474, 0]
click at [347, 329] on link "President" at bounding box center [345, 334] width 56 height 18
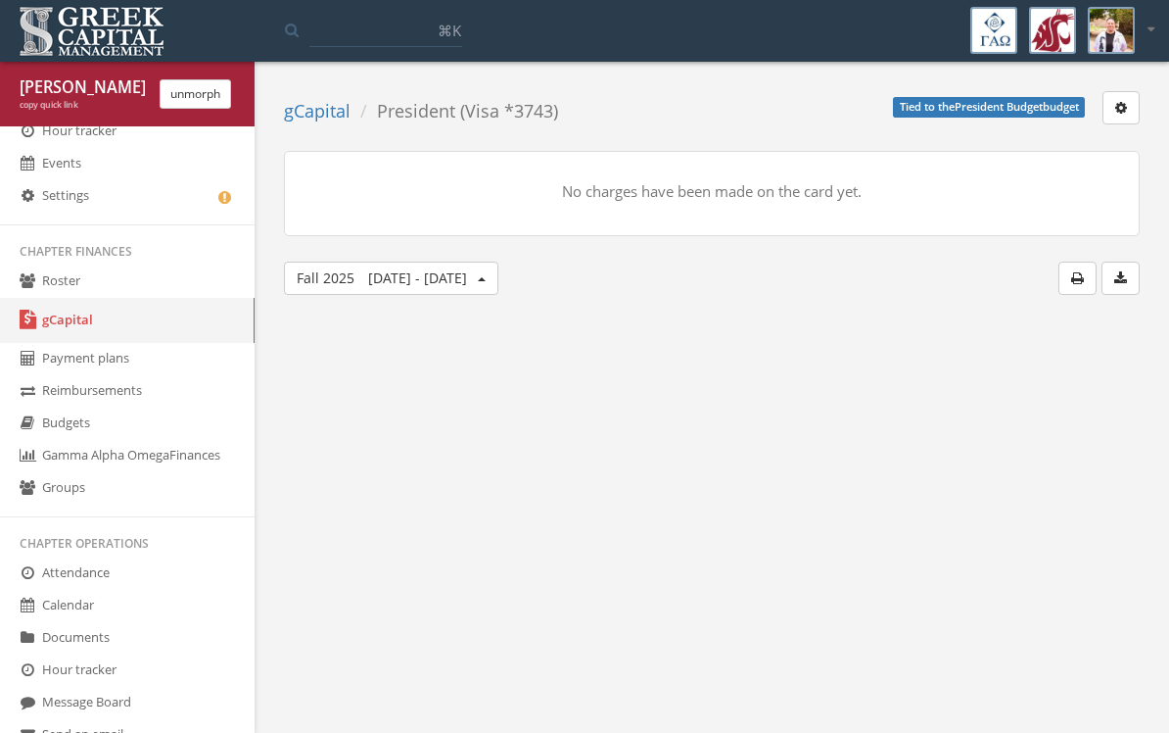
click at [335, 272] on span "Fall [DATE] - [DATE]" at bounding box center [382, 277] width 170 height 19
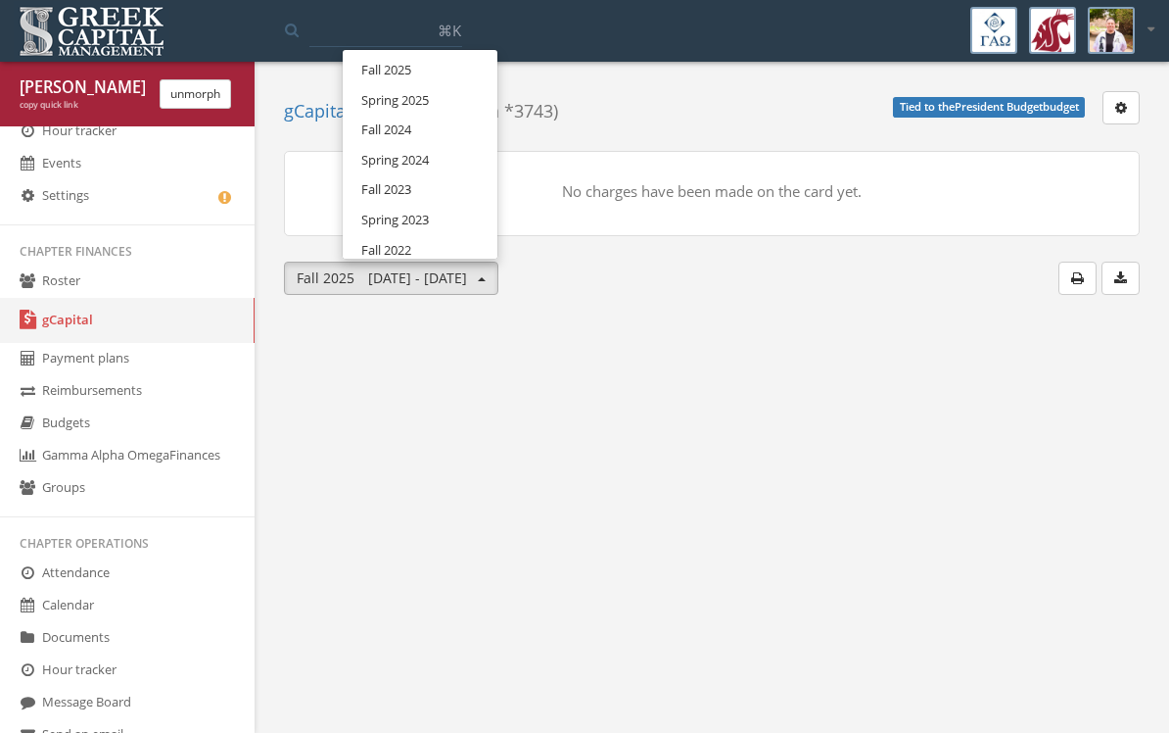
click at [348, 361] on body "My account Logout Toggle search ⌘K My account Logout [PERSON_NAME] copy quick l…" at bounding box center [584, 366] width 1169 height 733
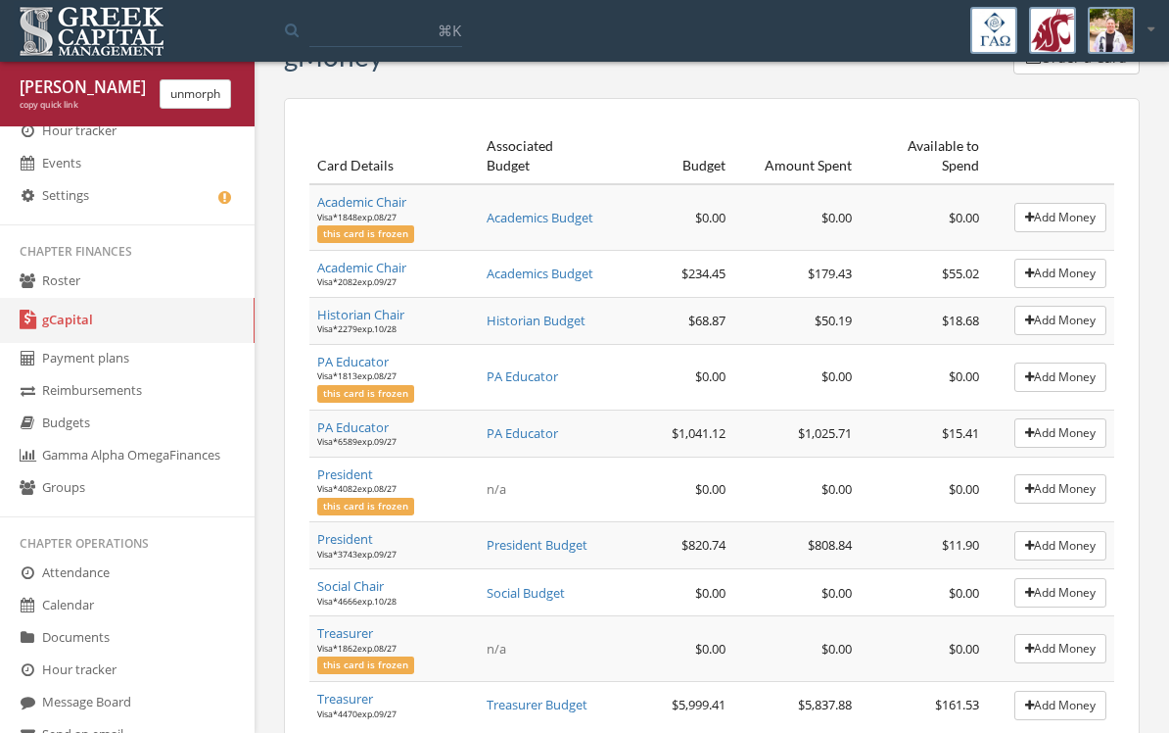
scroll to position [270, 0]
click at [347, 423] on link "PA Educator" at bounding box center [352, 426] width 71 height 18
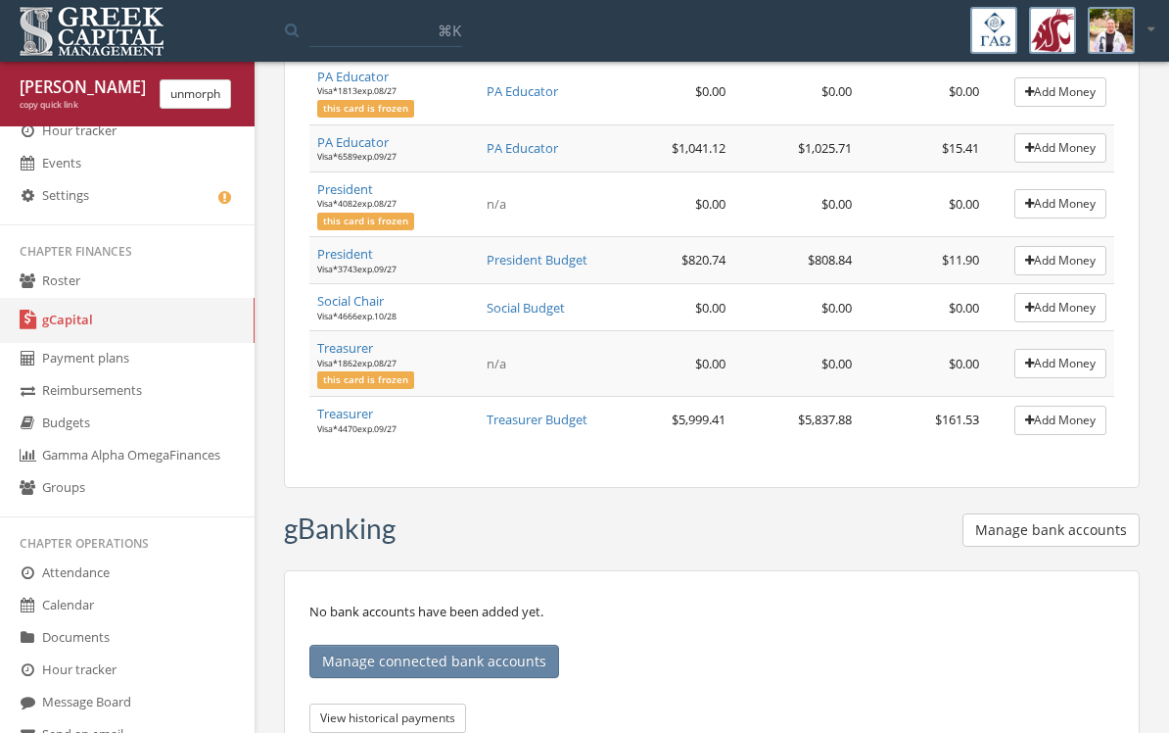
scroll to position [556, 0]
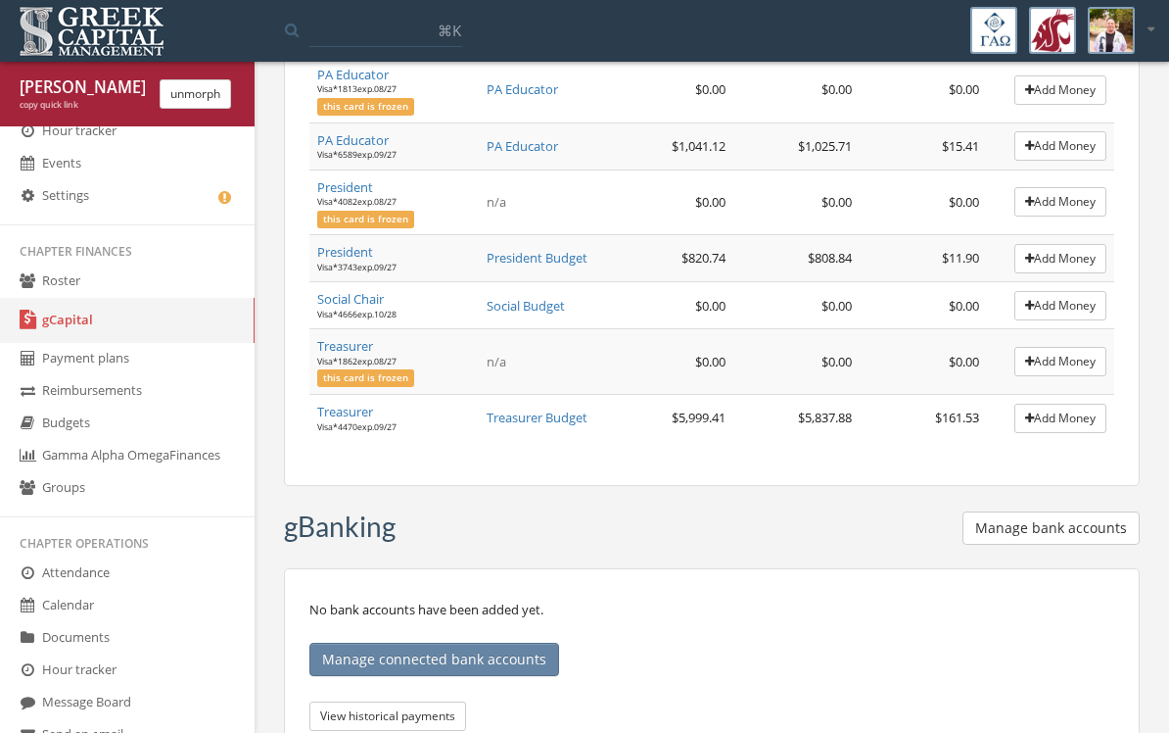
click at [346, 403] on link "Treasurer" at bounding box center [345, 412] width 56 height 18
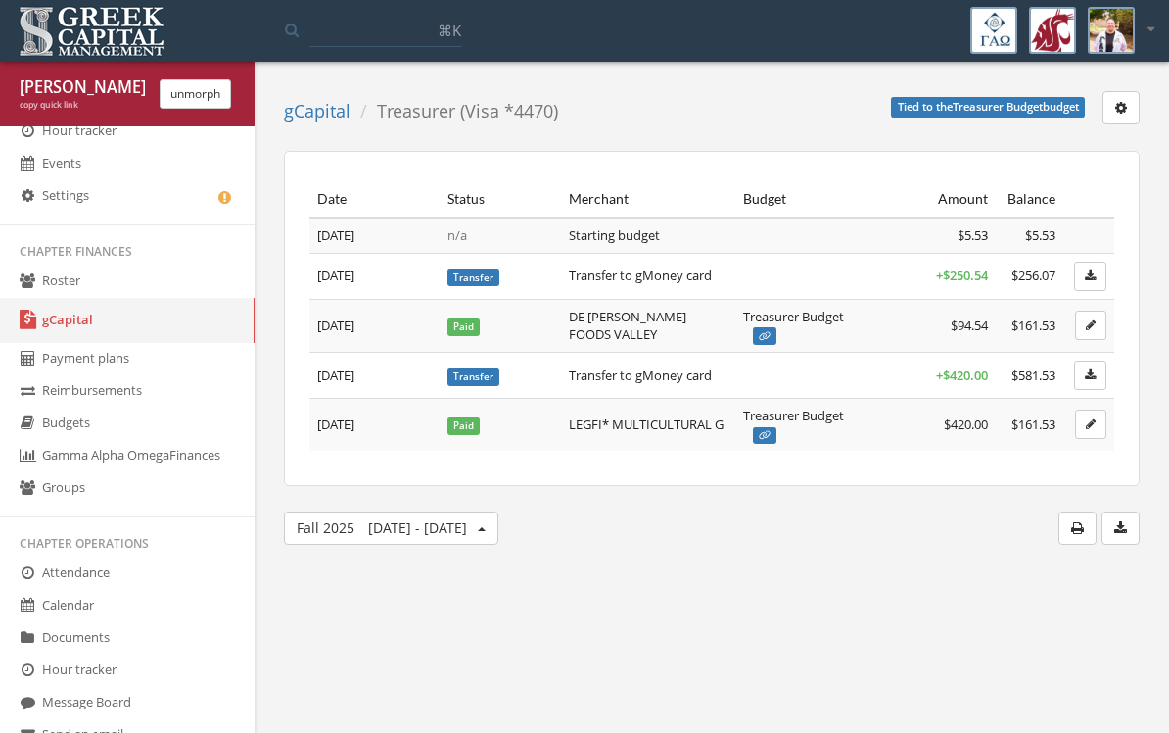
click at [527, 425] on td "Paid" at bounding box center [500, 424] width 121 height 53
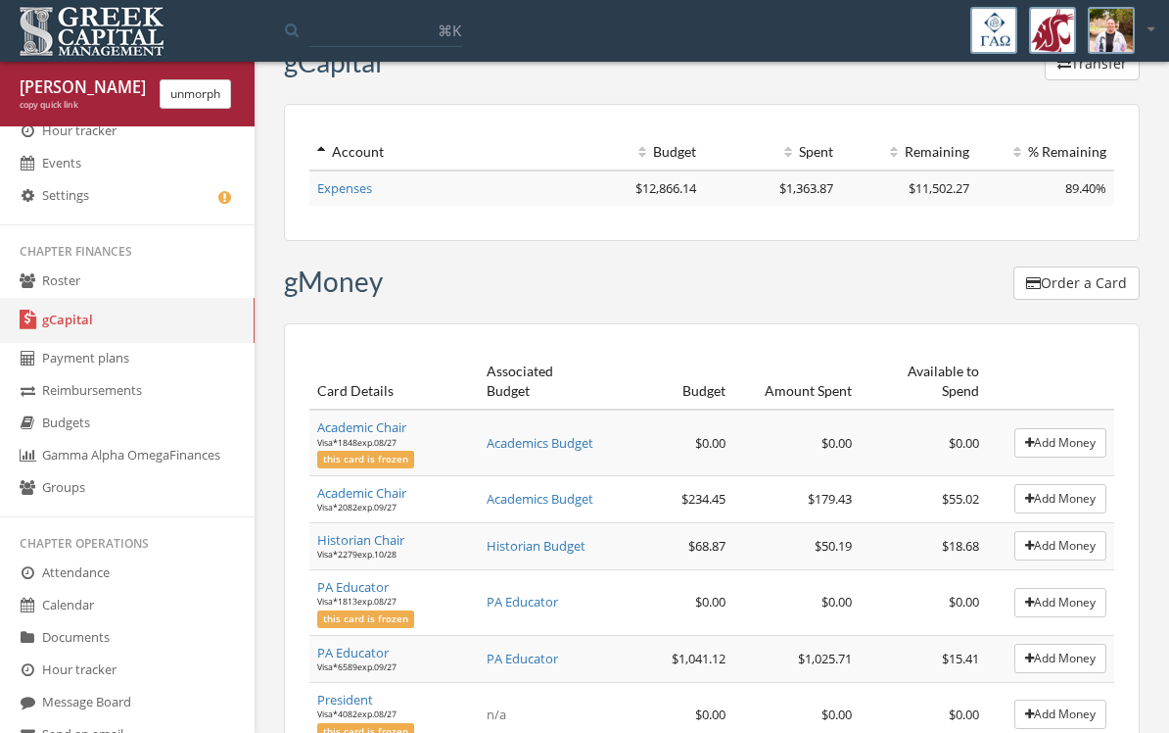
scroll to position [14, 0]
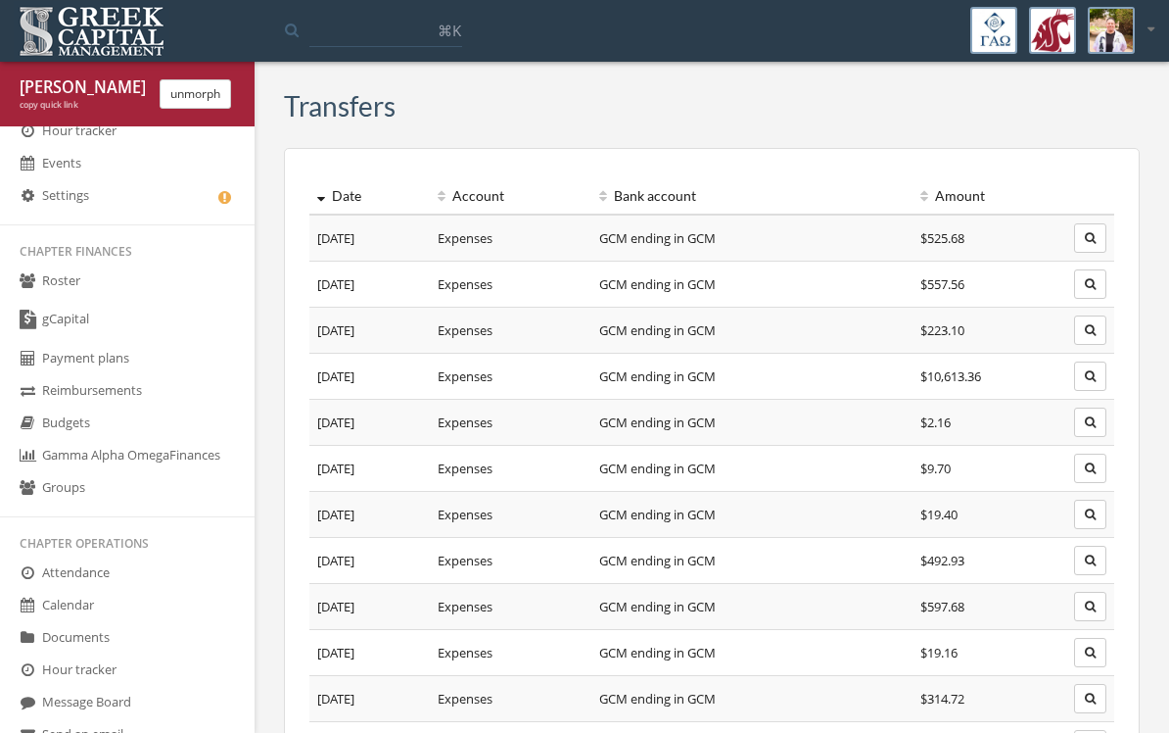
click at [190, 99] on button "unmorph" at bounding box center [195, 93] width 71 height 29
